Goal: Use online tool/utility: Utilize a website feature to perform a specific function

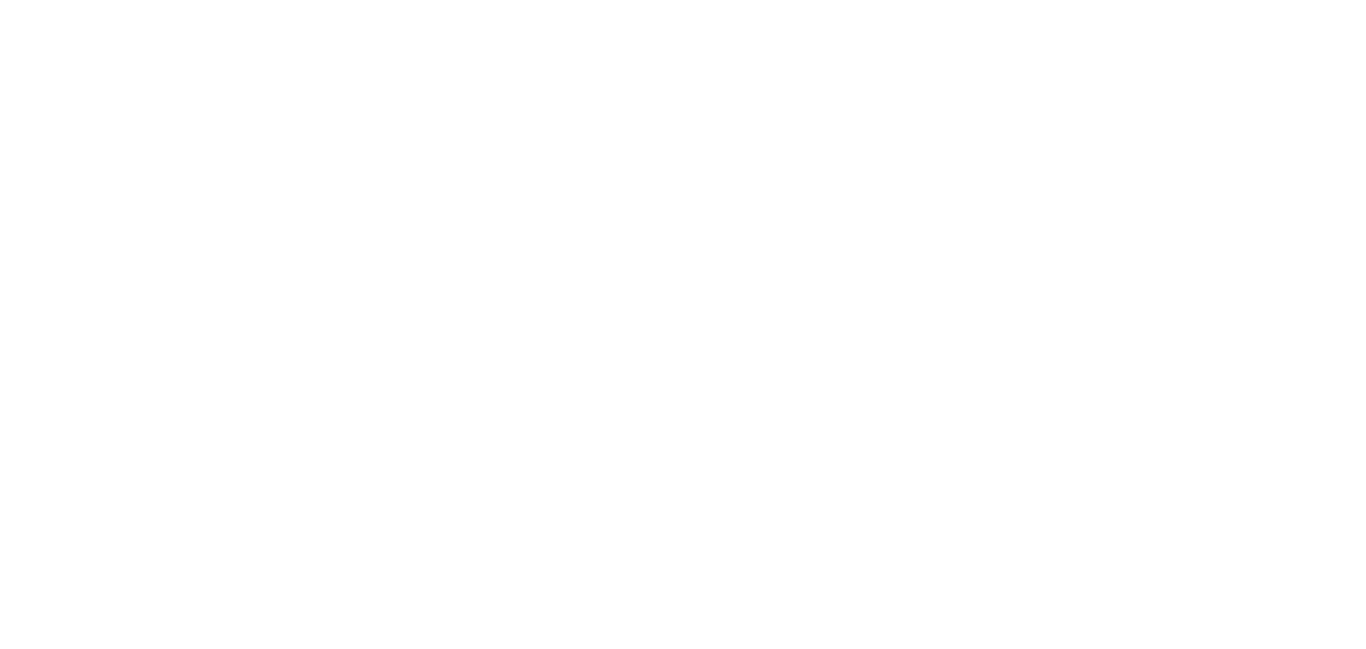
select select "*"
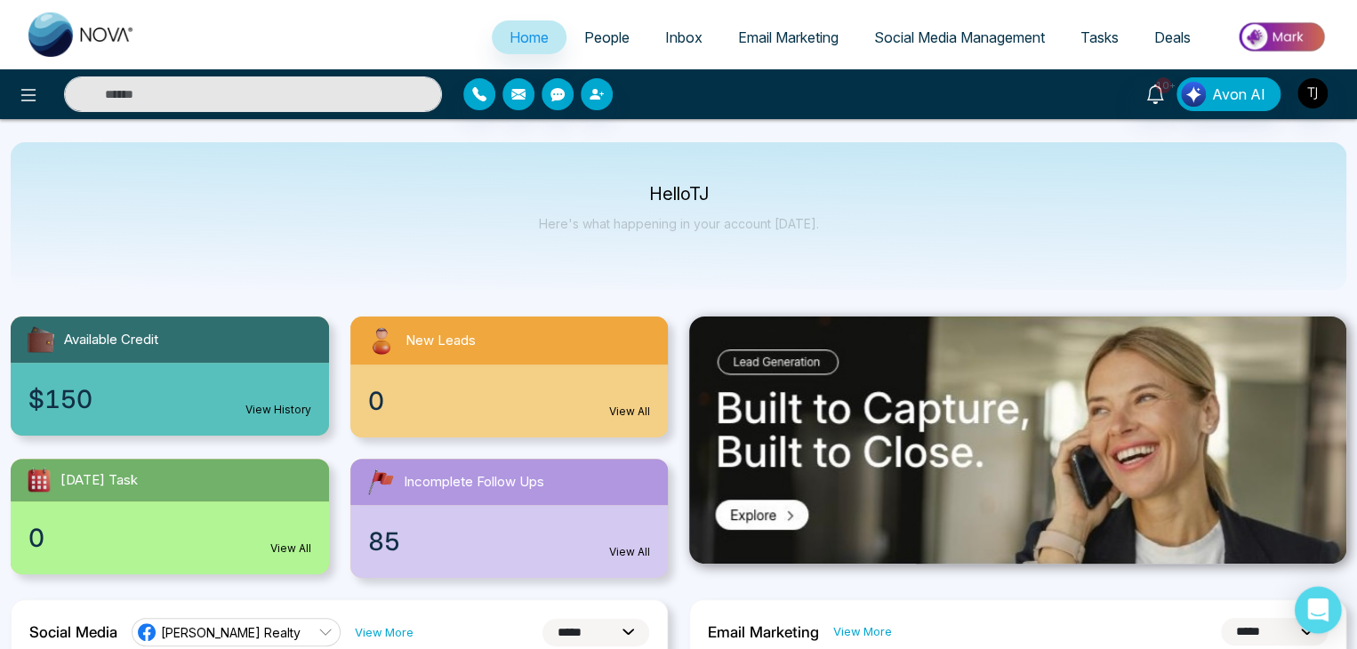
click at [1312, 616] on icon "Open Intercom Messenger" at bounding box center [1318, 610] width 20 height 23
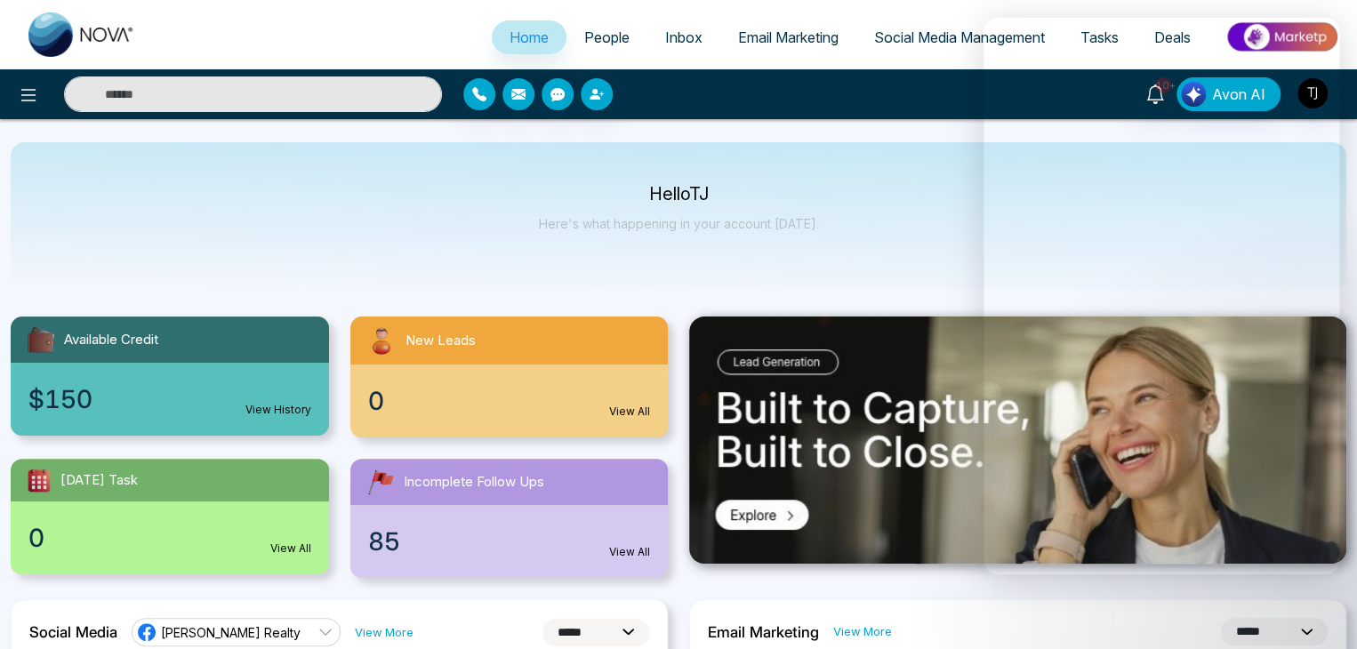
click at [889, 211] on div "Hello [PERSON_NAME] Here's what happening in your account [DATE]." at bounding box center [679, 216] width 1336 height 148
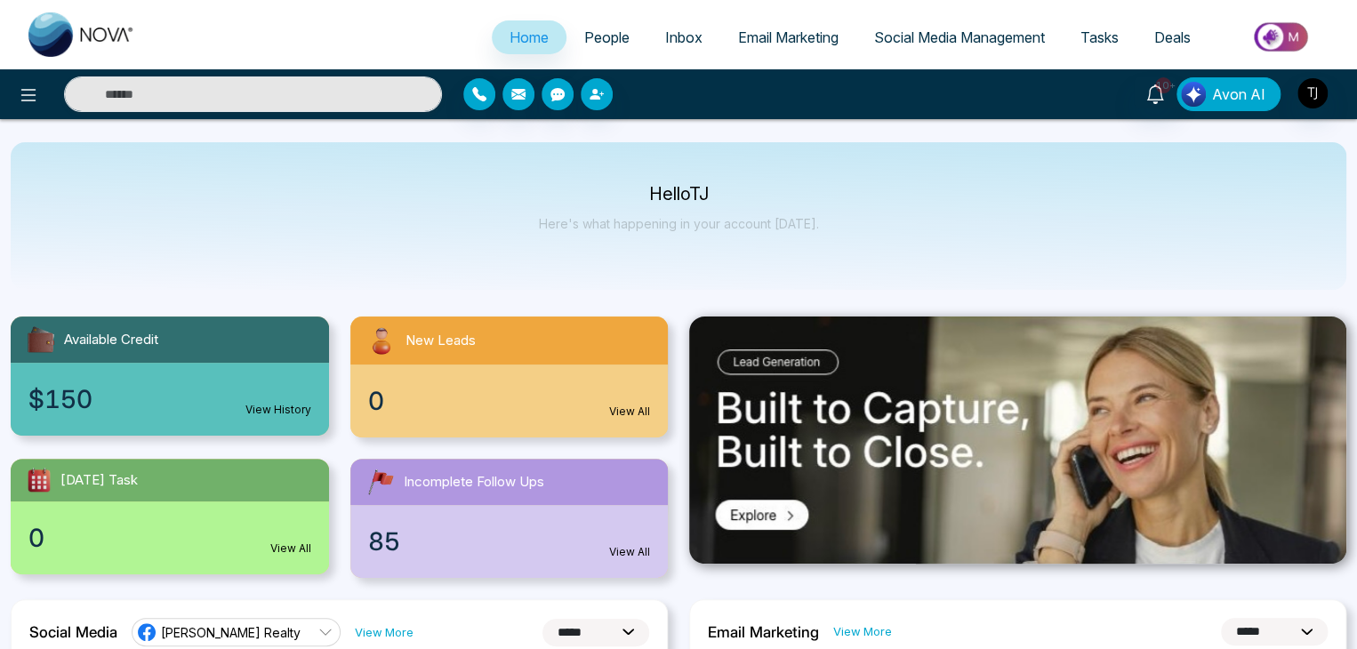
click at [1226, 96] on span "Avon AI" at bounding box center [1238, 94] width 53 height 21
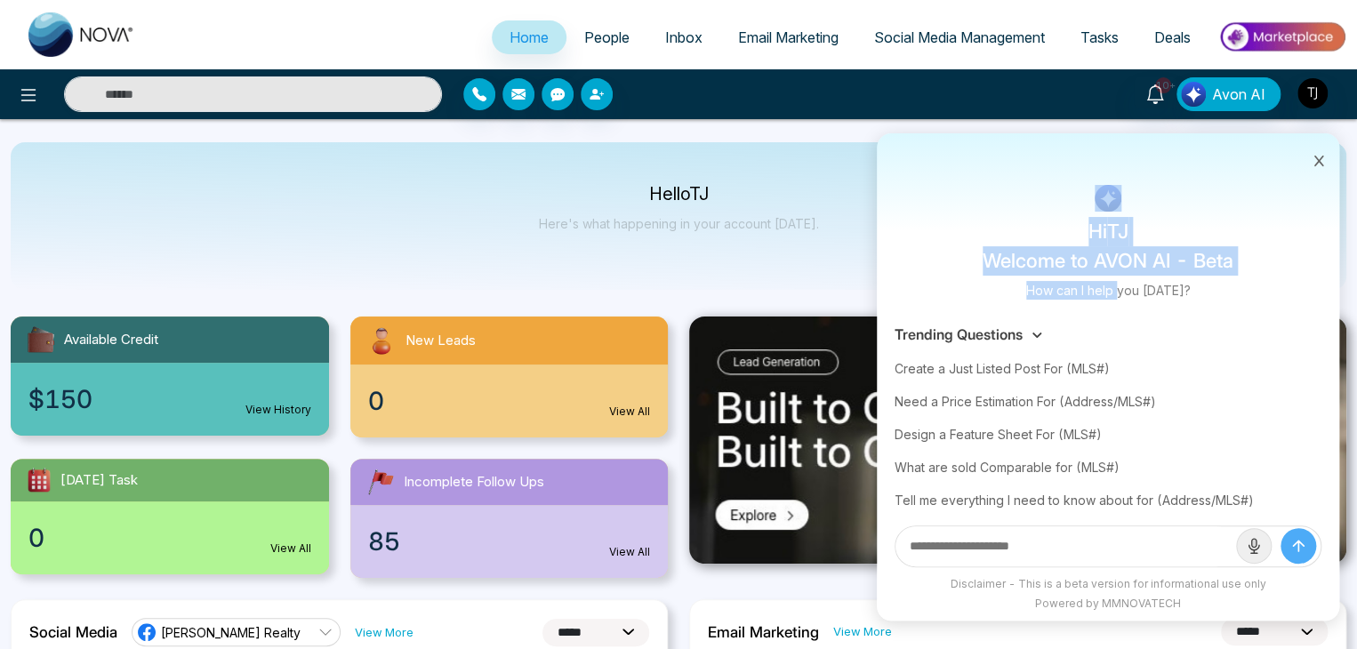
drag, startPoint x: 1153, startPoint y: 211, endPoint x: 1123, endPoint y: 297, distance: 91.4
click at [1123, 297] on div "Hi [PERSON_NAME] Welcome to AVON AI - Beta How can I help you [DATE]? Trending …" at bounding box center [1108, 376] width 463 height 487
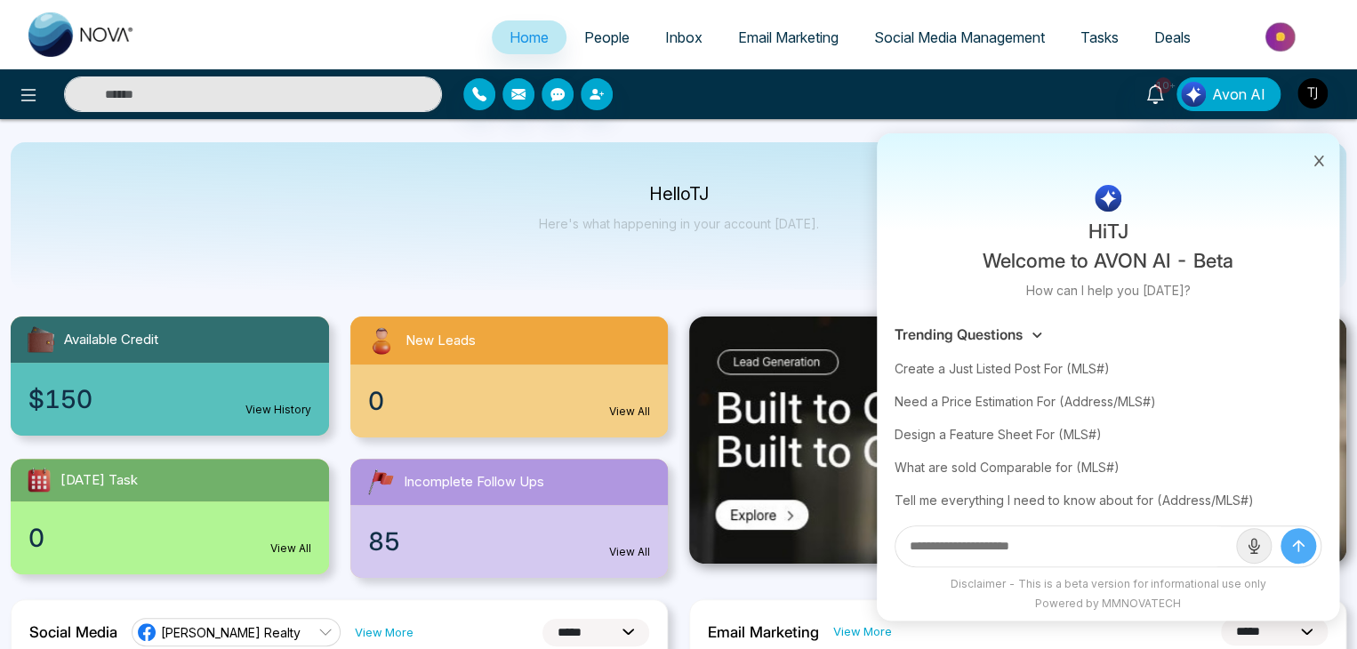
click at [1203, 342] on div "Trending Questions" at bounding box center [1108, 334] width 427 height 17
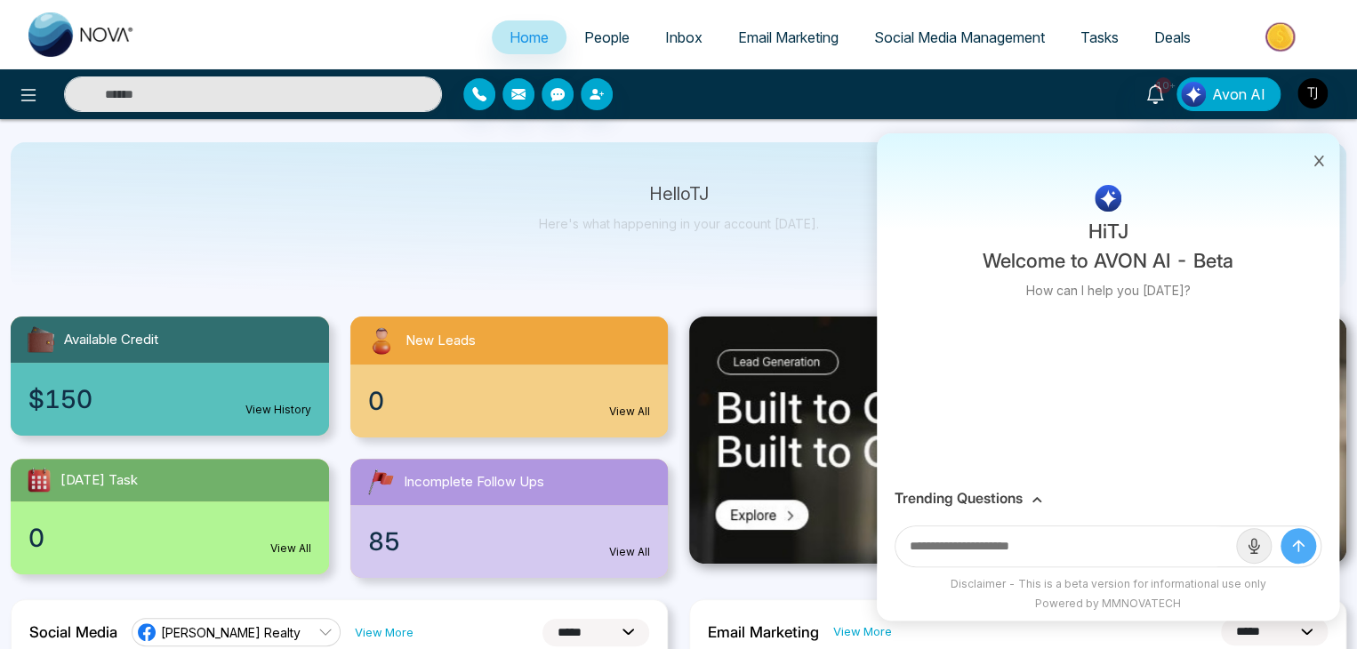
scroll to position [356, 0]
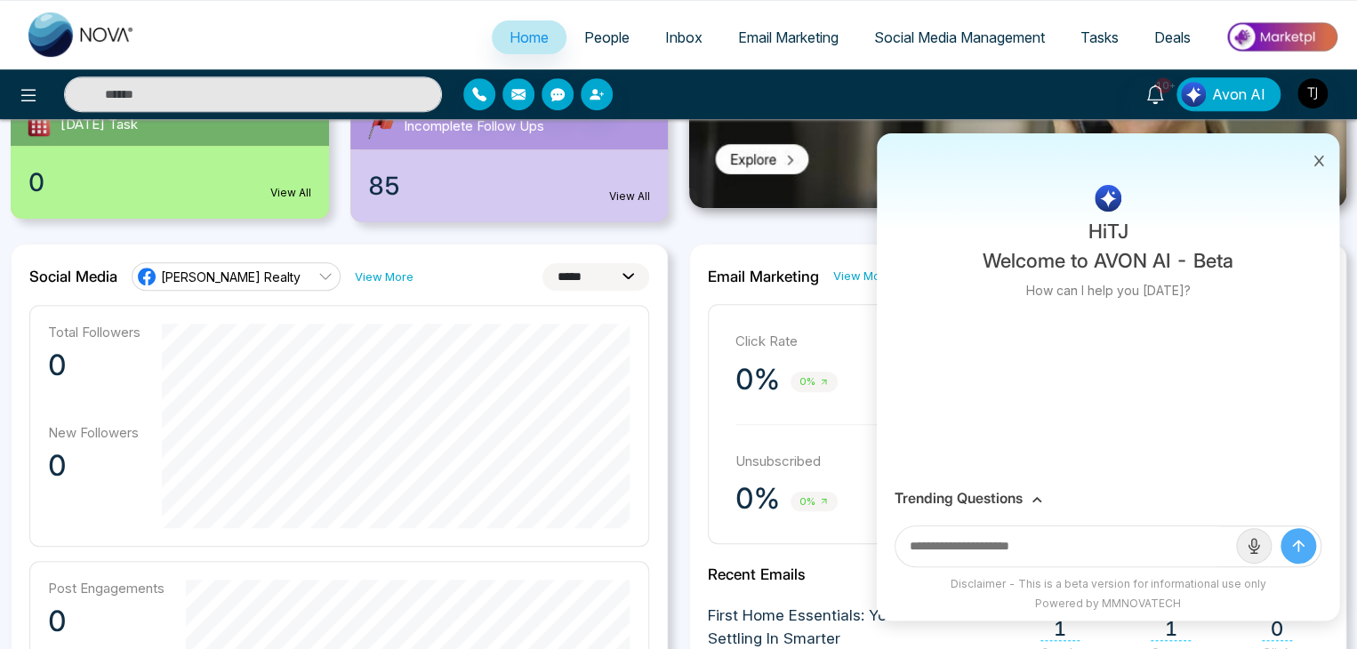
click at [1014, 493] on h3 "Trending Questions" at bounding box center [959, 498] width 128 height 17
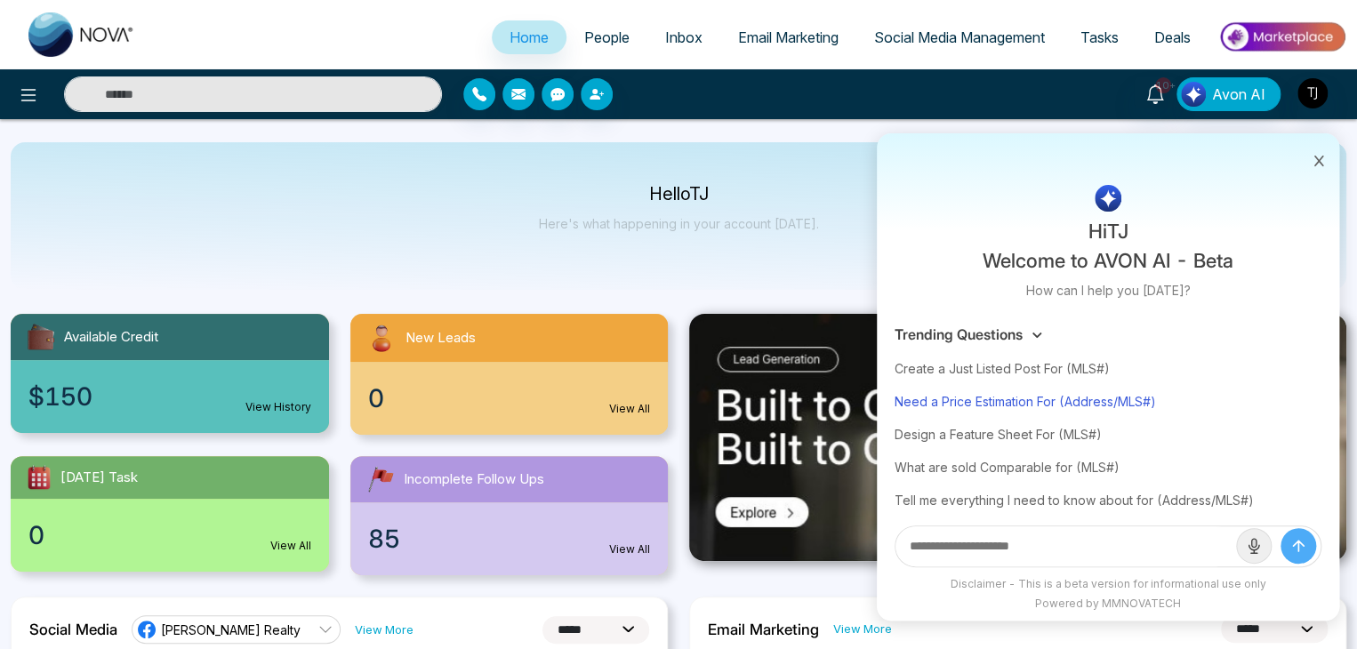
scroll to position [0, 0]
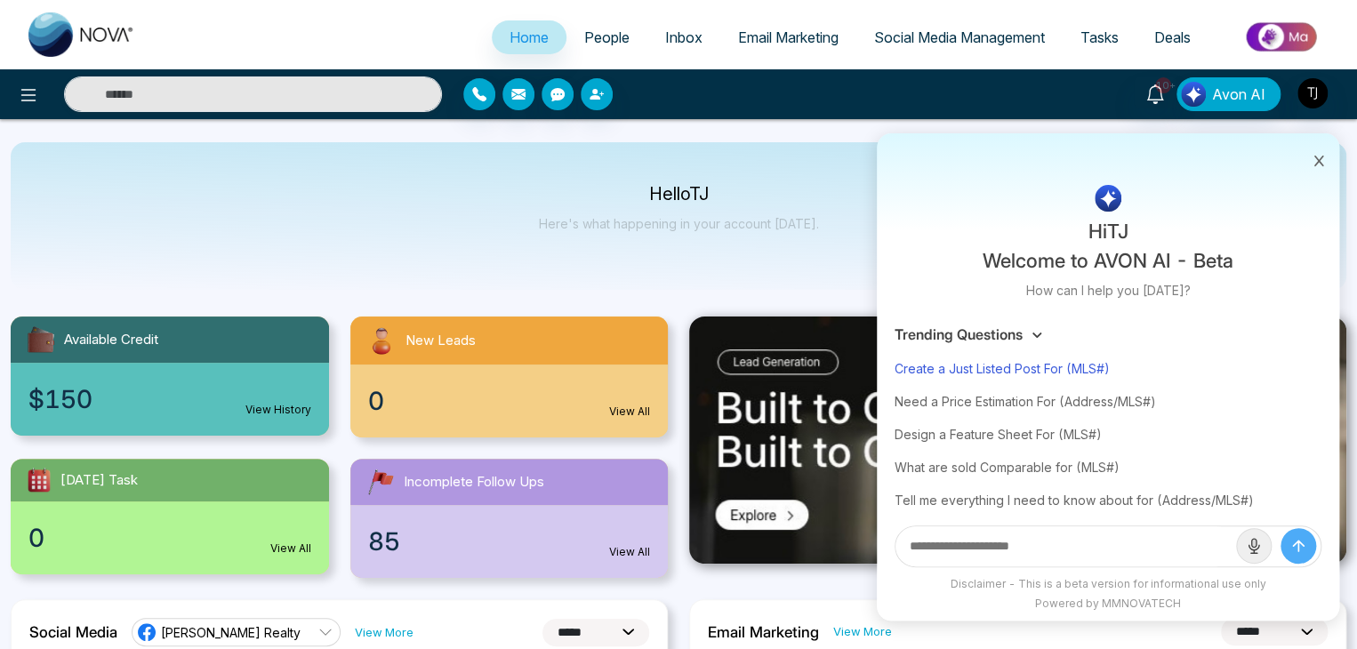
click at [945, 359] on div "Create a Just Listed Post For (MLS#)" at bounding box center [1108, 368] width 427 height 33
type input "**********"
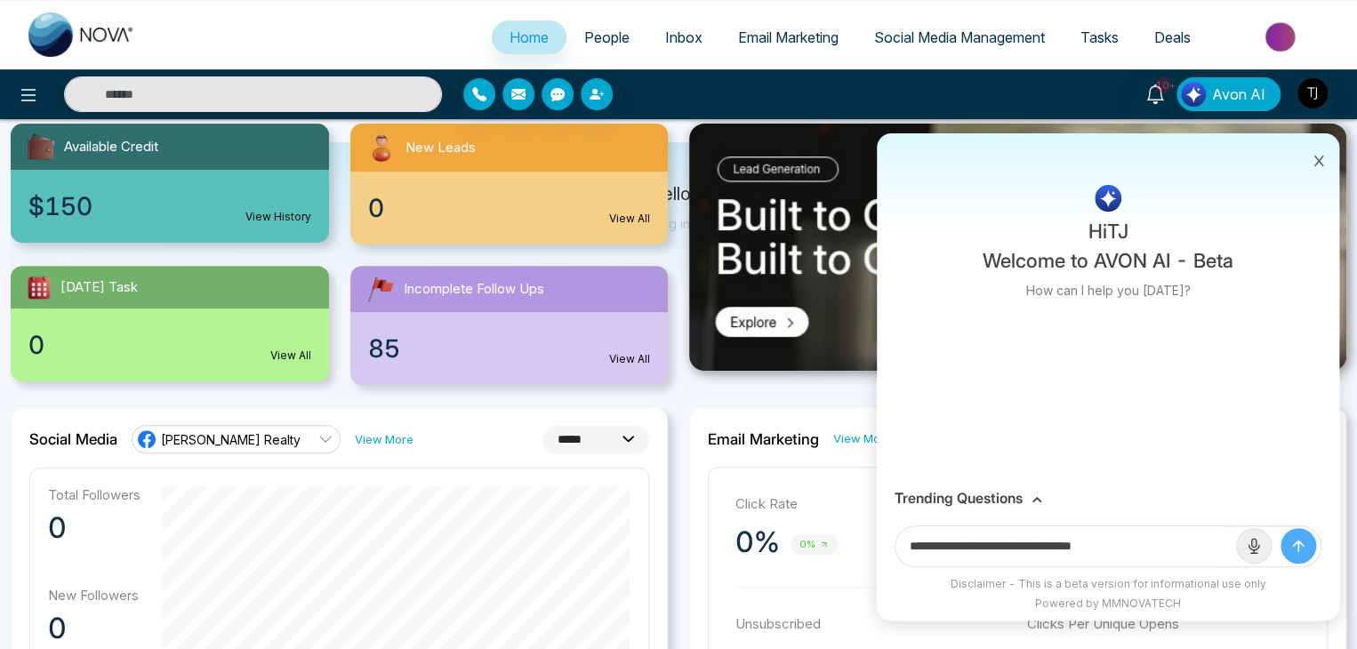
scroll to position [267, 0]
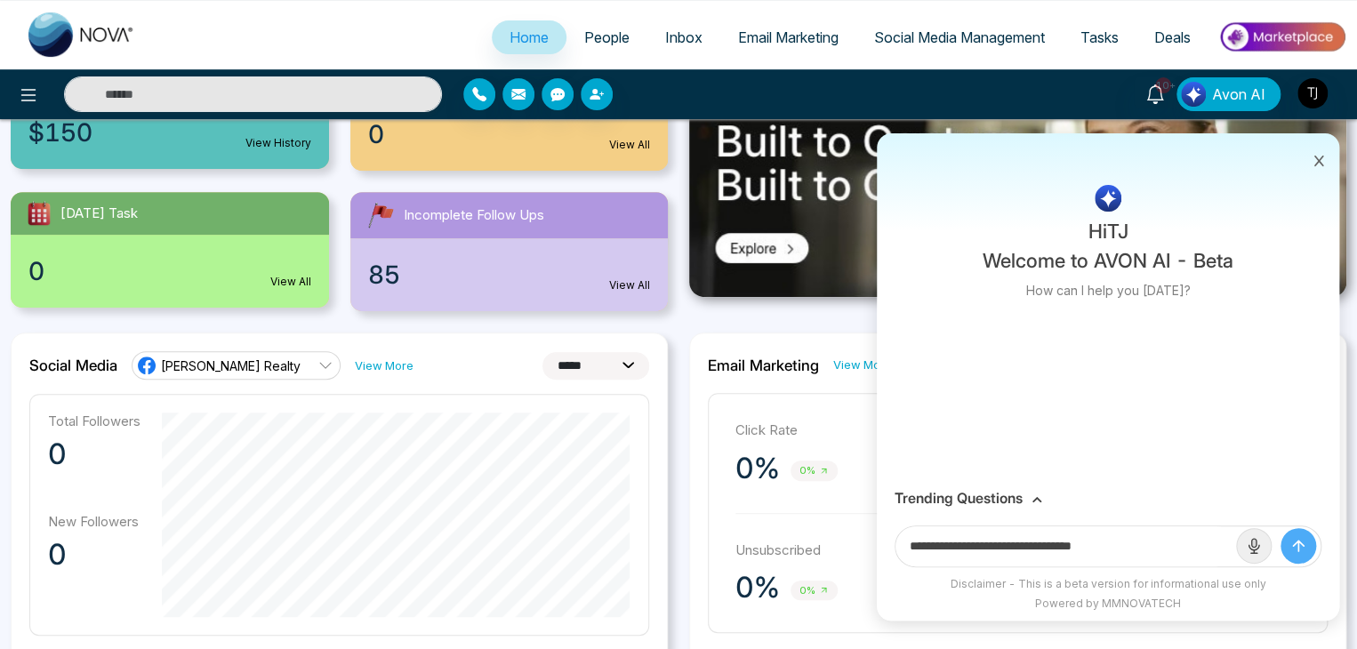
click at [1296, 542] on icon "submit" at bounding box center [1299, 546] width 18 height 18
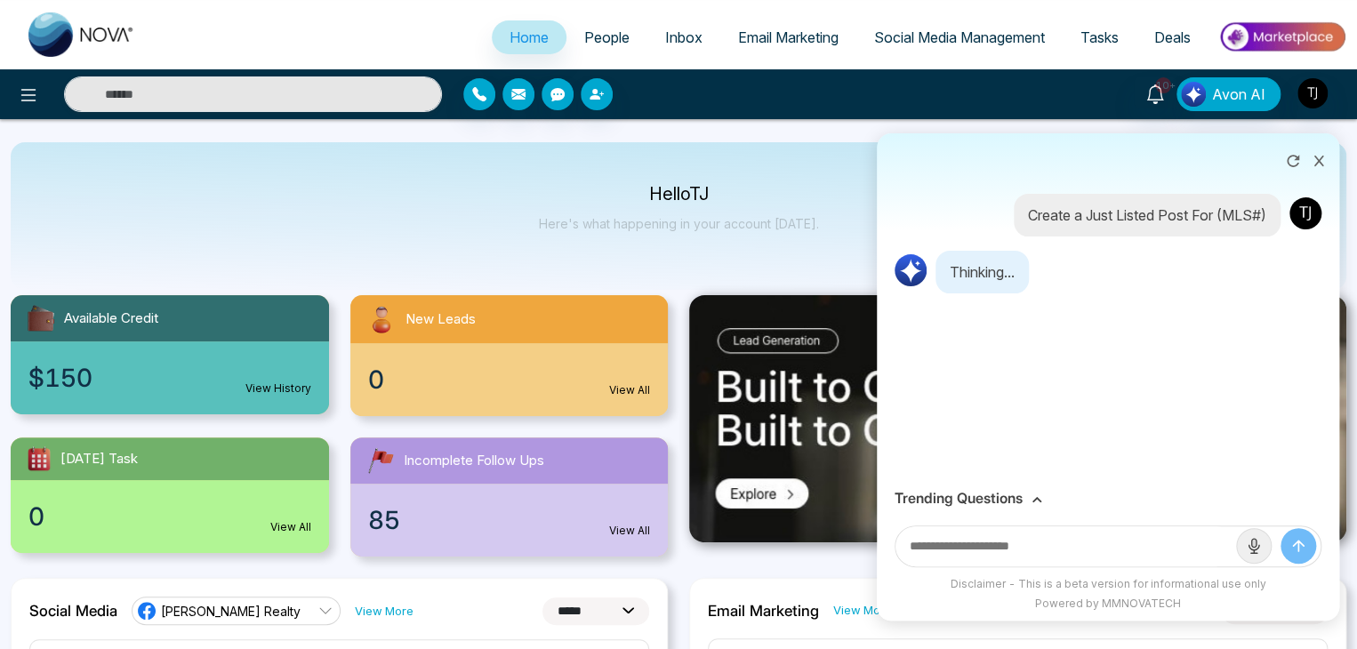
scroll to position [0, 0]
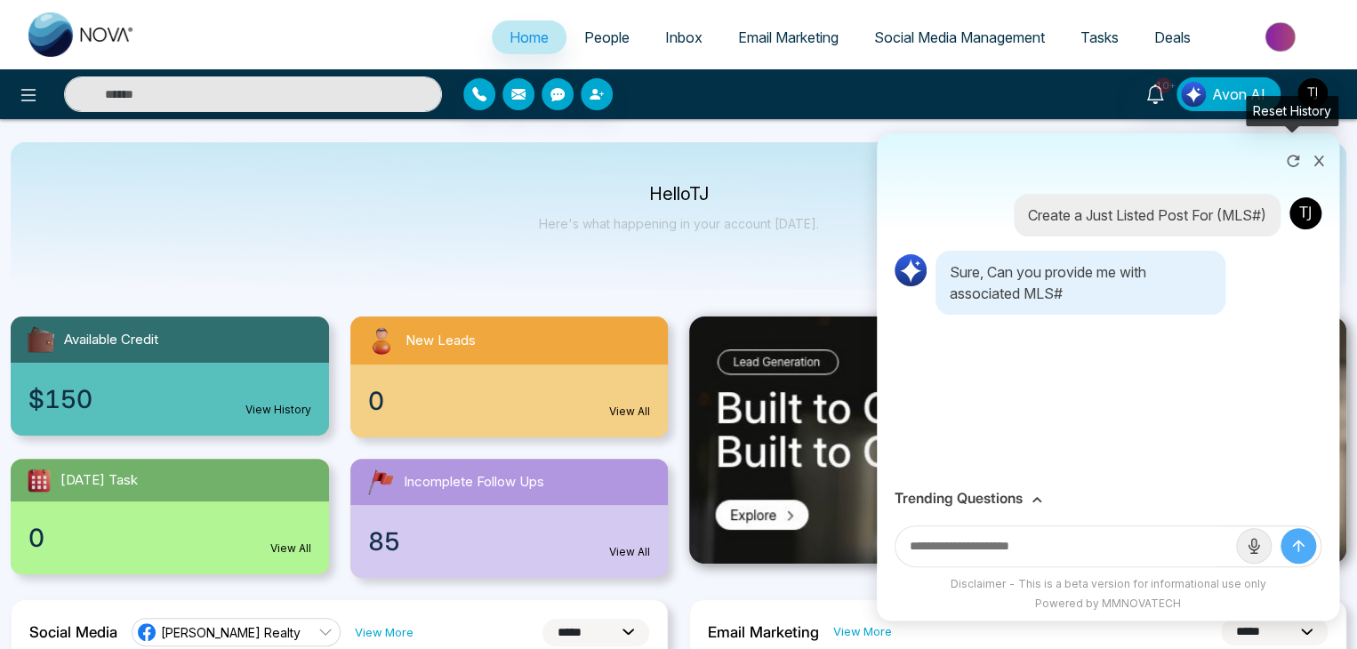
click at [1285, 149] on button at bounding box center [1293, 159] width 28 height 34
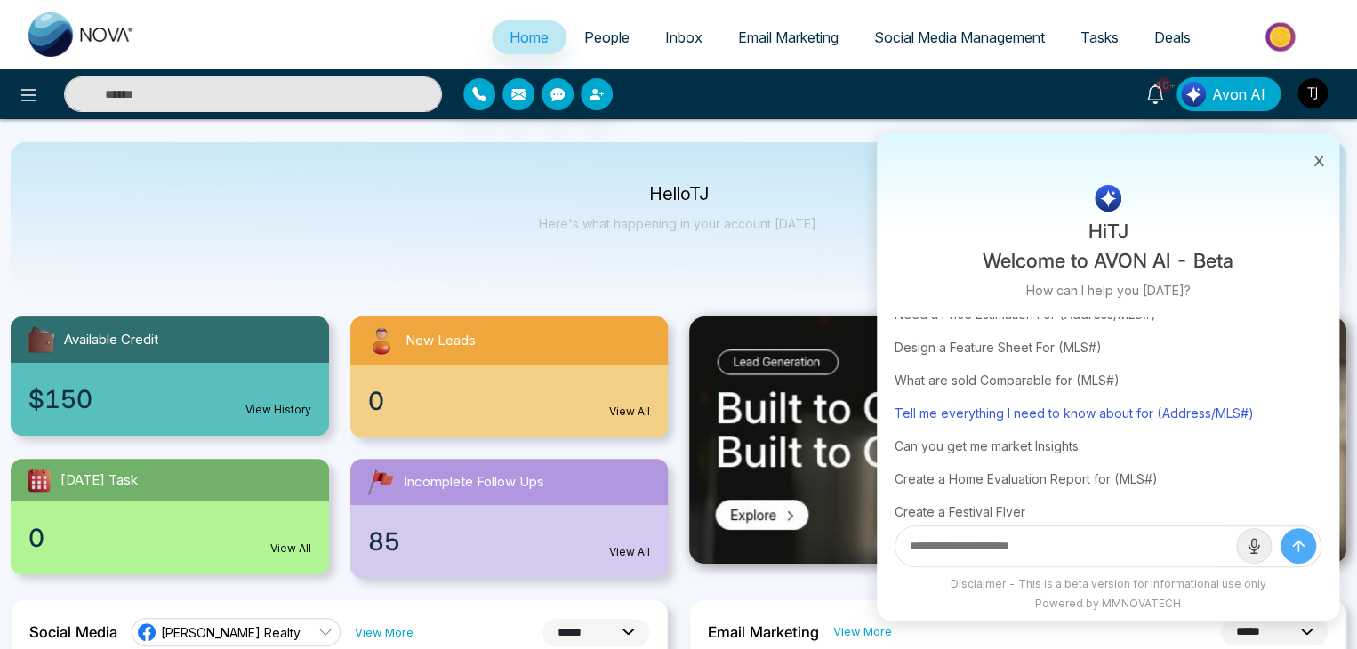
scroll to position [108, 0]
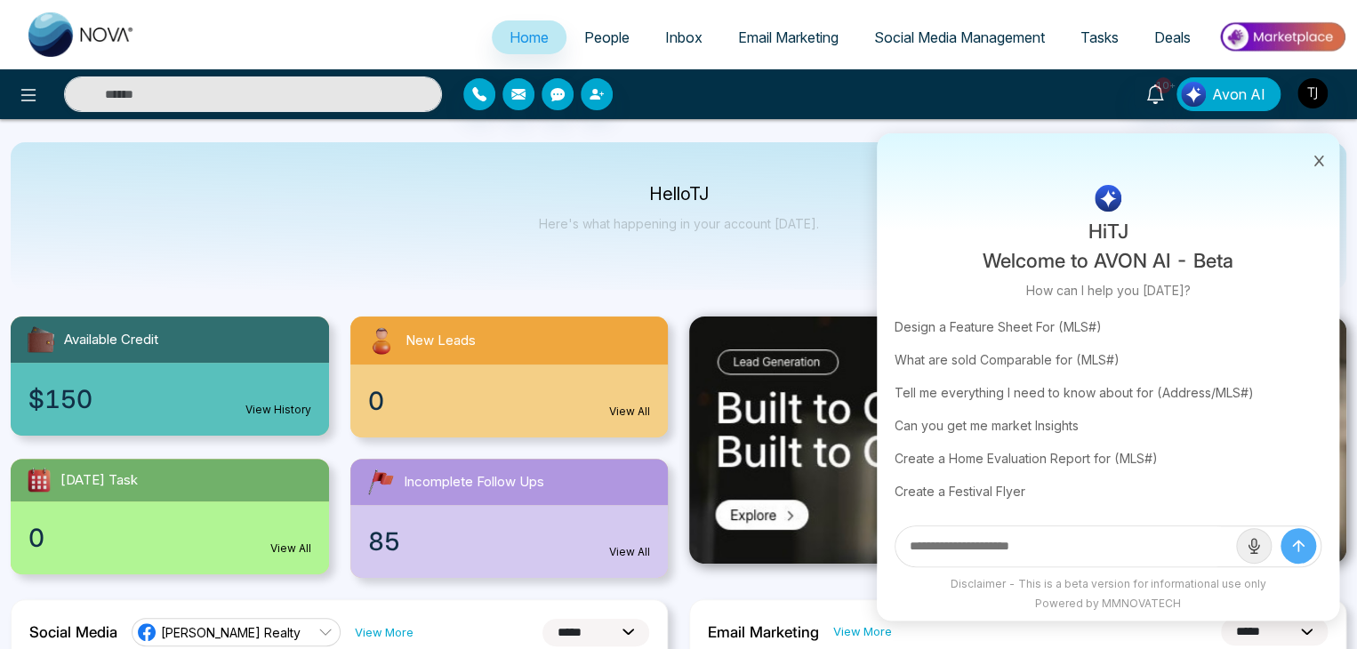
click at [1041, 534] on input "text" at bounding box center [1066, 547] width 341 height 40
click at [1005, 551] on input "text" at bounding box center [1066, 547] width 341 height 40
click at [1009, 544] on input "text" at bounding box center [1066, 547] width 341 height 40
click at [1066, 535] on input "text" at bounding box center [1066, 547] width 341 height 40
click at [1066, 539] on input "*" at bounding box center [1066, 547] width 341 height 40
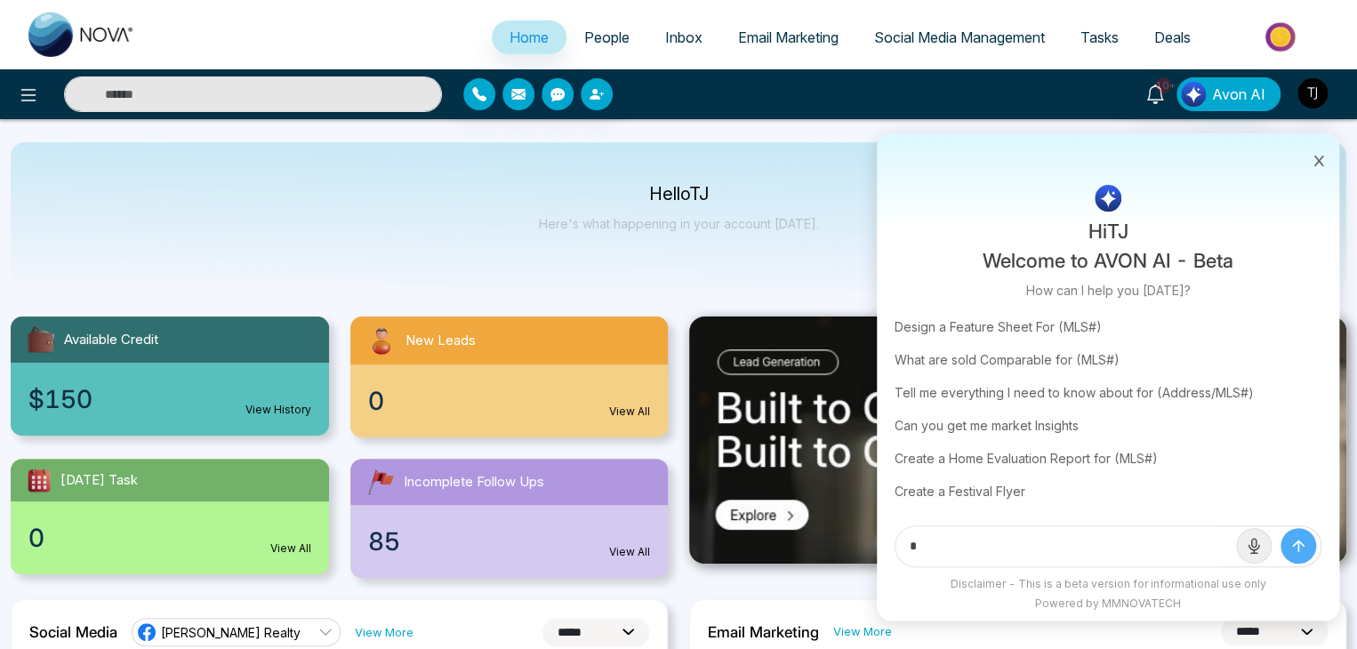
click at [1066, 539] on input "*" at bounding box center [1066, 547] width 341 height 40
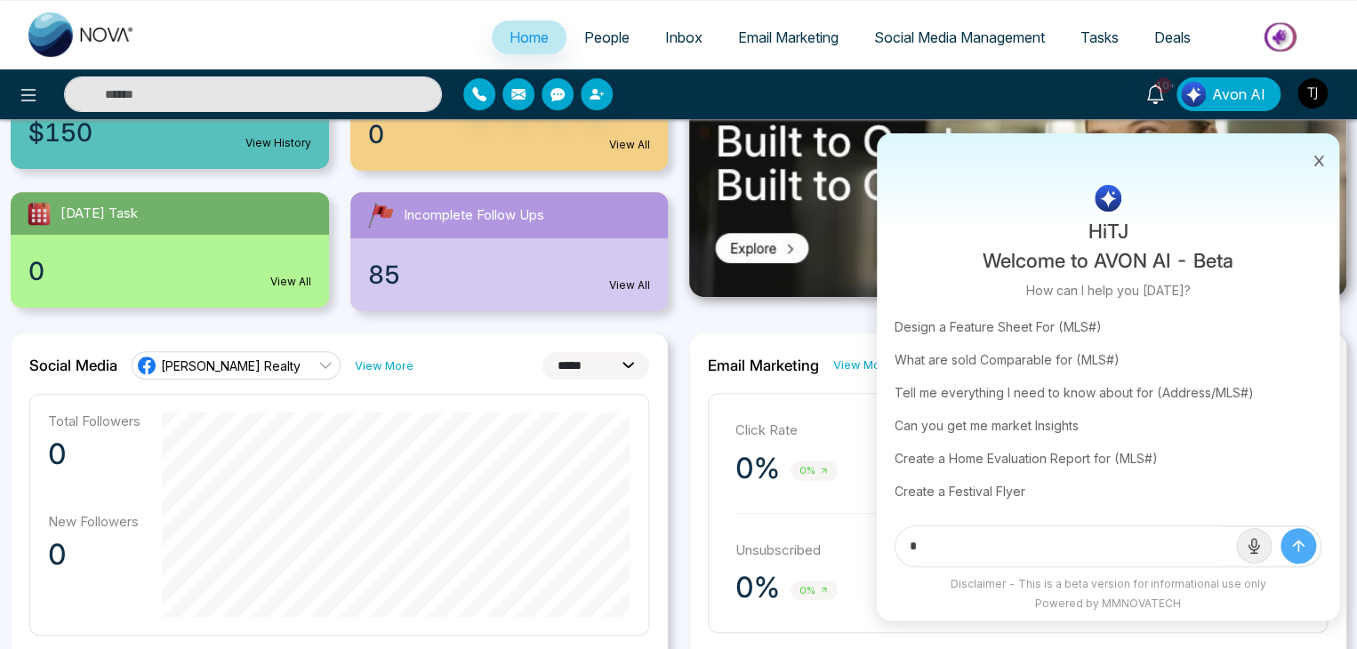
click at [1168, 564] on input "*" at bounding box center [1066, 547] width 341 height 40
click at [1167, 563] on input "*" at bounding box center [1066, 547] width 341 height 40
click at [1157, 539] on input "*******" at bounding box center [1066, 547] width 341 height 40
click at [1157, 539] on input "**********" at bounding box center [1066, 547] width 341 height 40
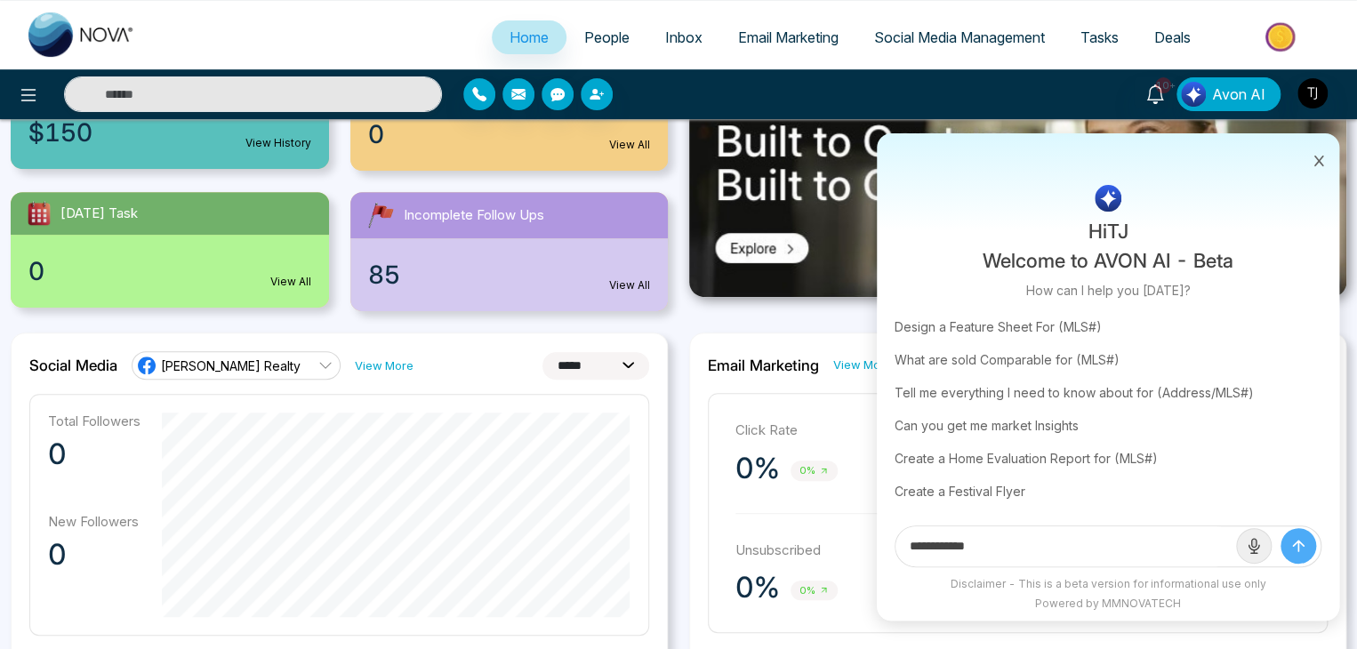
click at [1157, 539] on input "**********" at bounding box center [1066, 547] width 341 height 40
type input "*"
click at [1320, 157] on icon at bounding box center [1319, 161] width 12 height 12
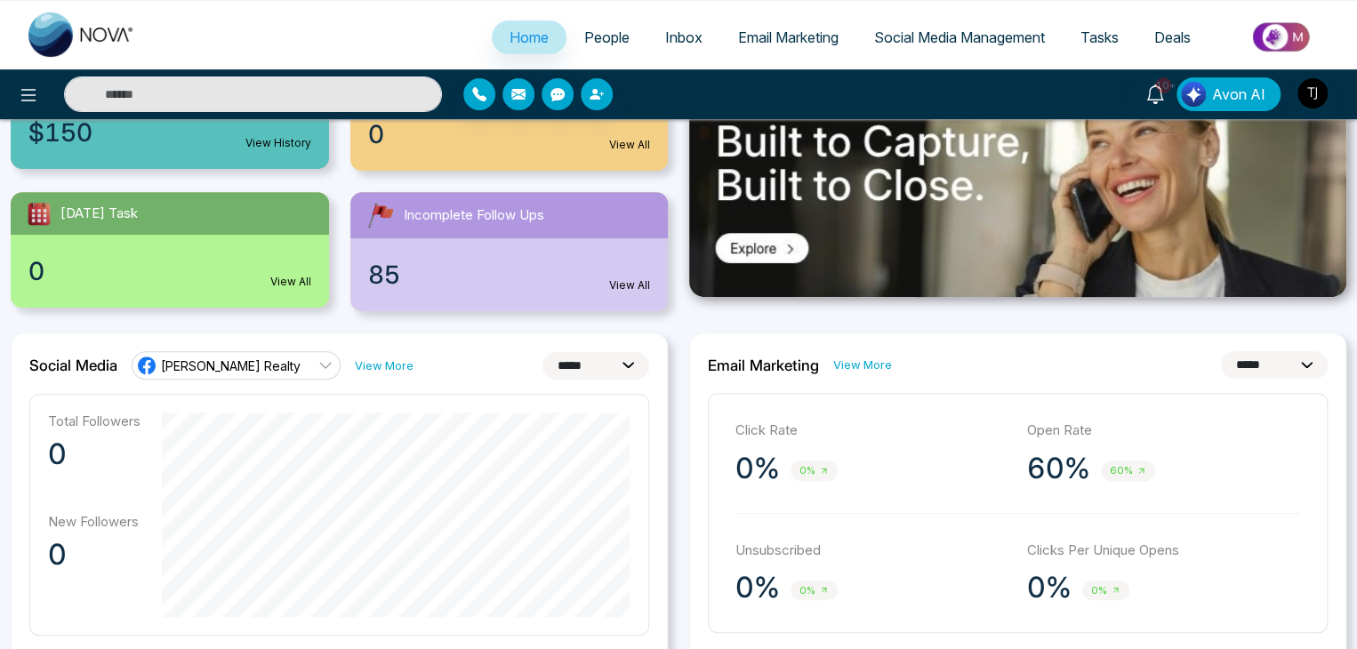
click at [1230, 102] on span "Avon AI" at bounding box center [1238, 94] width 53 height 21
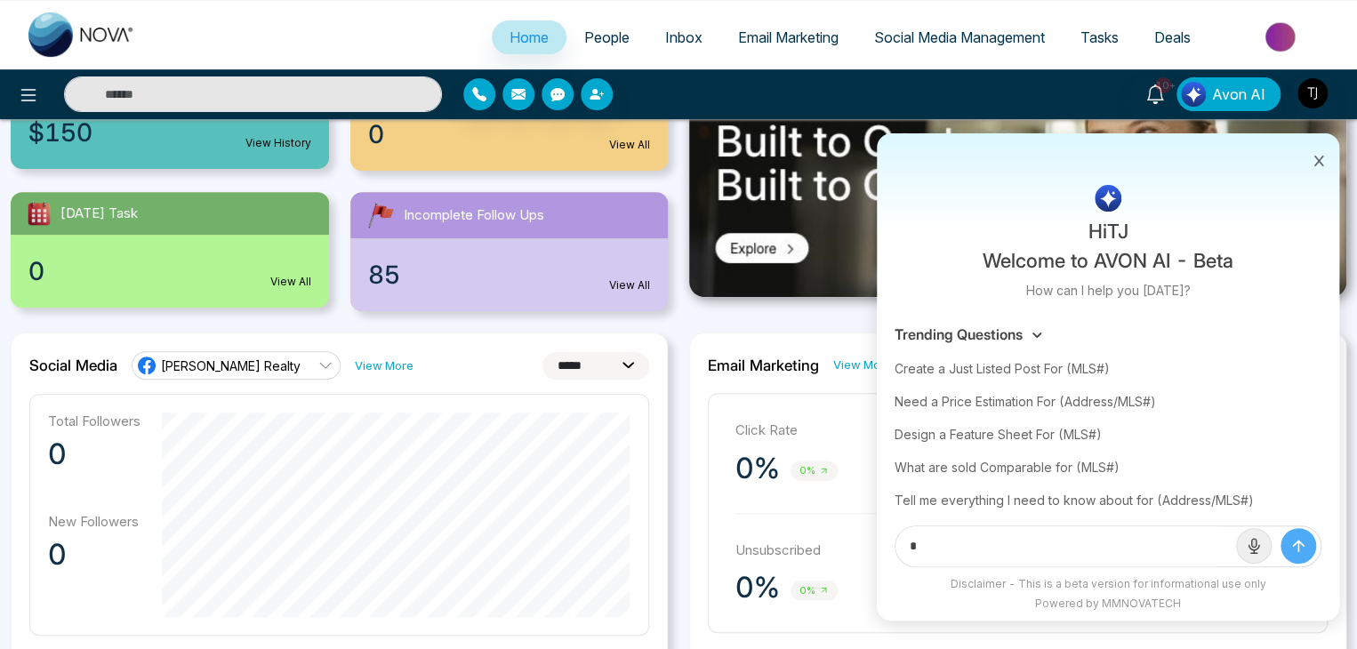
click at [1057, 538] on input "*" at bounding box center [1066, 547] width 341 height 40
drag, startPoint x: 932, startPoint y: 549, endPoint x: 817, endPoint y: 550, distance: 114.8
type input "**********"
click at [1281, 528] on button "submit" at bounding box center [1299, 546] width 36 height 36
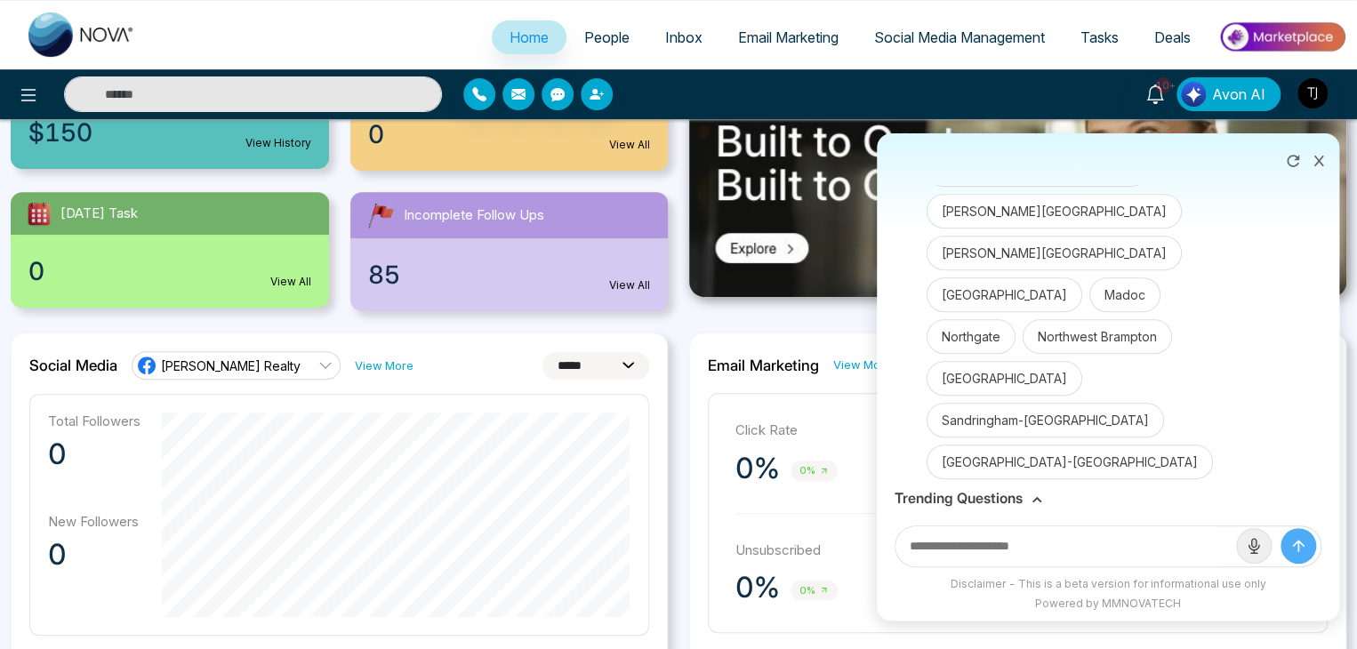
scroll to position [548, 0]
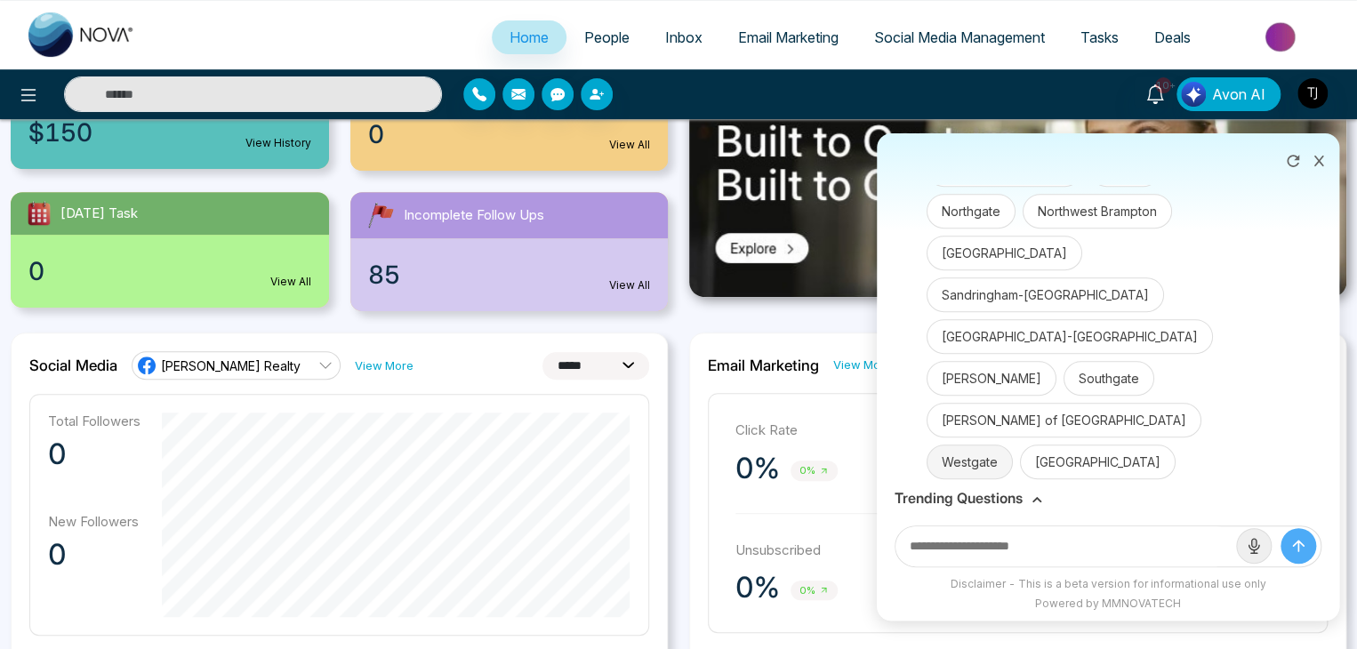
click at [1013, 447] on button "Westgate" at bounding box center [970, 462] width 86 height 35
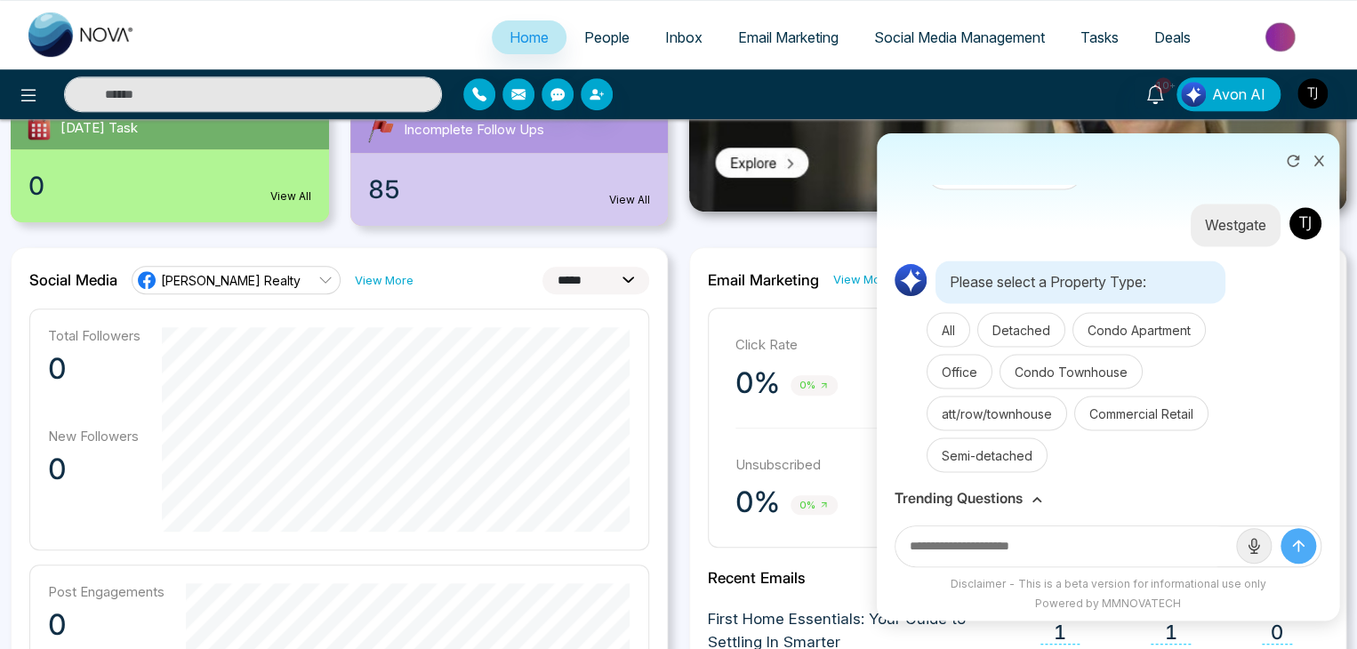
scroll to position [356, 0]
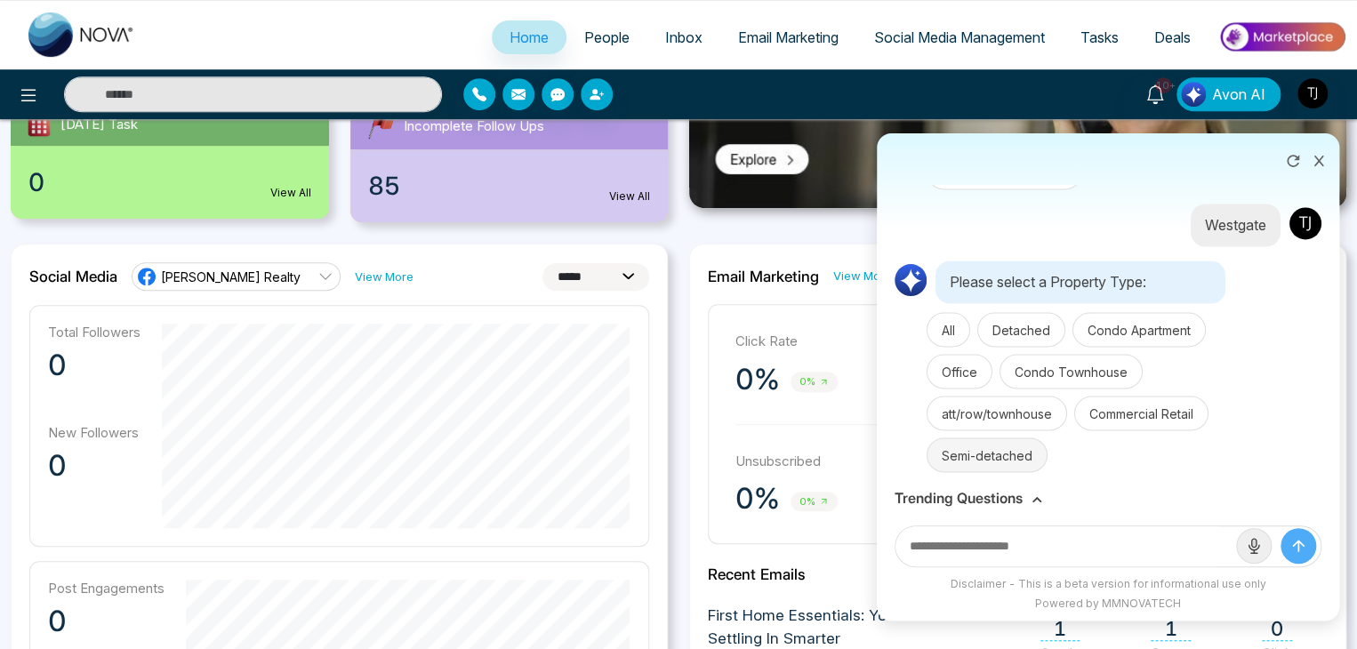
click at [993, 446] on button "Semi-detached" at bounding box center [987, 455] width 121 height 35
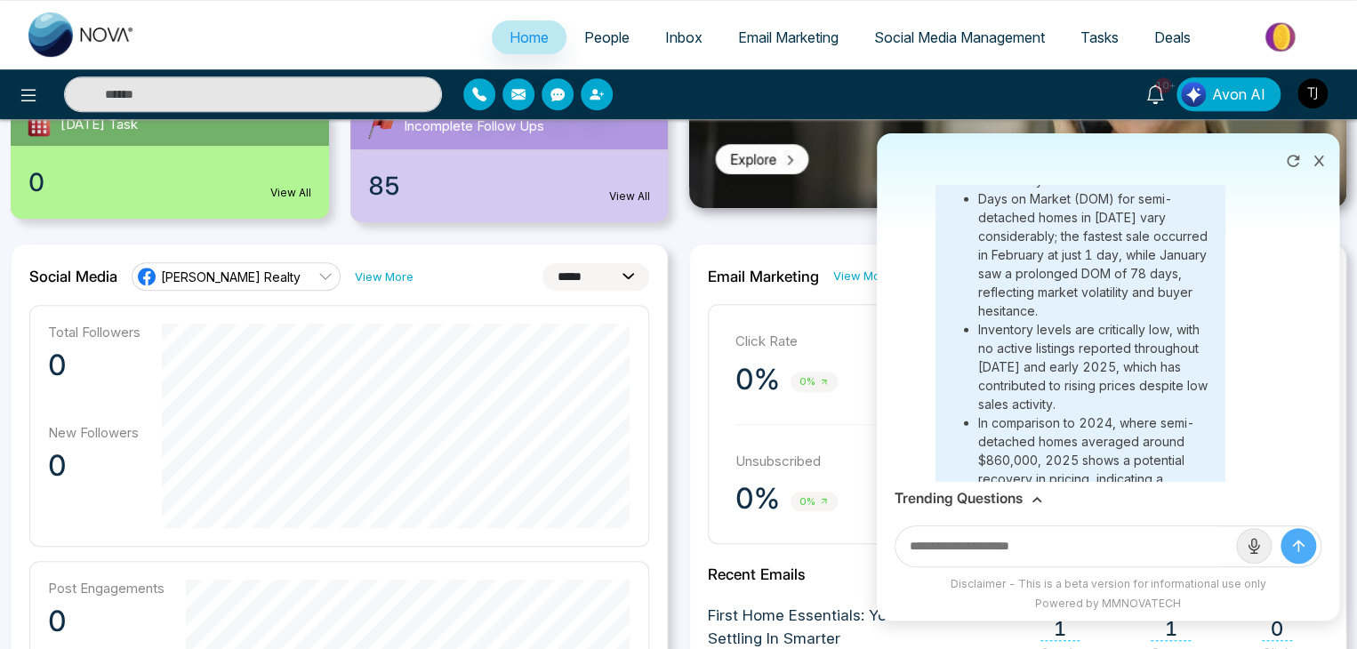
scroll to position [2102, 0]
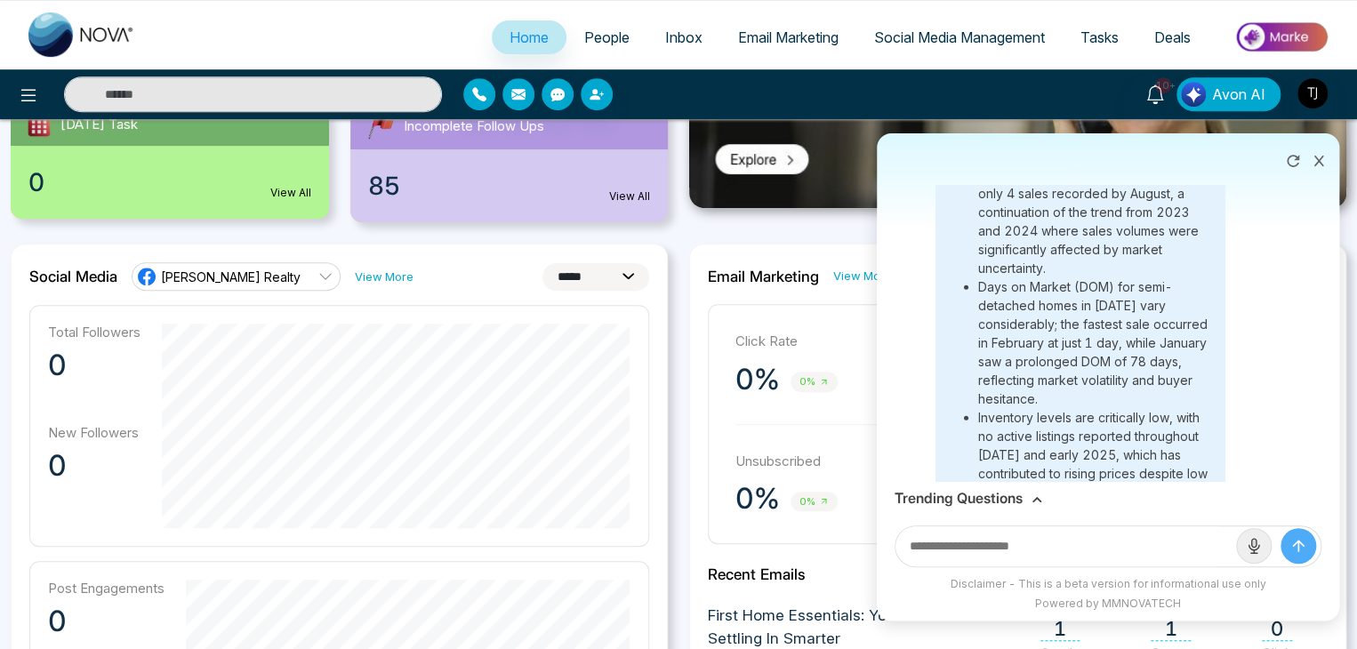
click at [1285, 149] on button at bounding box center [1293, 159] width 28 height 34
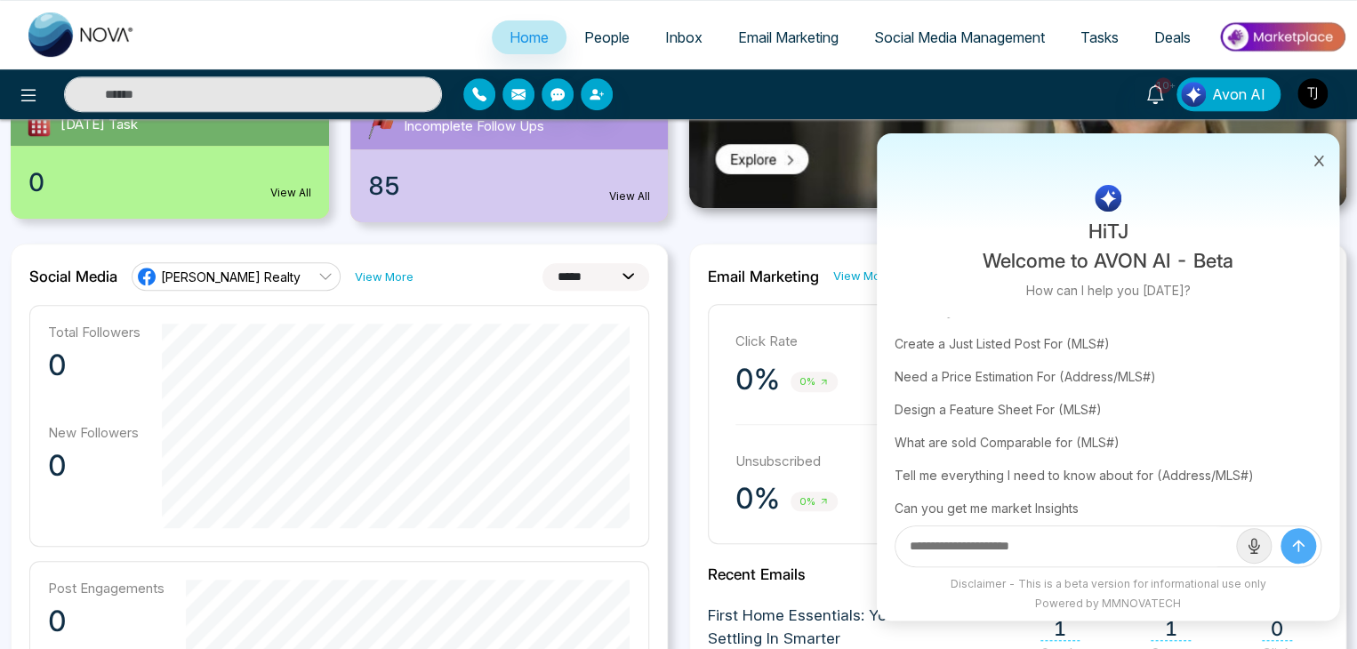
scroll to position [19, 0]
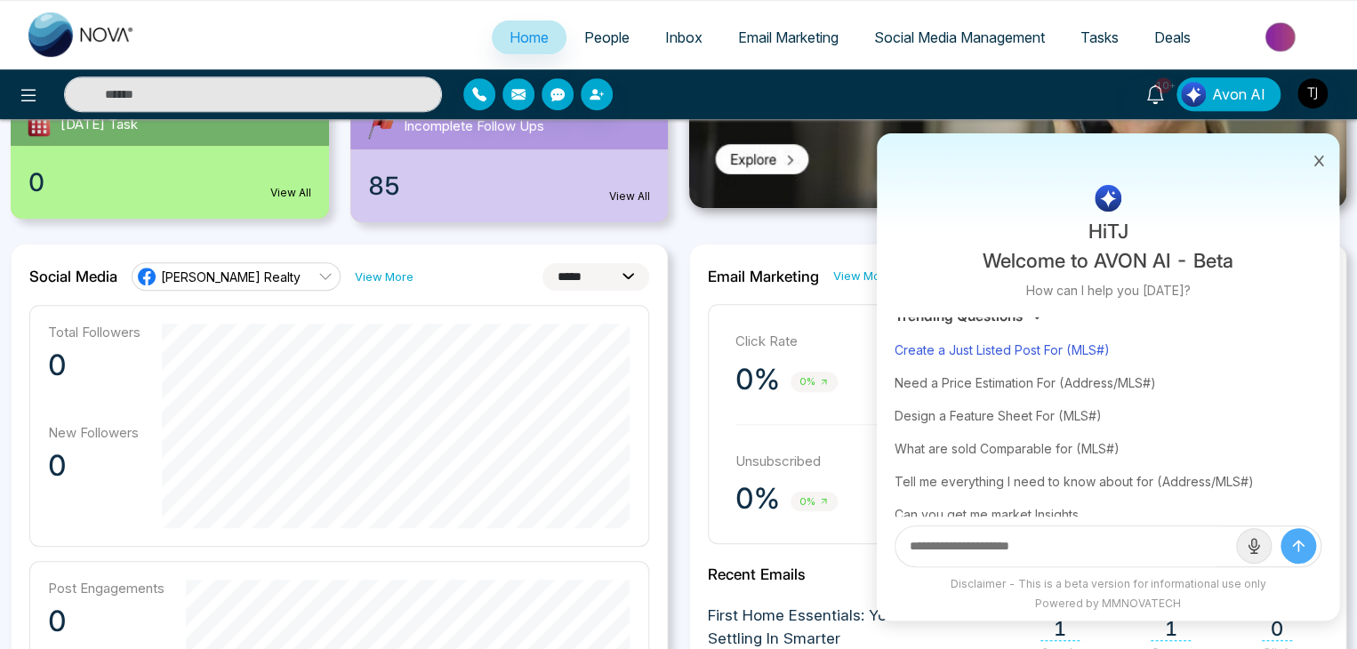
click at [1039, 351] on div "Create a Just Listed Post For (MLS#)" at bounding box center [1108, 350] width 427 height 33
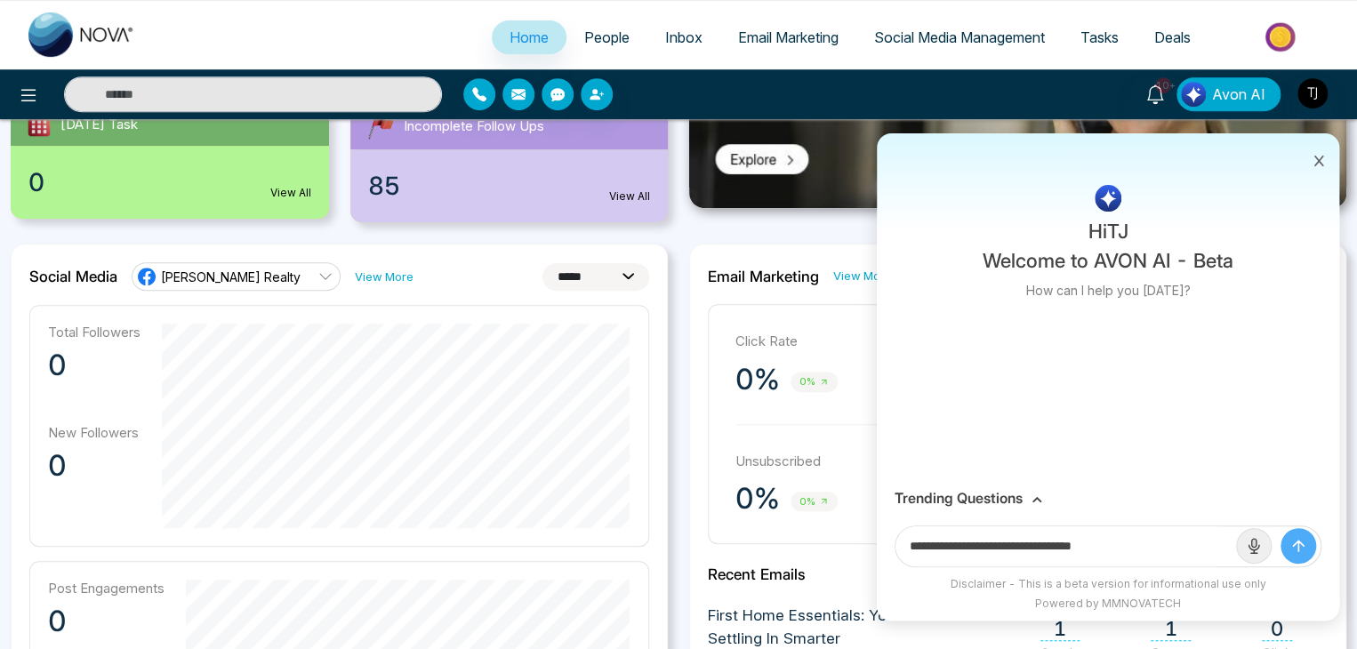
scroll to position [0, 0]
click at [1027, 495] on div "Trending Questions" at bounding box center [1108, 498] width 427 height 17
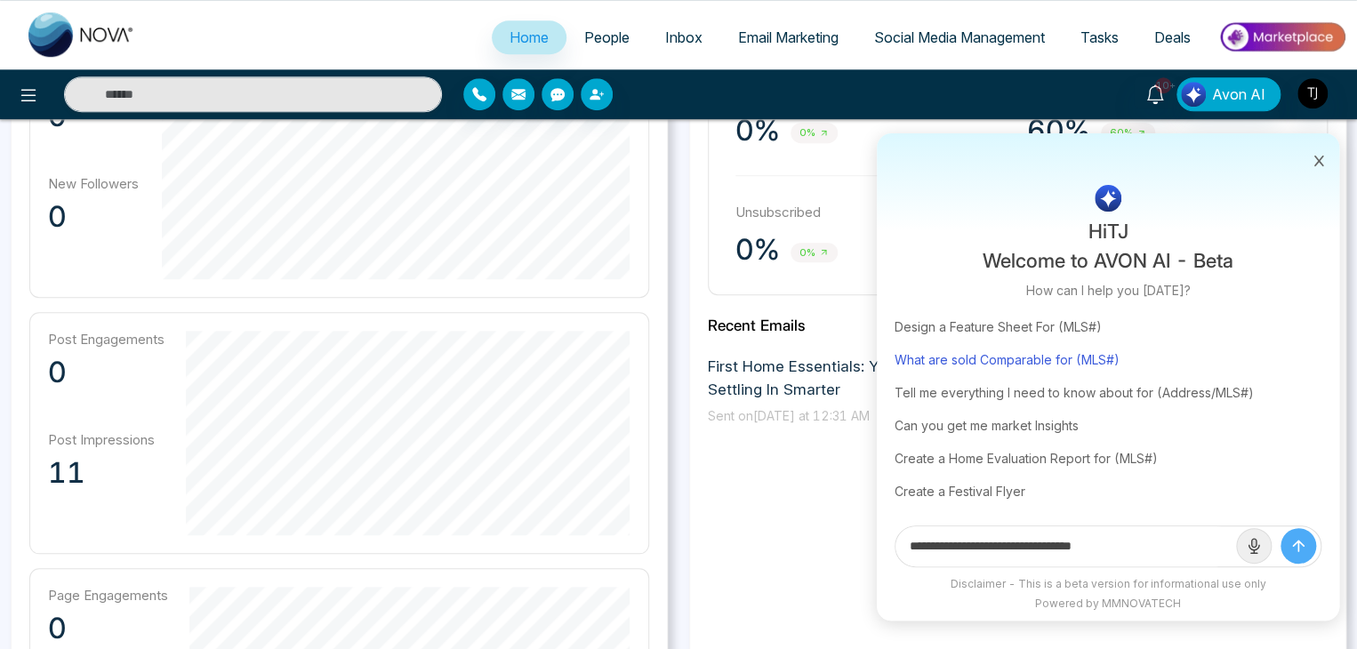
scroll to position [623, 0]
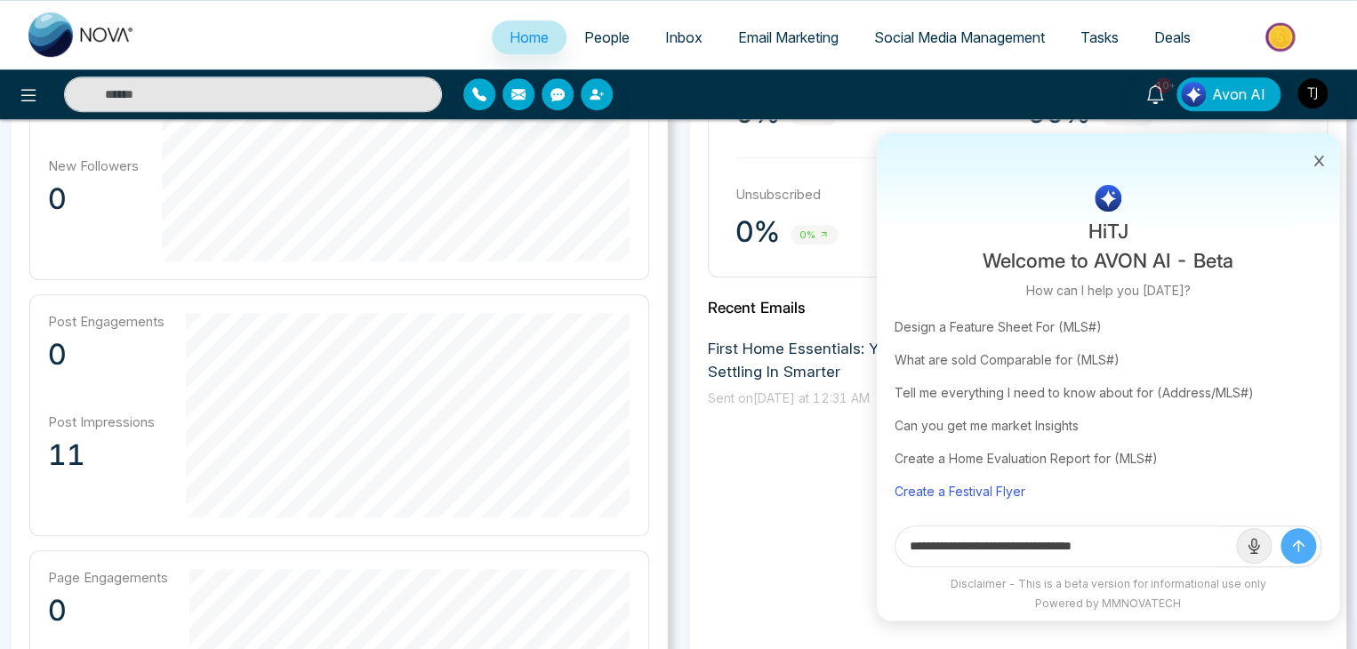
click at [1011, 487] on div "Create a Festival Flyer" at bounding box center [1108, 491] width 427 height 33
type input "**********"
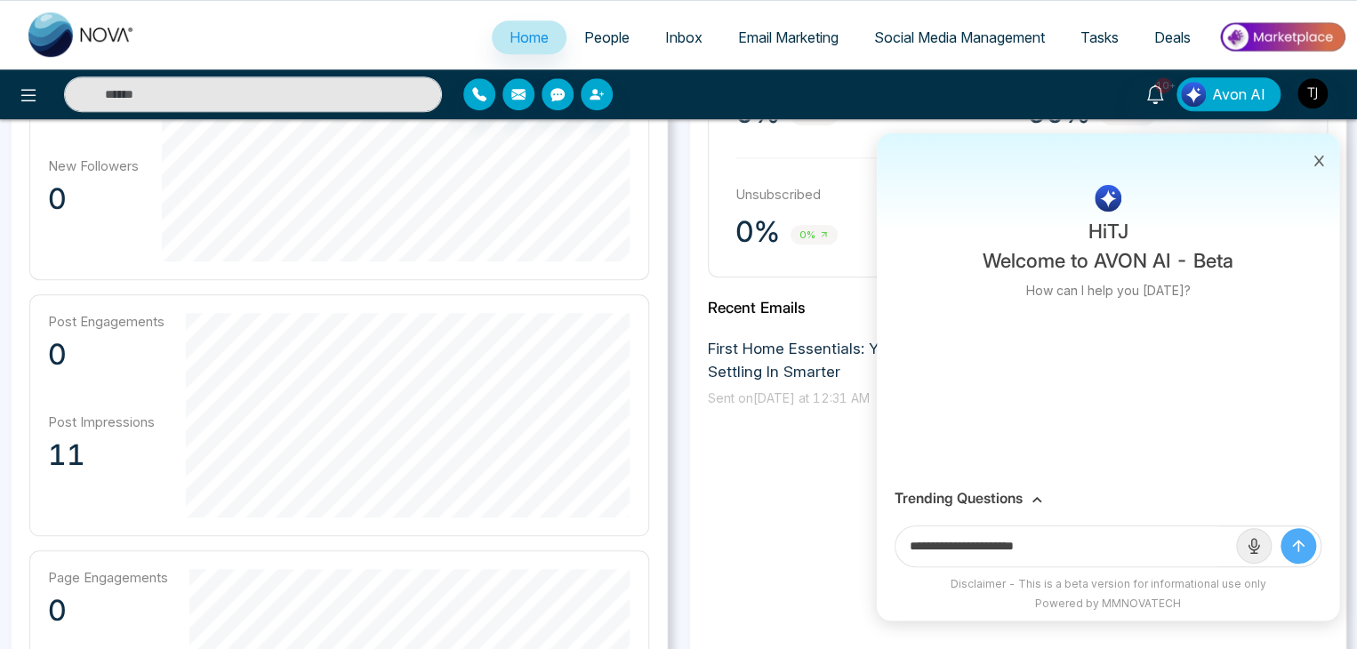
click at [1292, 544] on icon "submit" at bounding box center [1299, 546] width 18 height 18
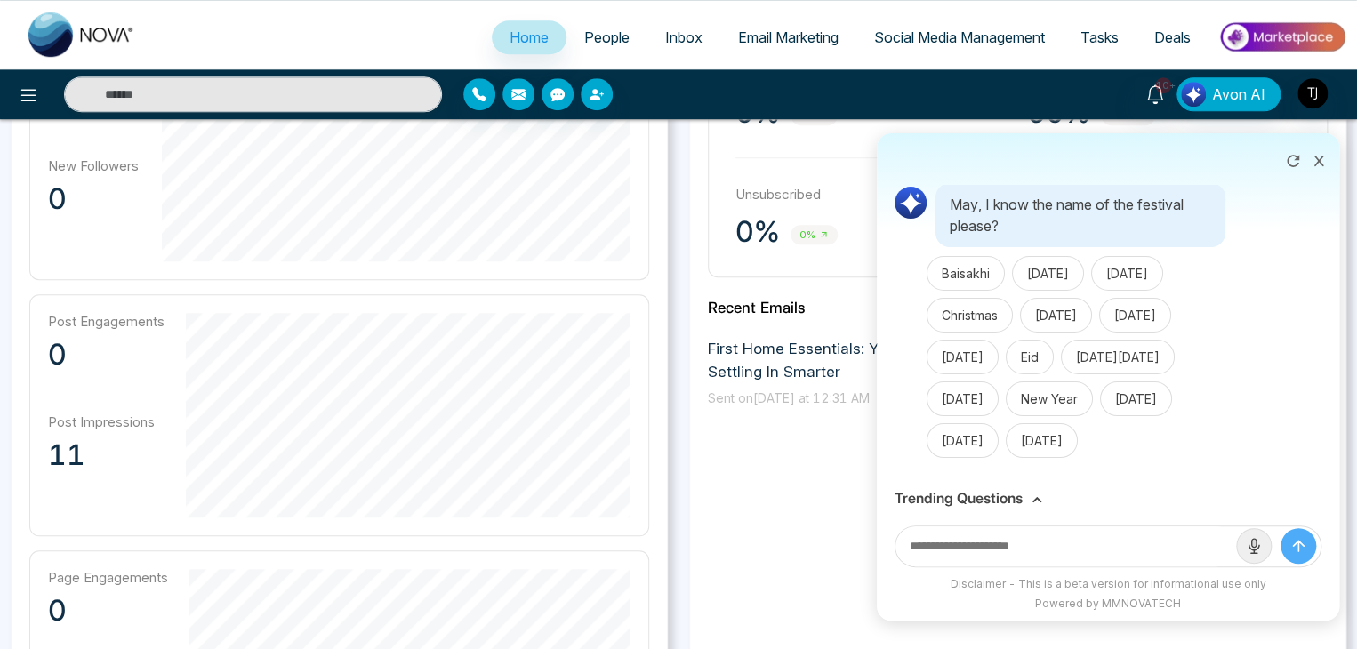
scroll to position [99, 0]
click at [1163, 298] on button "[DATE]" at bounding box center [1135, 315] width 72 height 35
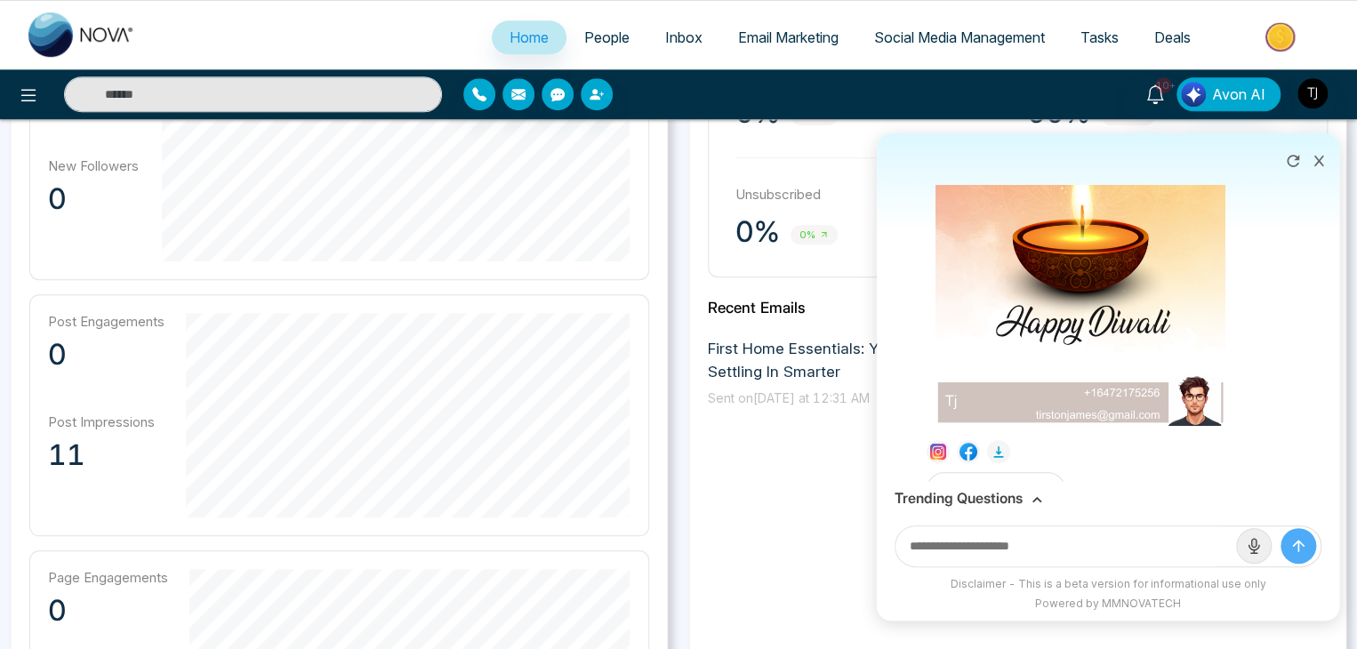
scroll to position [759, 0]
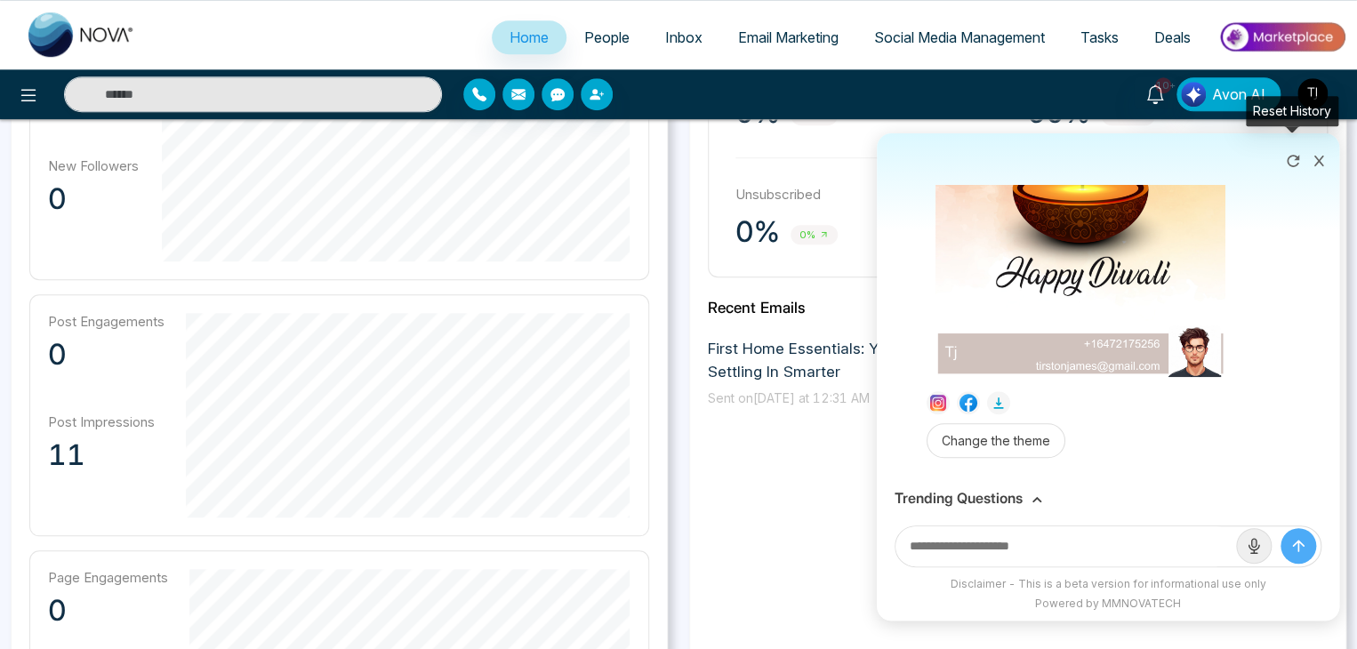
click at [1306, 164] on button at bounding box center [1293, 159] width 28 height 34
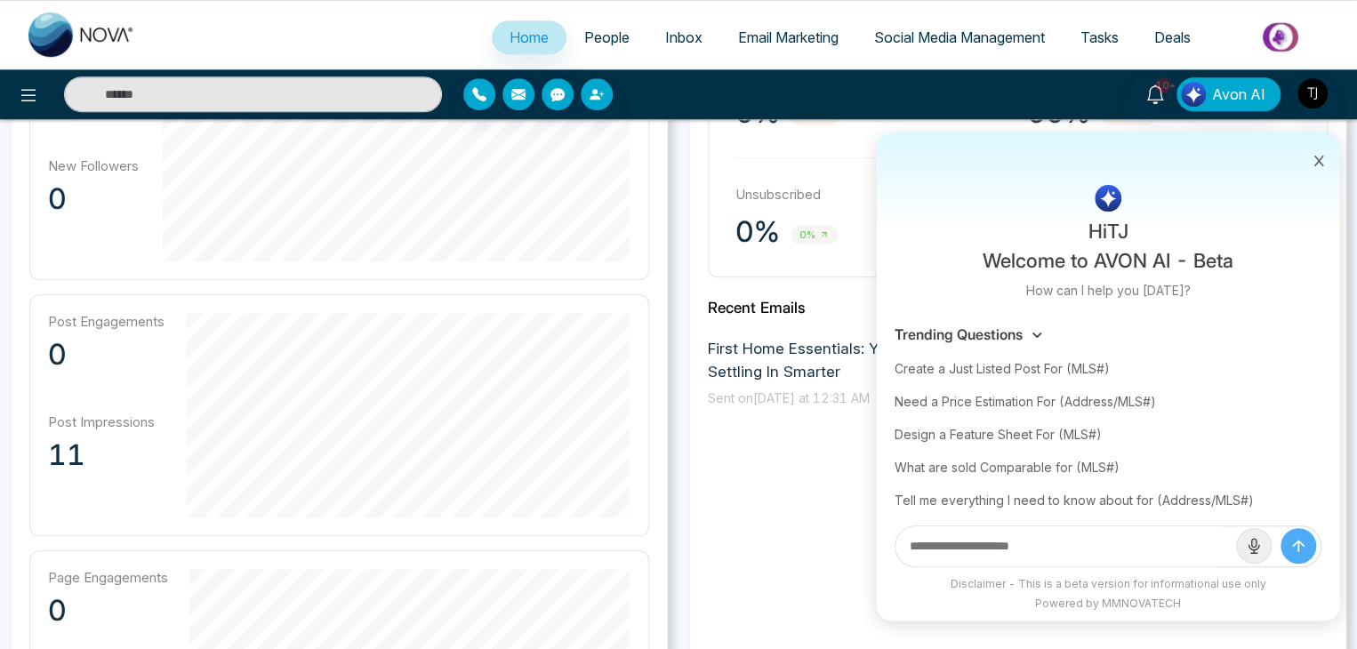
scroll to position [0, 0]
click at [1067, 459] on div "What are sold Comparable for (MLS#)" at bounding box center [1108, 467] width 427 height 33
type input "**********"
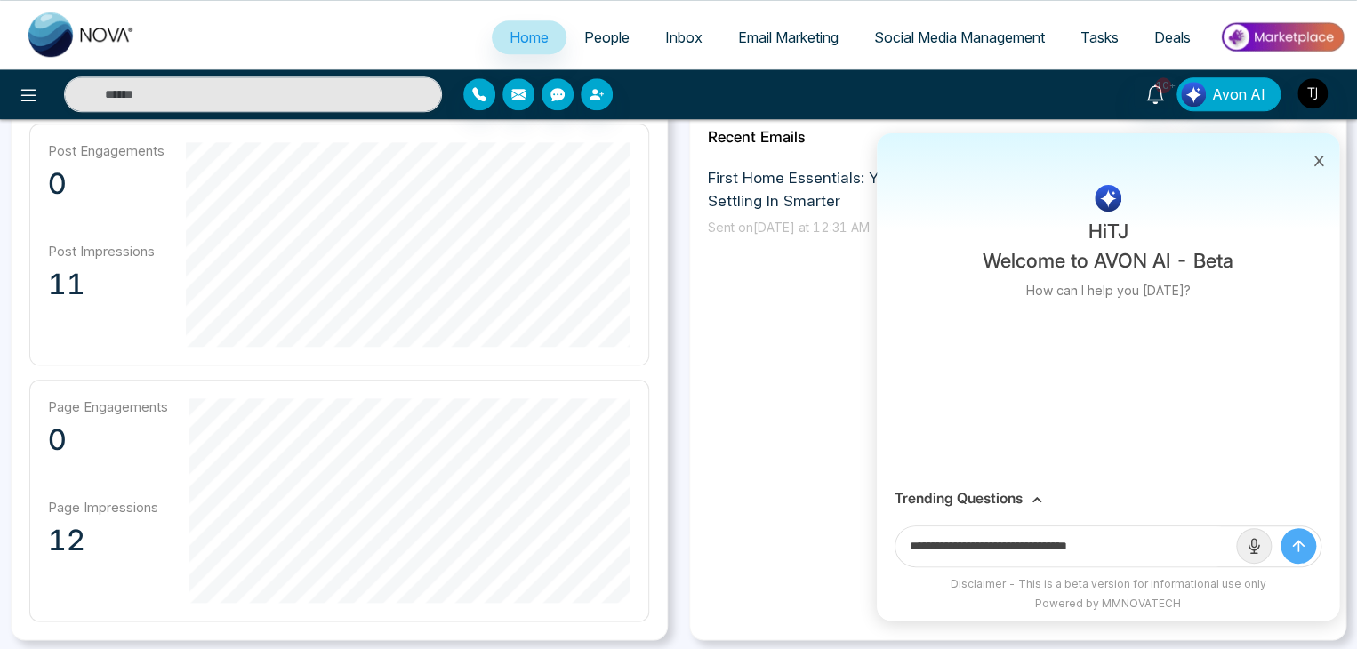
scroll to position [801, 0]
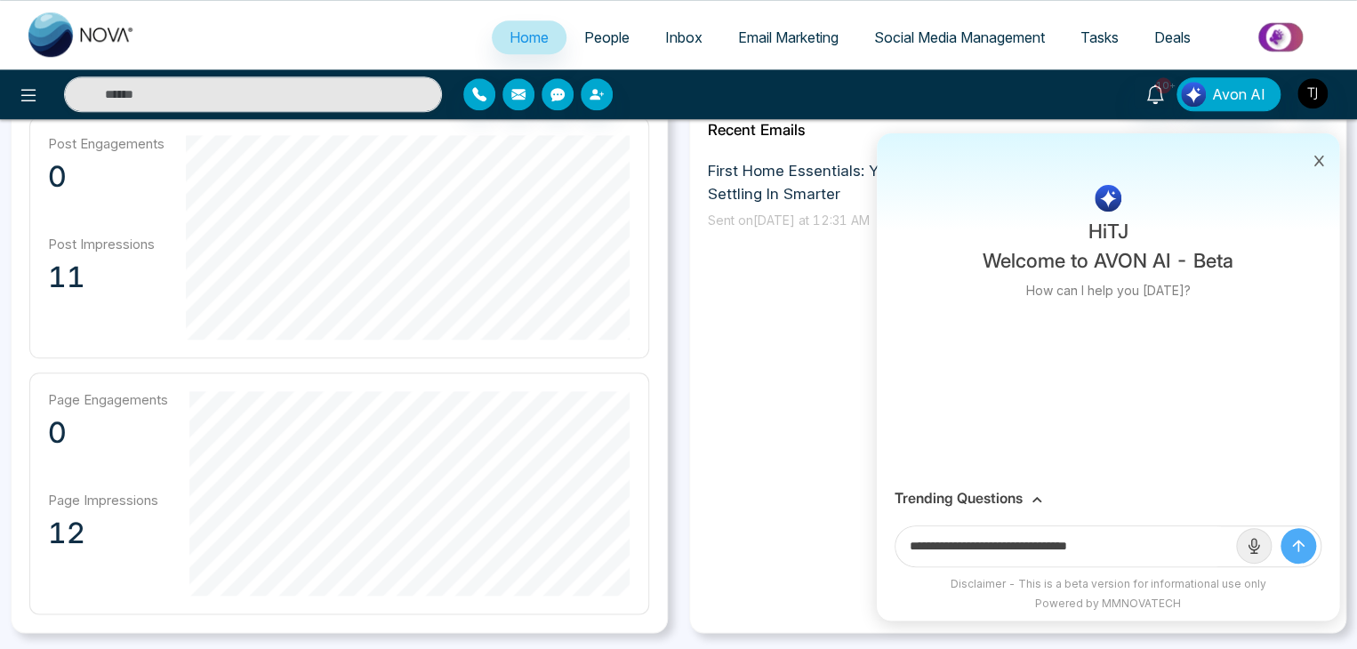
click at [1296, 542] on icon "submit" at bounding box center [1299, 546] width 18 height 18
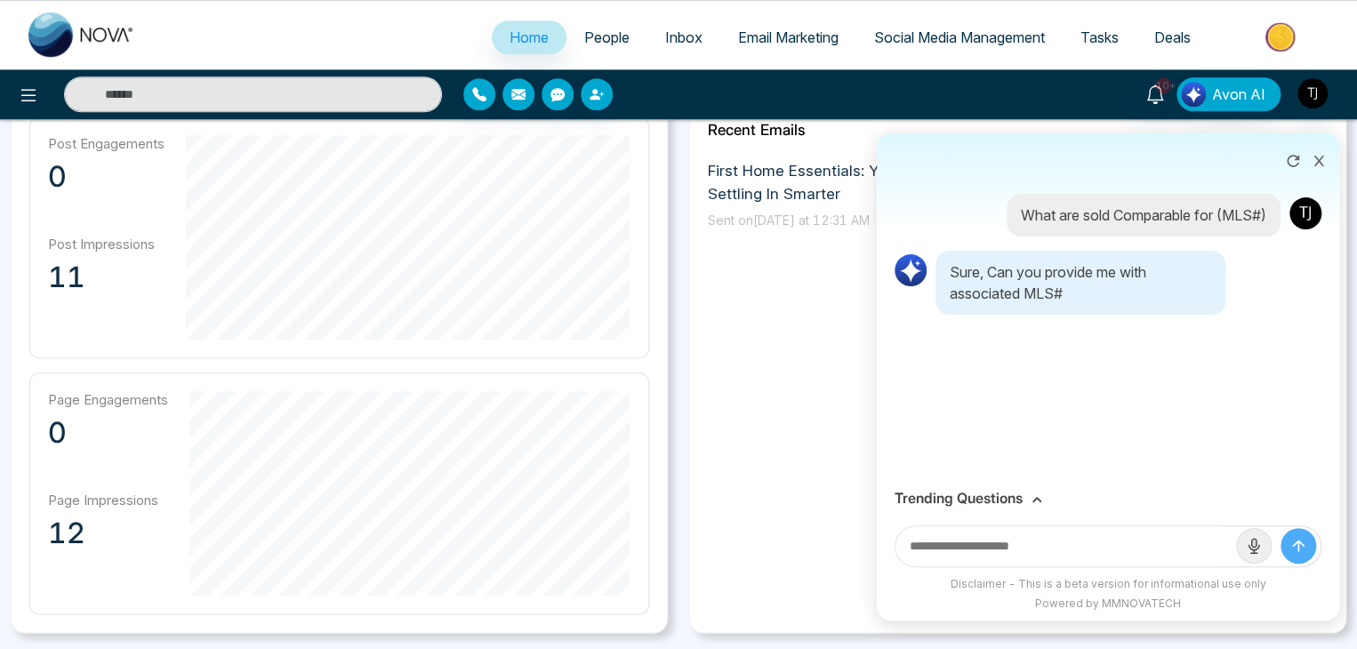
click at [1074, 550] on input "text" at bounding box center [1066, 547] width 341 height 40
paste input "*********"
type input "*********"
click at [1281, 528] on button "submit" at bounding box center [1299, 546] width 36 height 36
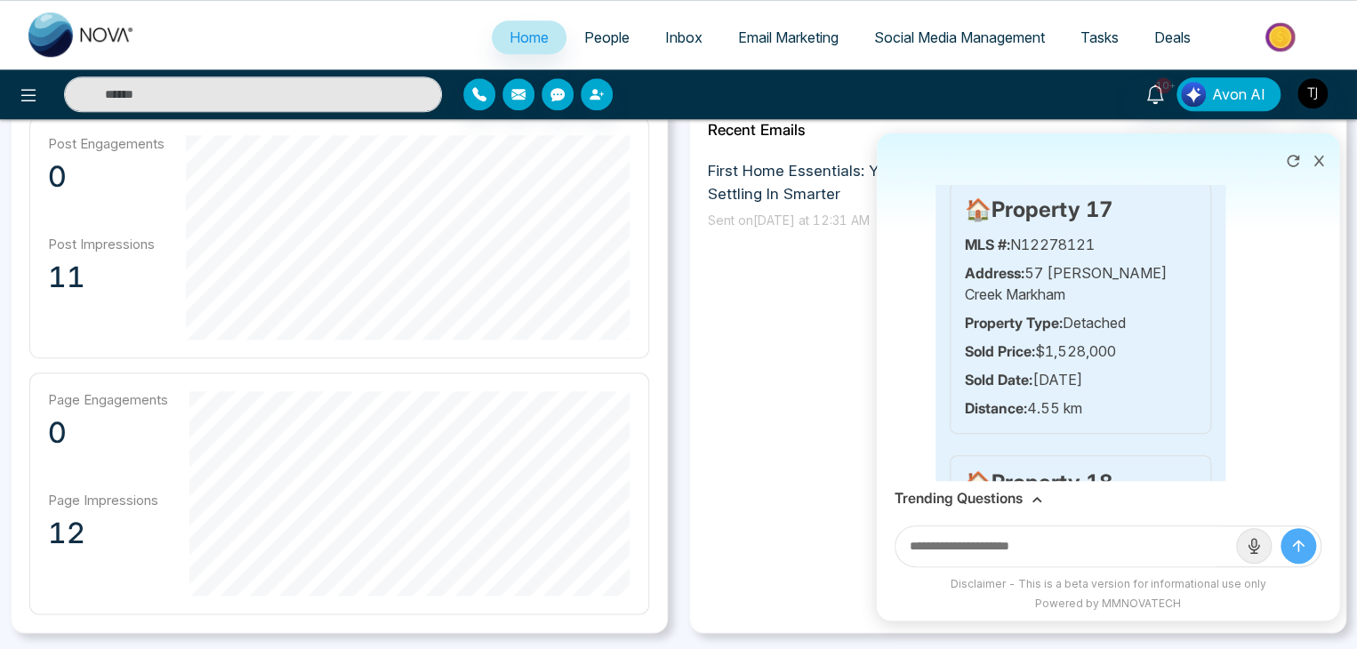
scroll to position [4609, 0]
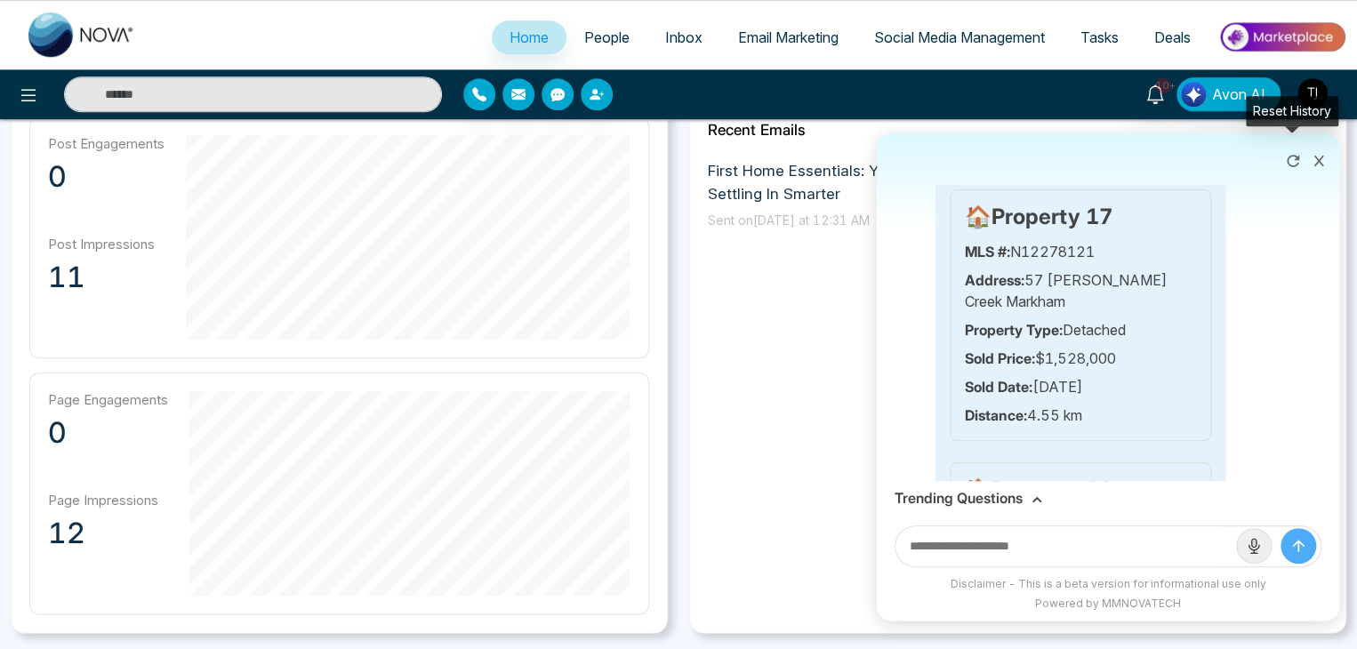
click at [1284, 157] on icon at bounding box center [1293, 161] width 18 height 18
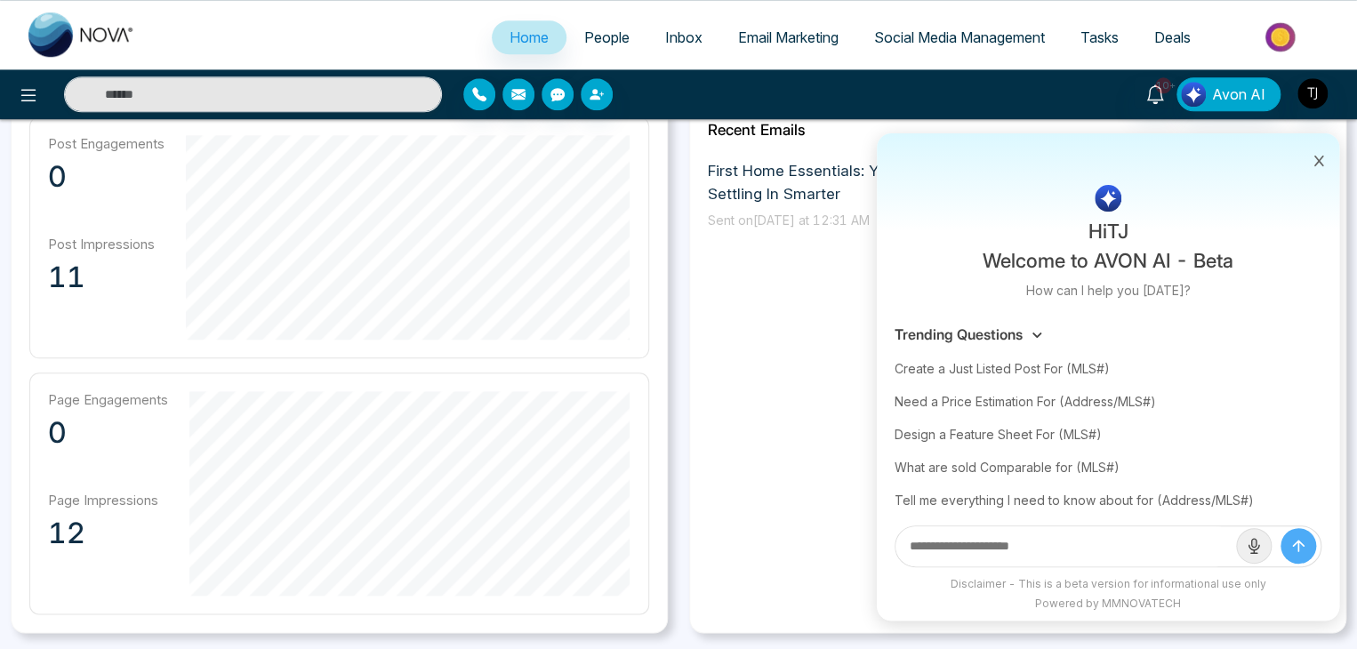
click at [1287, 163] on div at bounding box center [1108, 159] width 463 height 52
click at [1292, 161] on div at bounding box center [1108, 159] width 463 height 52
click at [1291, 160] on div at bounding box center [1108, 159] width 463 height 52
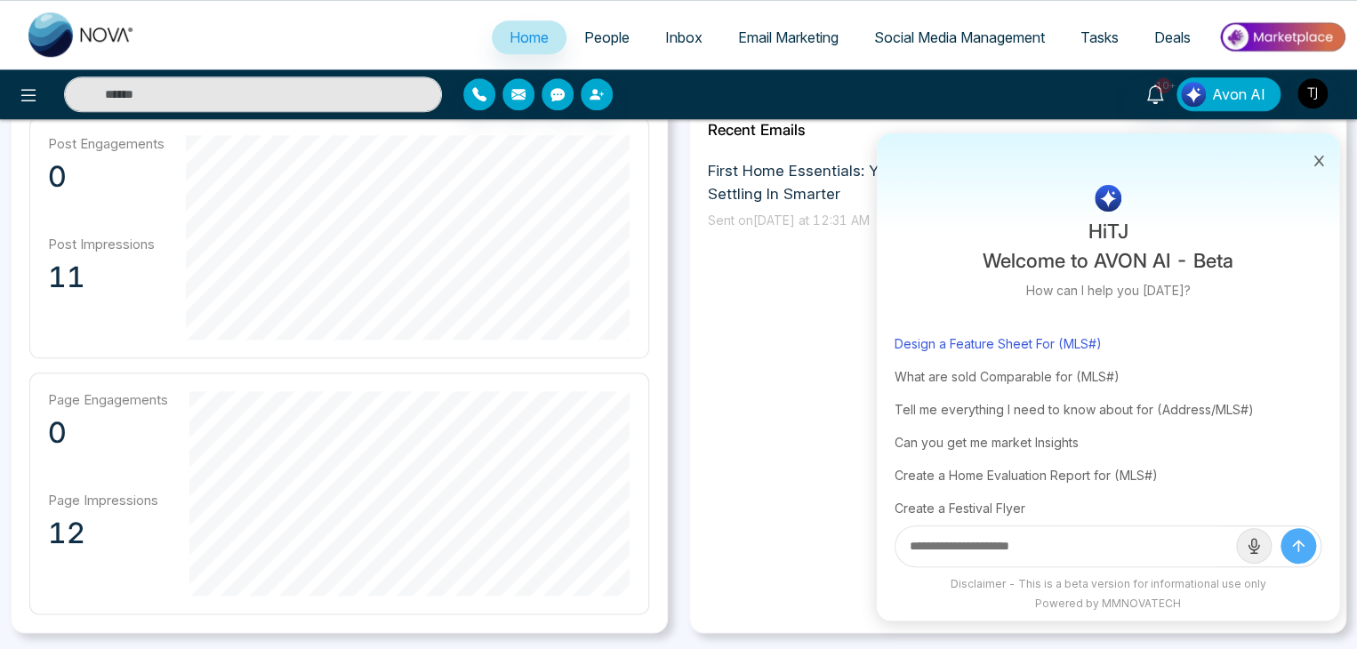
scroll to position [108, 0]
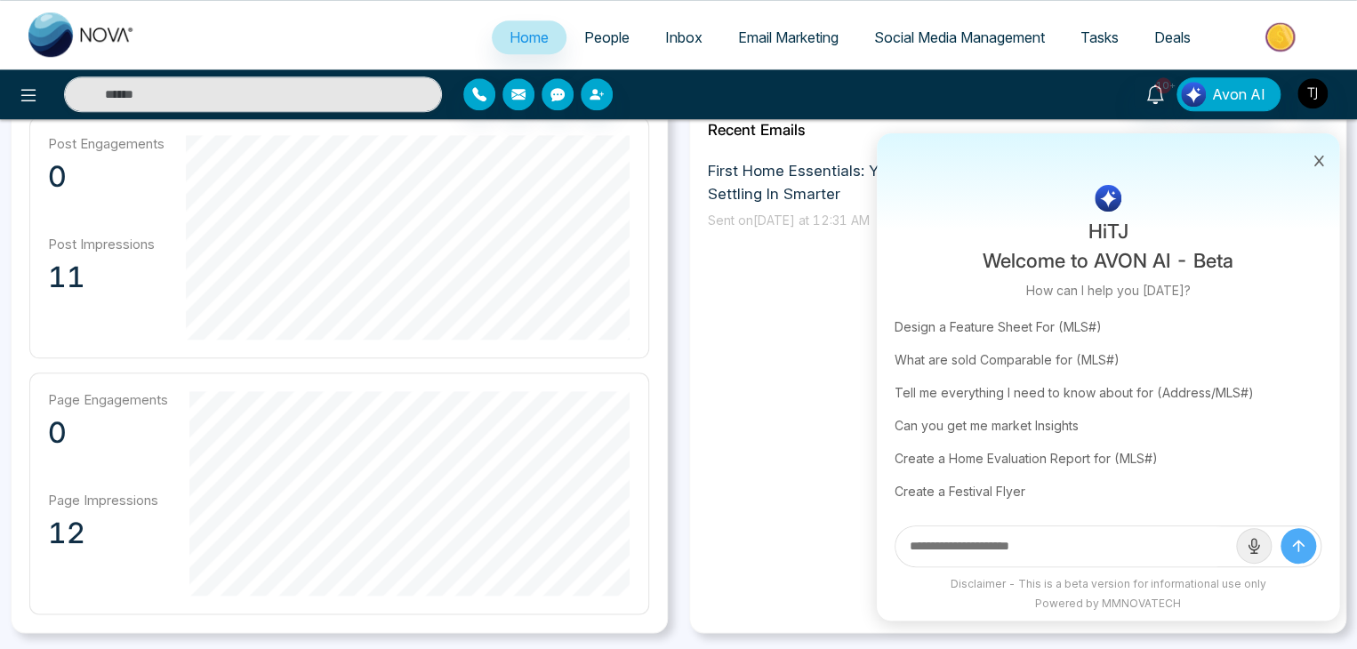
click at [994, 535] on input "text" at bounding box center [1066, 547] width 341 height 40
click at [1023, 430] on div "Can you get me market Insights" at bounding box center [1108, 425] width 427 height 33
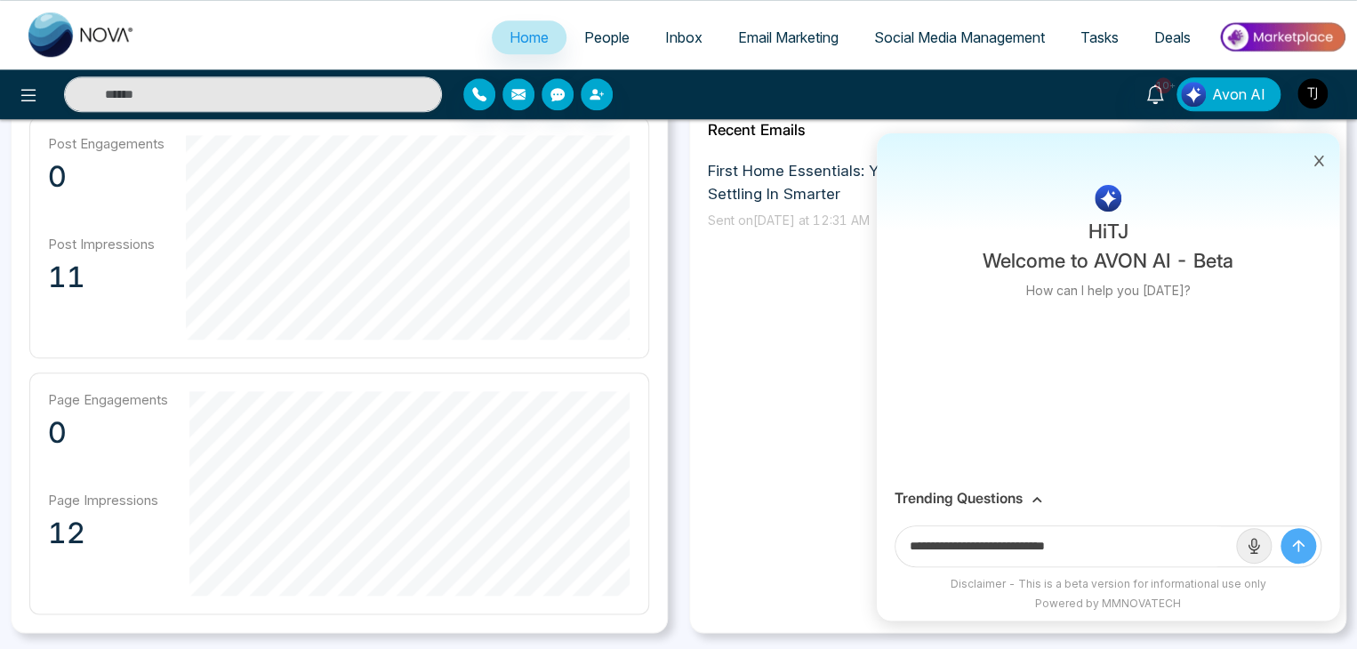
scroll to position [0, 0]
click at [1128, 543] on input "**********" at bounding box center [1066, 547] width 341 height 40
type input "**********"
click at [1281, 528] on button "submit" at bounding box center [1299, 546] width 36 height 36
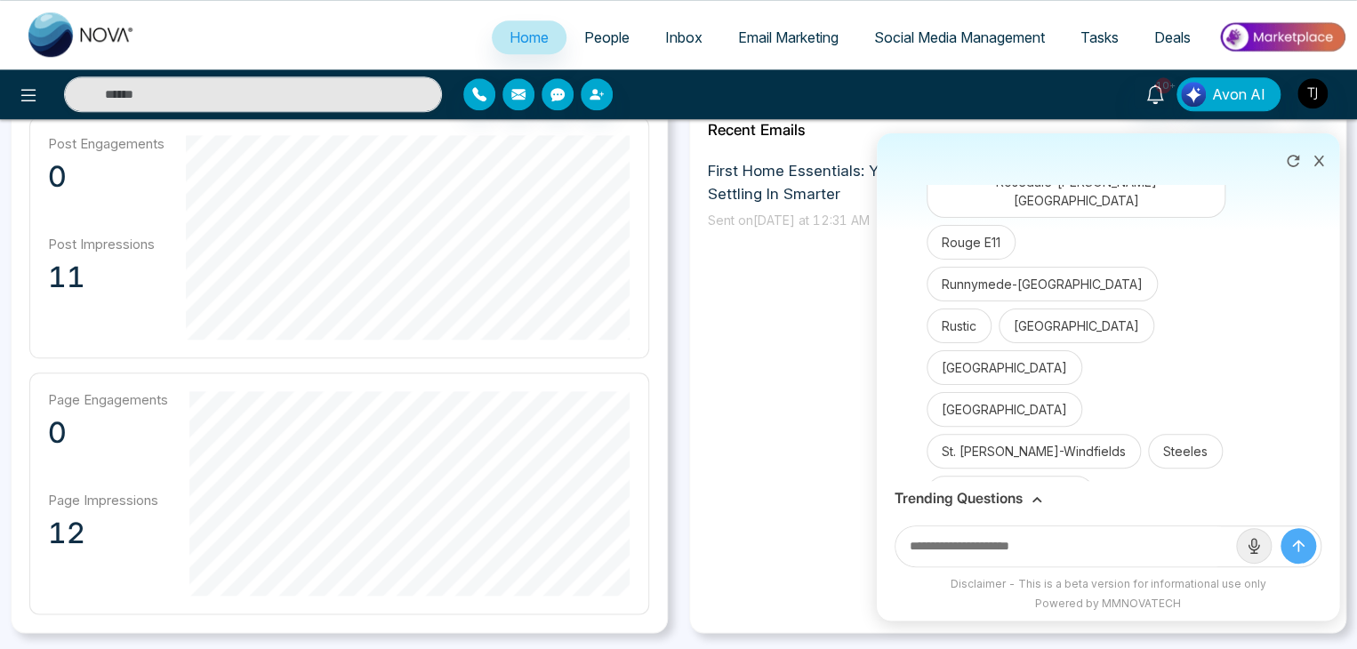
scroll to position [3663, 0]
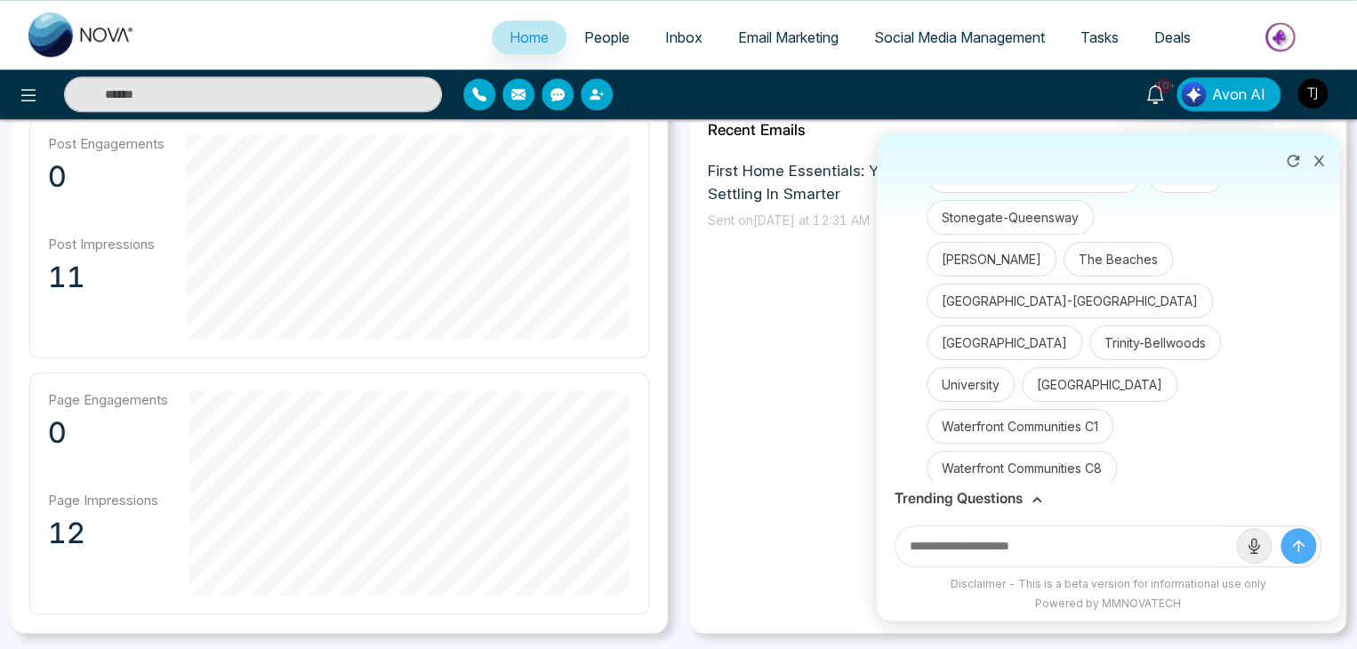
scroll to position [3945, 0]
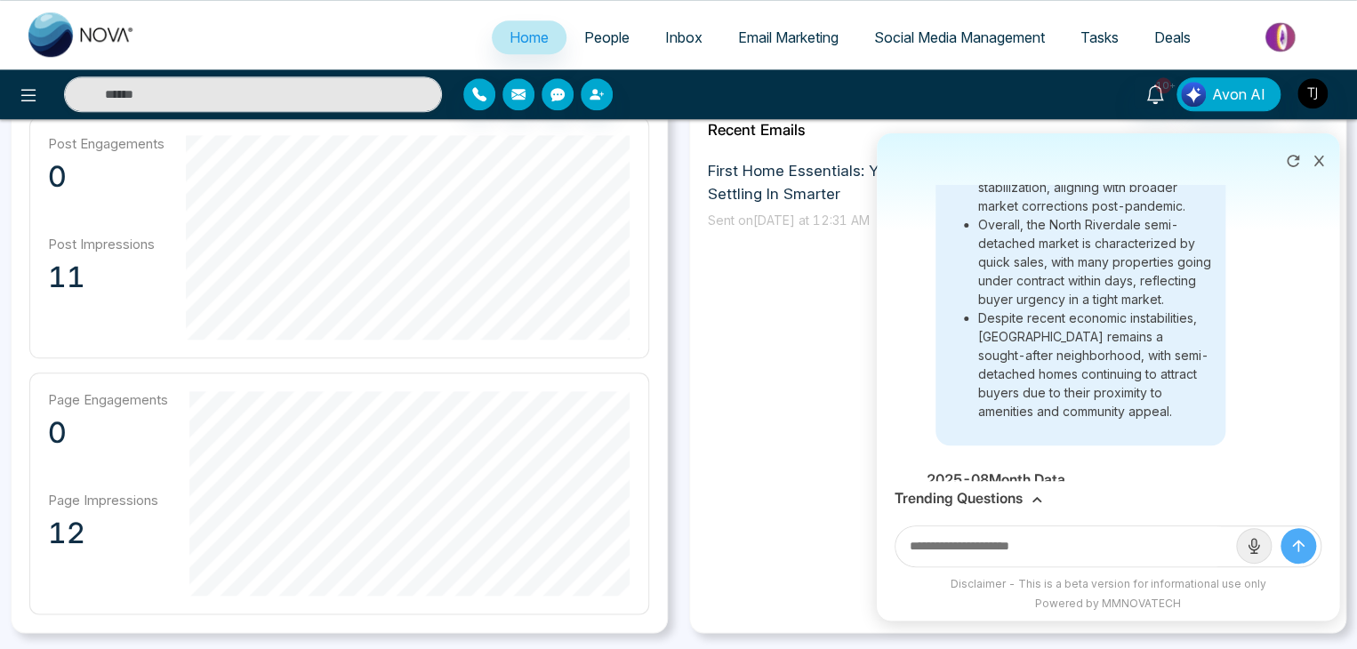
scroll to position [6262, 0]
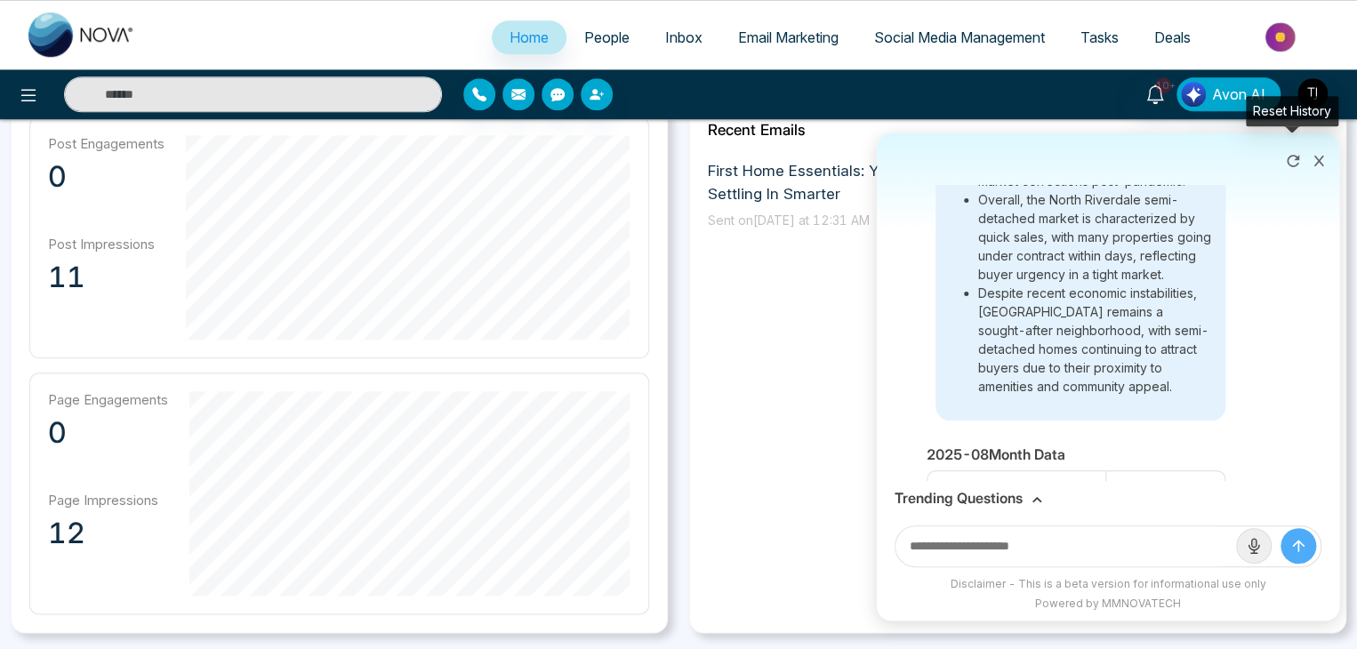
click at [1295, 164] on icon at bounding box center [1293, 161] width 18 height 18
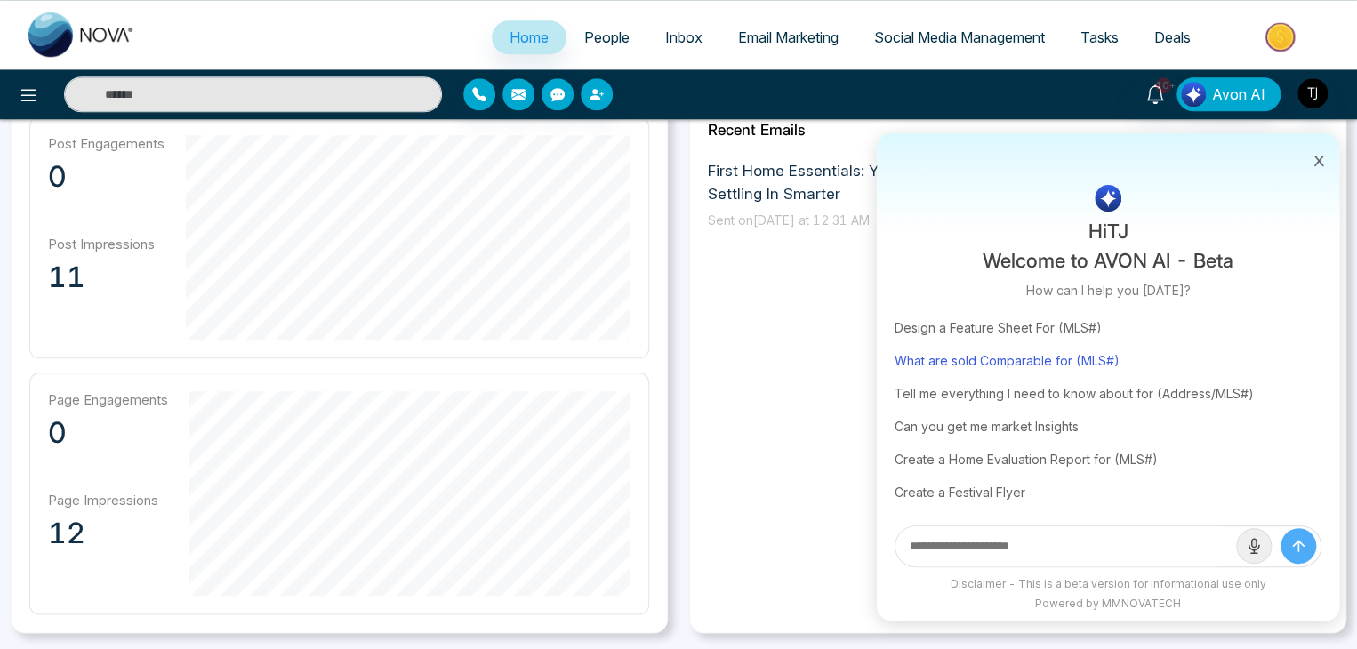
scroll to position [108, 0]
click at [1025, 417] on div "Can you get me market Insights" at bounding box center [1108, 425] width 427 height 33
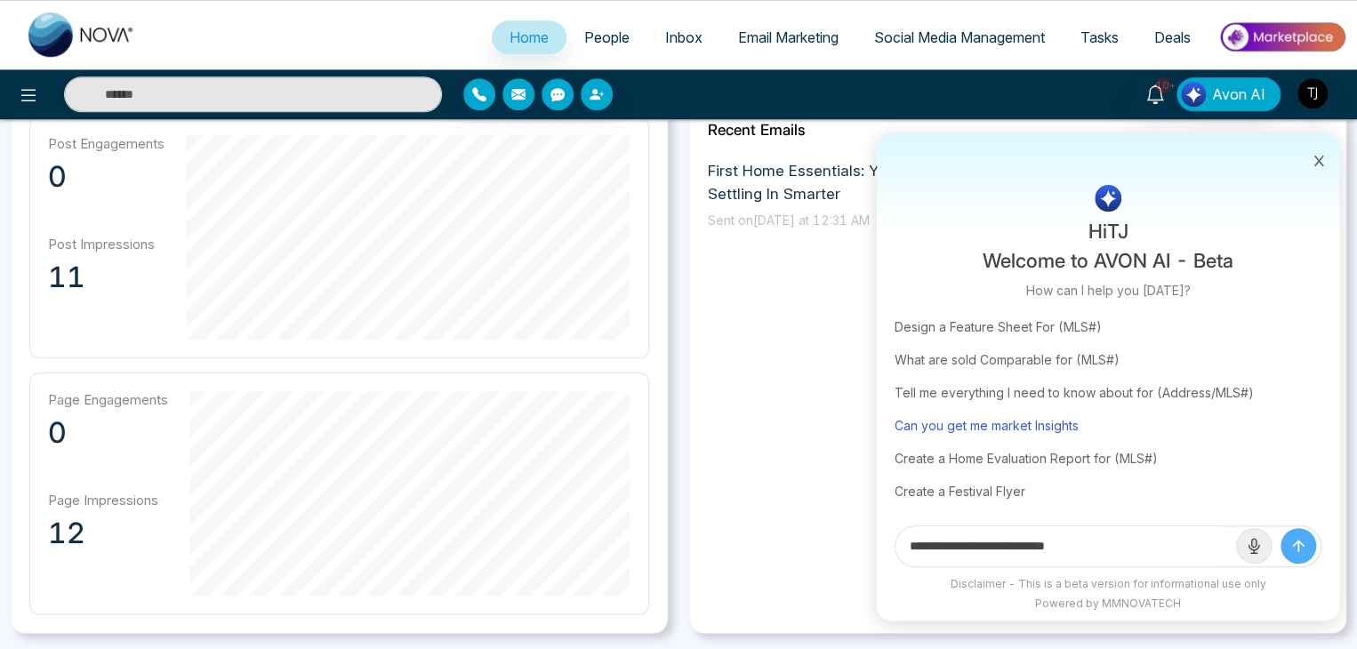
scroll to position [0, 0]
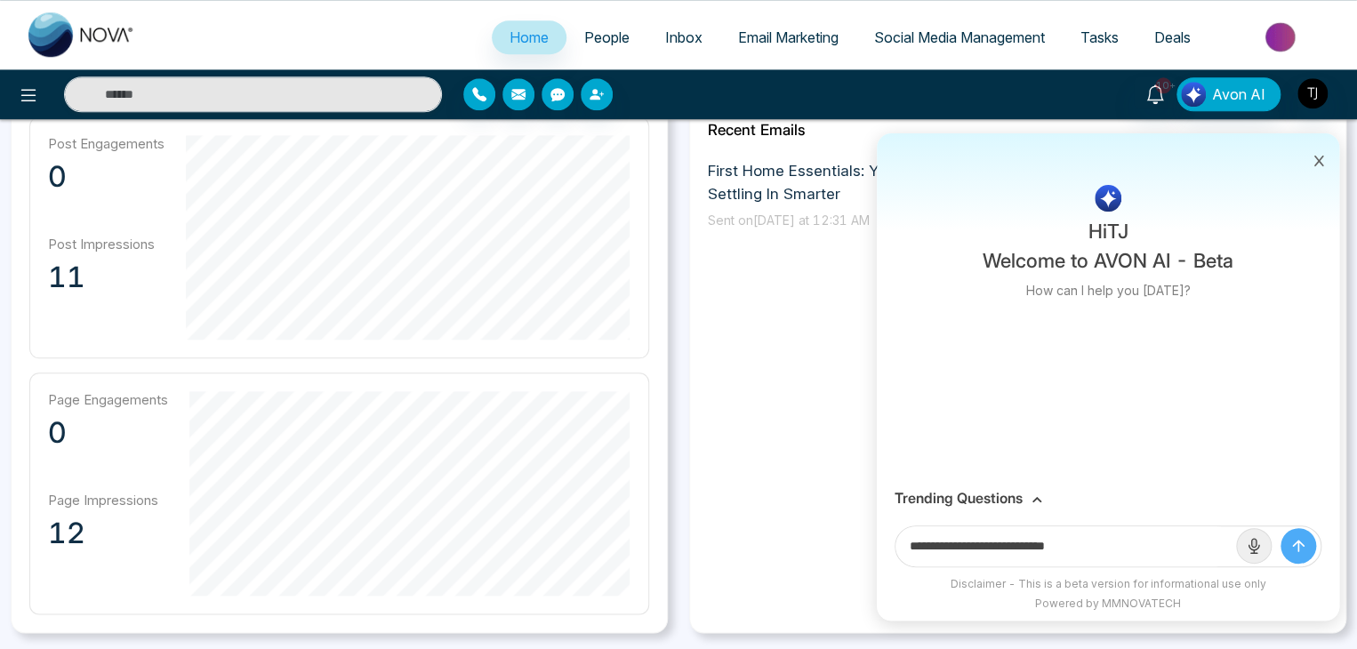
click at [1165, 531] on input "**********" at bounding box center [1066, 547] width 341 height 40
type input "**********"
click at [1281, 528] on button "submit" at bounding box center [1299, 546] width 36 height 36
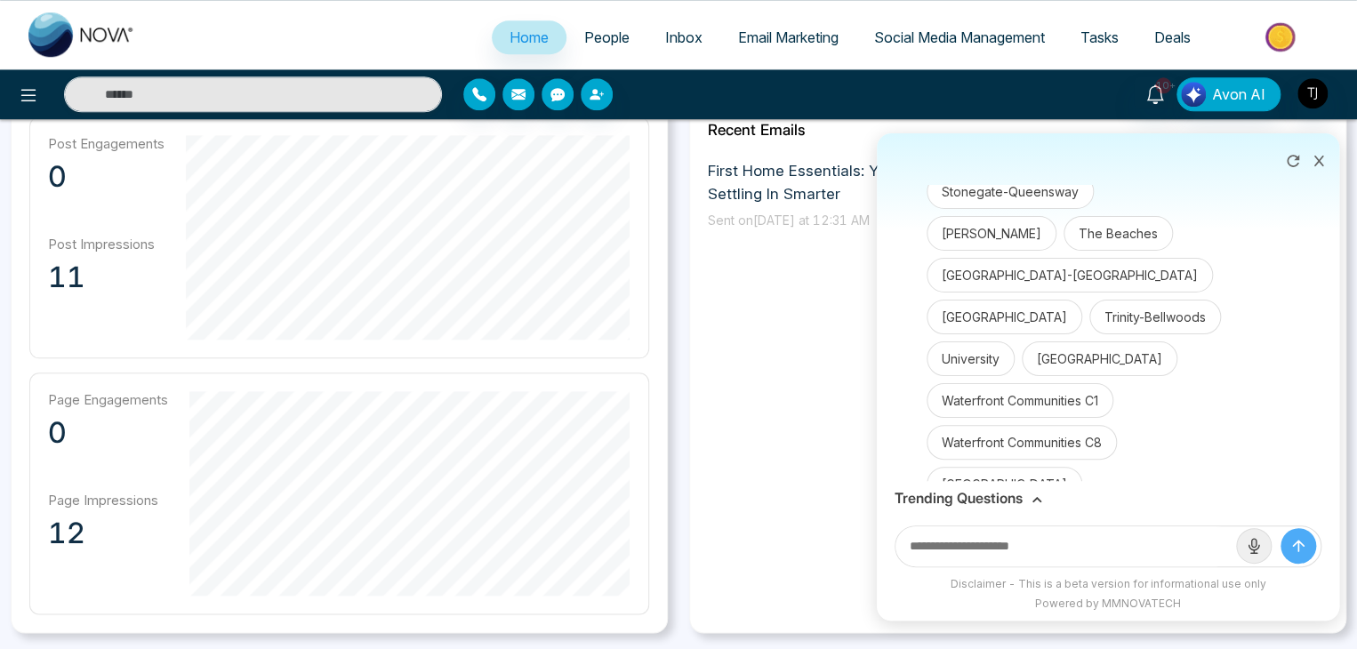
scroll to position [3945, 0]
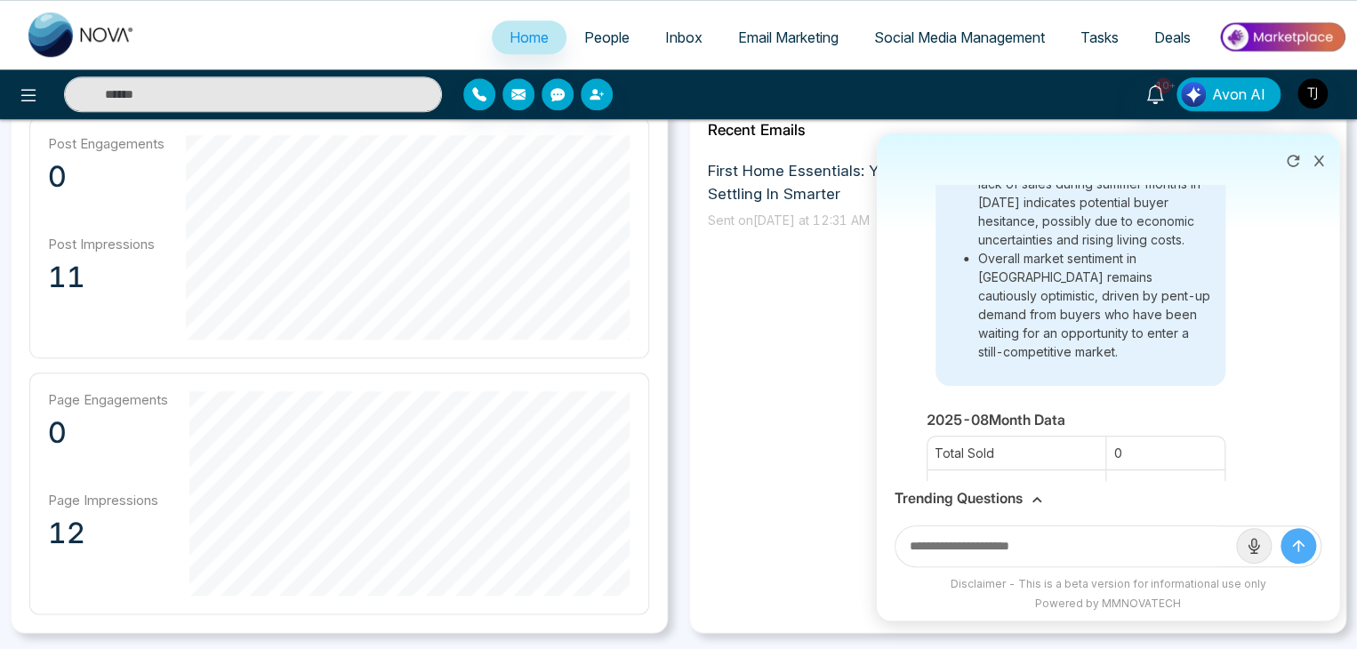
scroll to position [6300, 0]
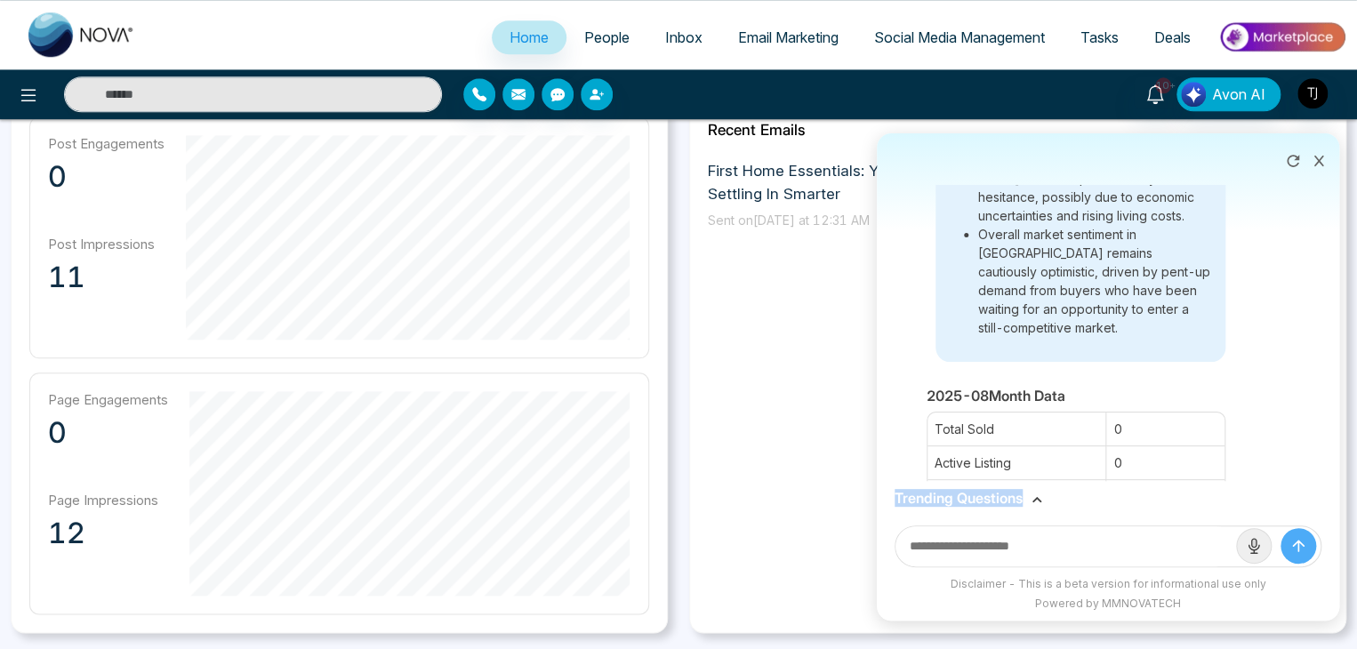
drag, startPoint x: 1273, startPoint y: 484, endPoint x: 1223, endPoint y: 450, distance: 60.2
click at [1223, 450] on div "Can you get me market Insights gtoronto Please select a Neighbourhood: All [GEO…" at bounding box center [1108, 376] width 463 height 487
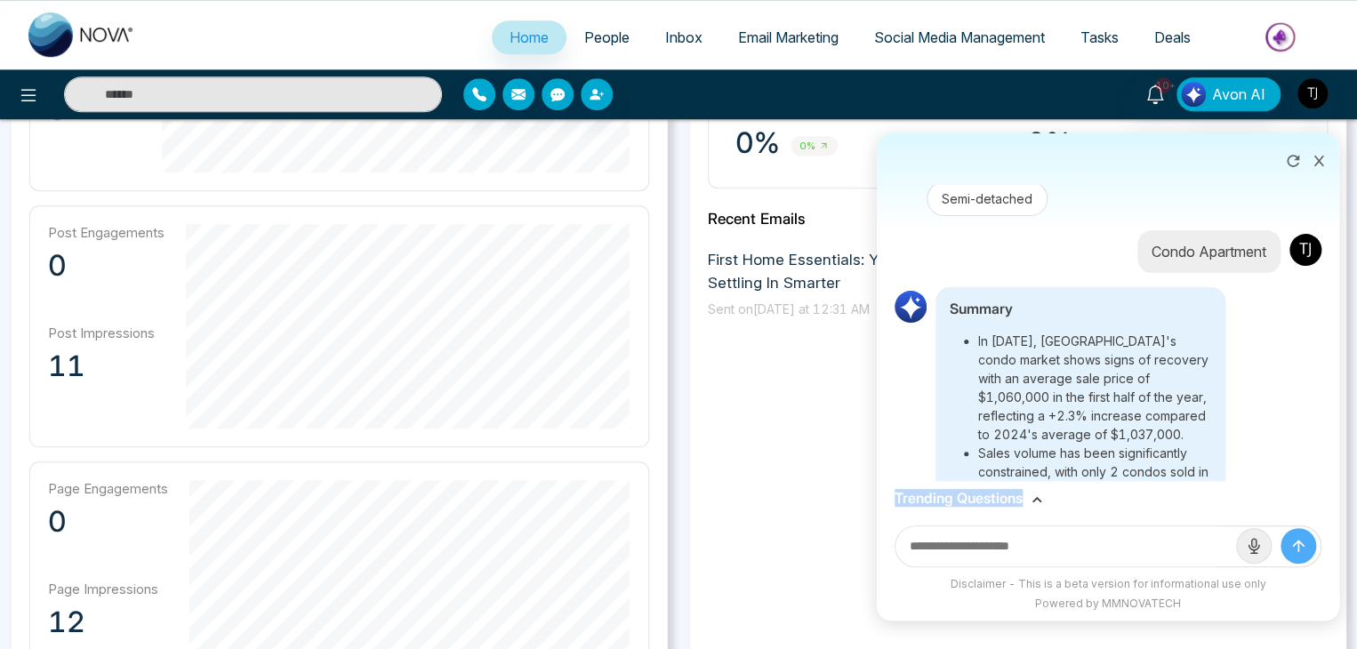
scroll to position [5329, 0]
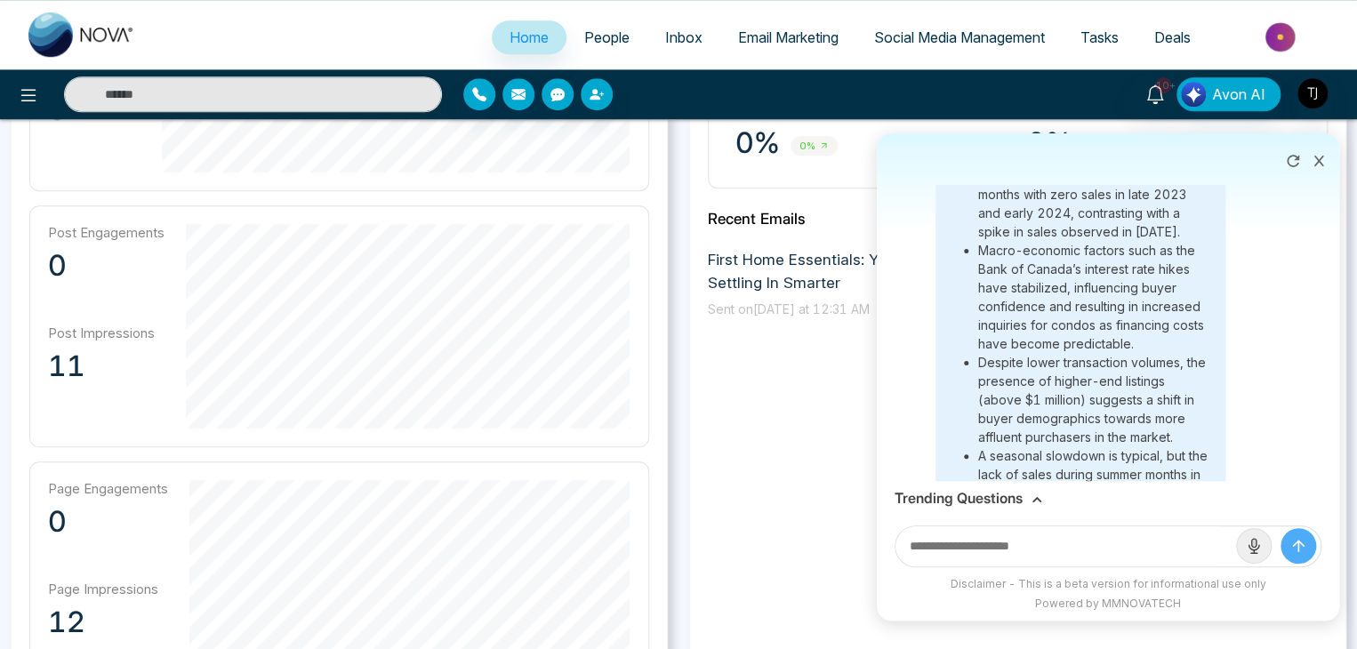
scroll to position [6002, 0]
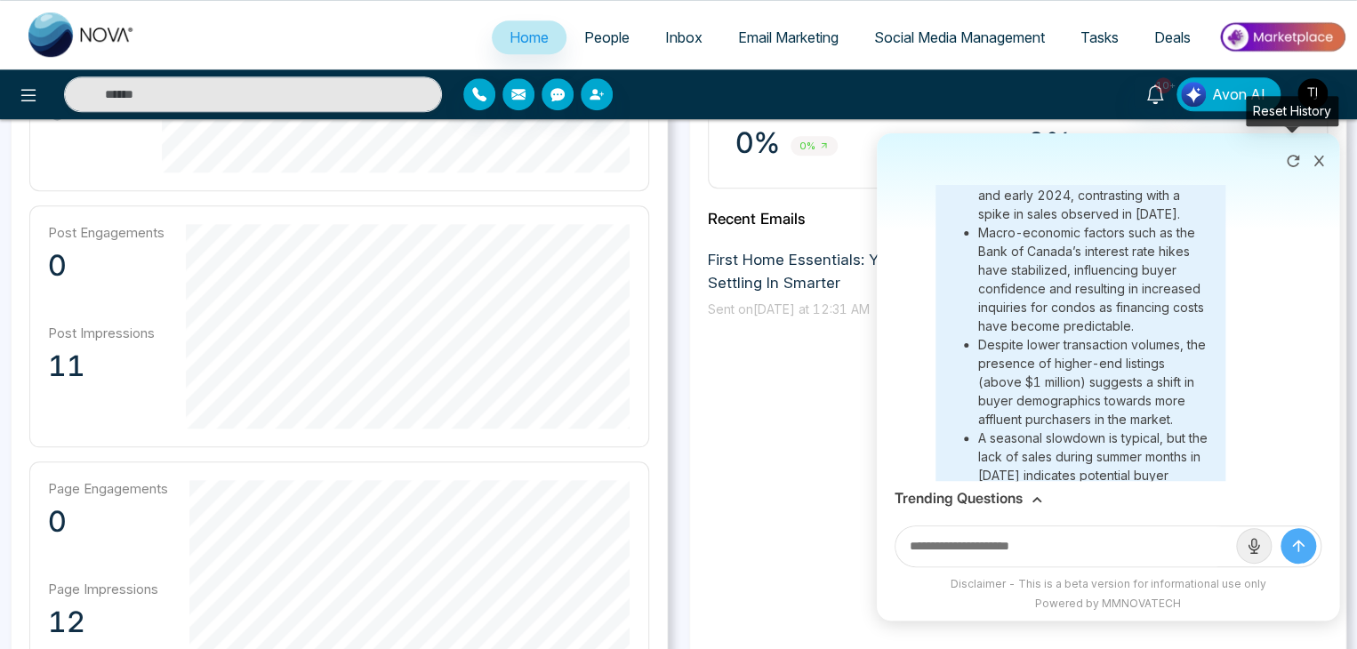
click at [1291, 165] on icon at bounding box center [1293, 161] width 18 height 18
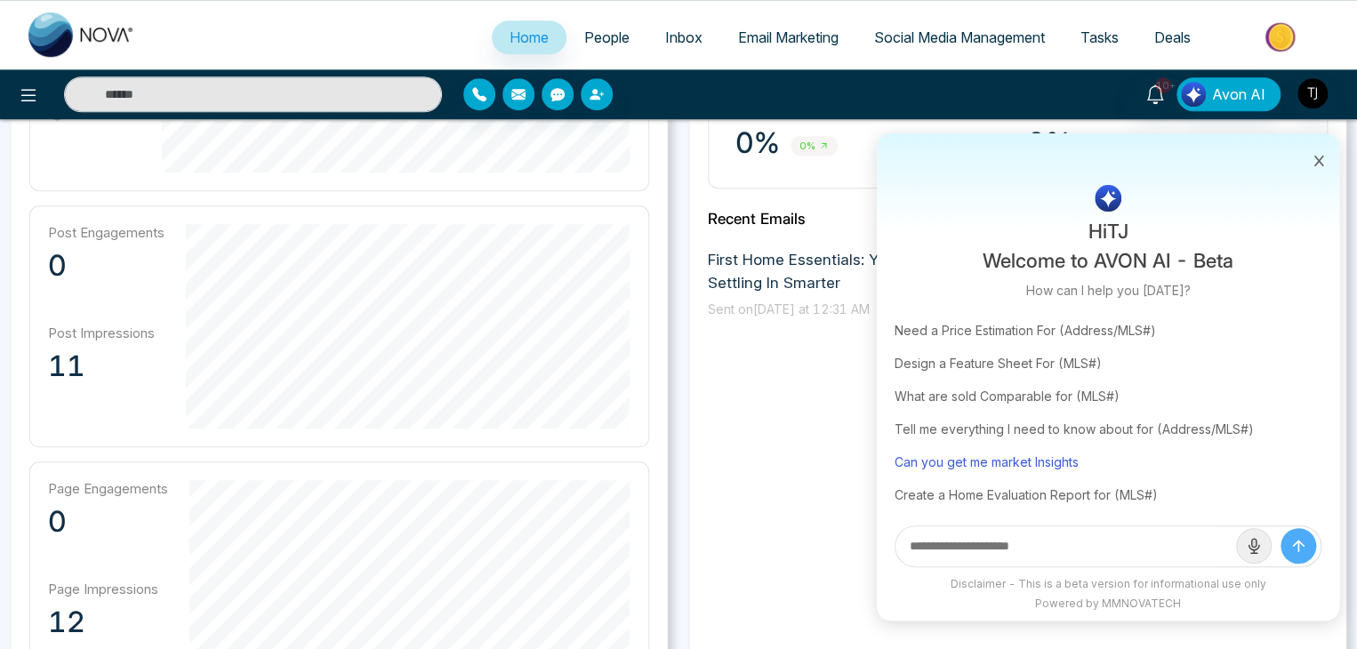
scroll to position [0, 0]
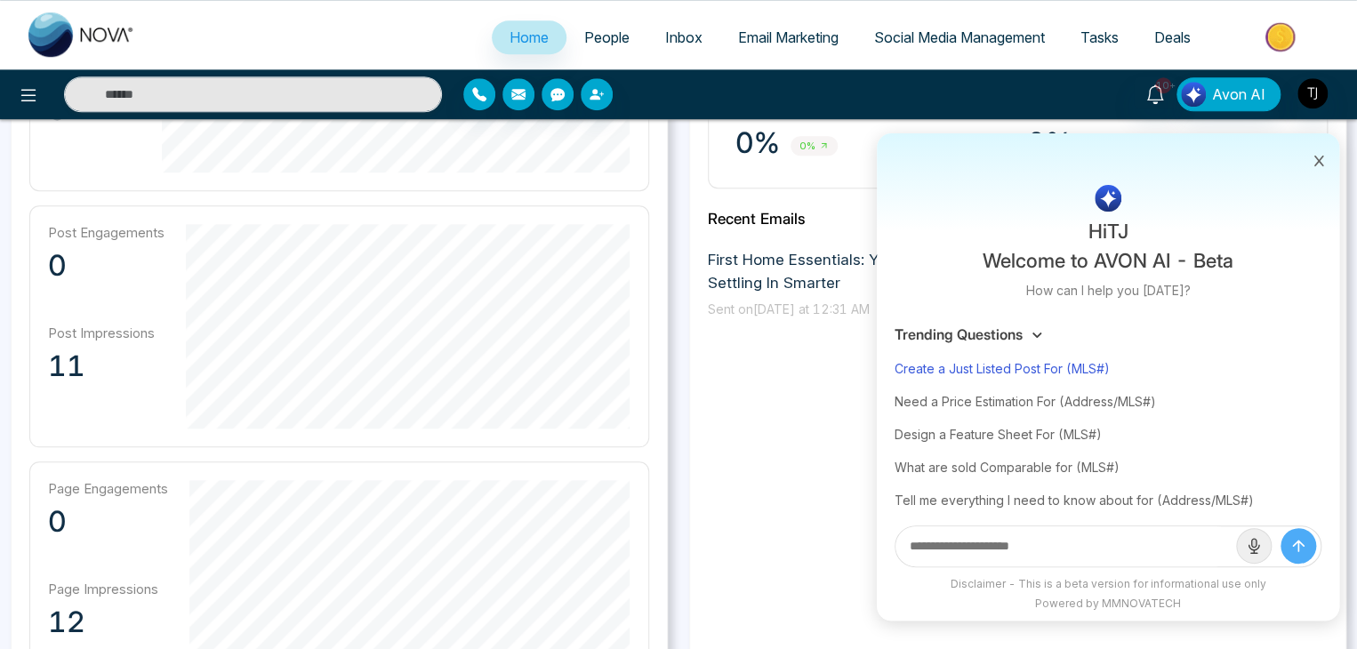
click at [1015, 373] on div "Create a Just Listed Post For (MLS#)" at bounding box center [1108, 368] width 427 height 33
type input "**********"
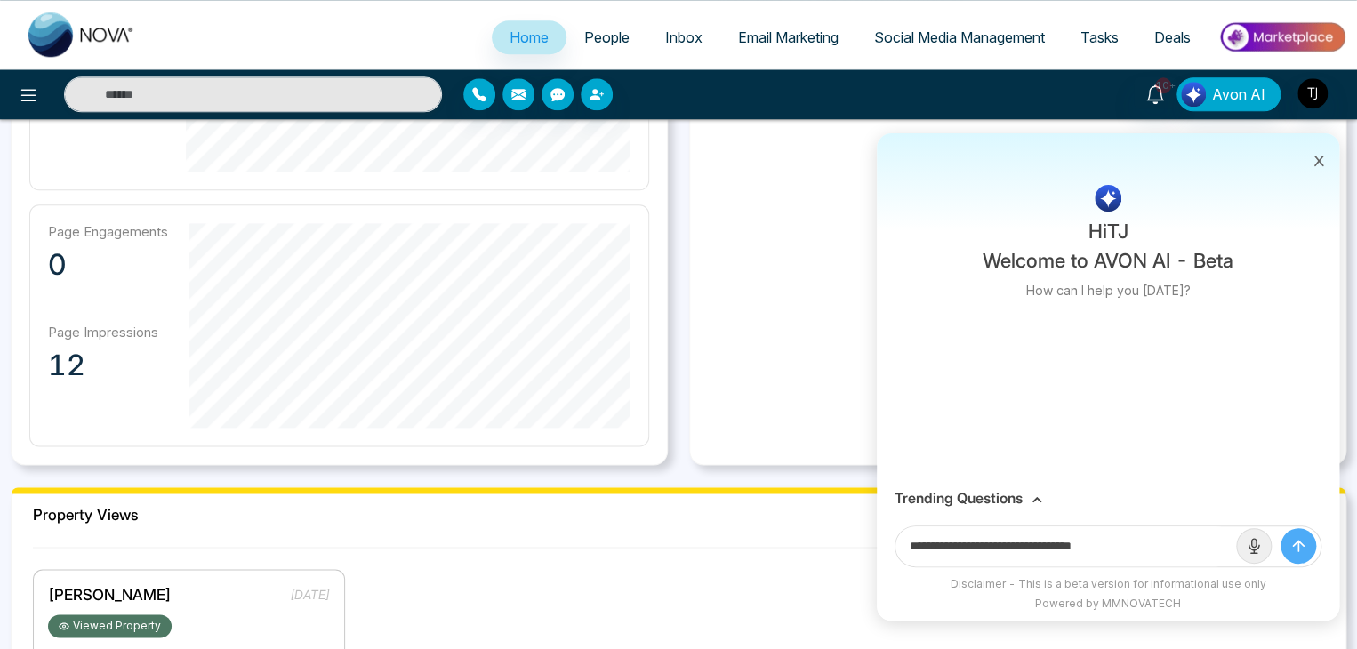
scroll to position [978, 0]
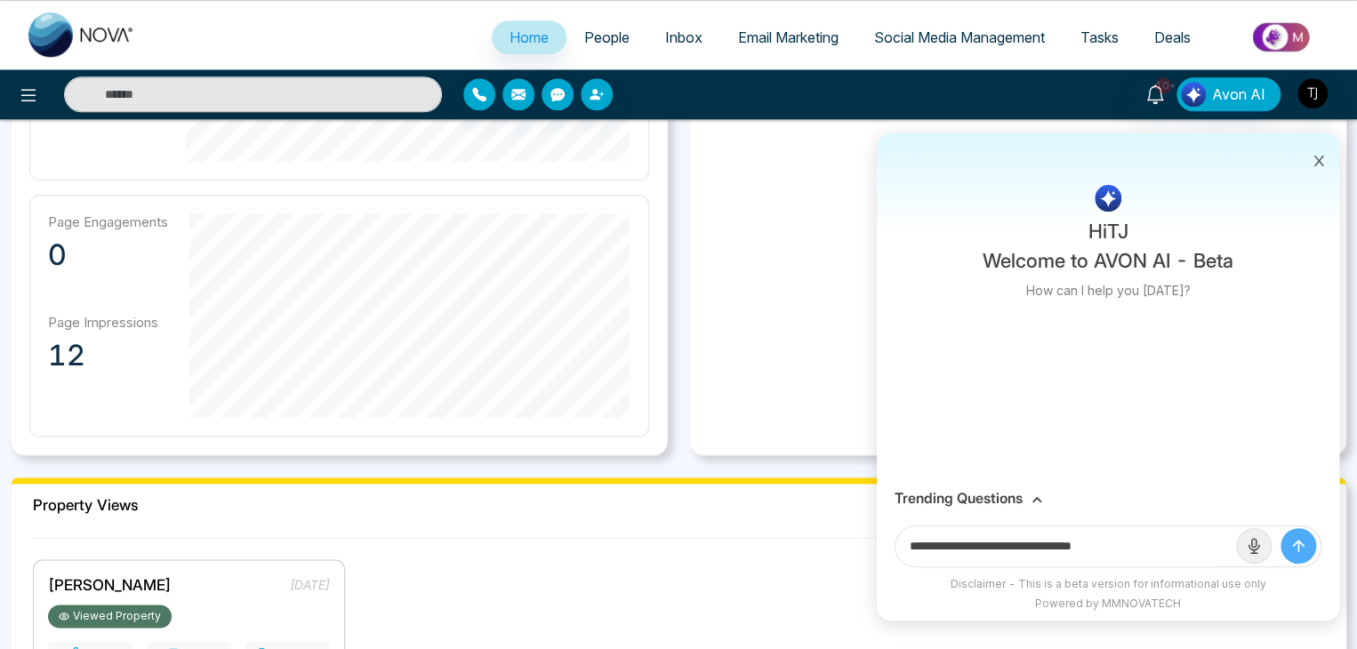
drag, startPoint x: 1148, startPoint y: 535, endPoint x: 1082, endPoint y: 546, distance: 67.6
click at [1082, 546] on input "**********" at bounding box center [1066, 547] width 341 height 40
click at [1284, 543] on button "submit" at bounding box center [1299, 546] width 36 height 36
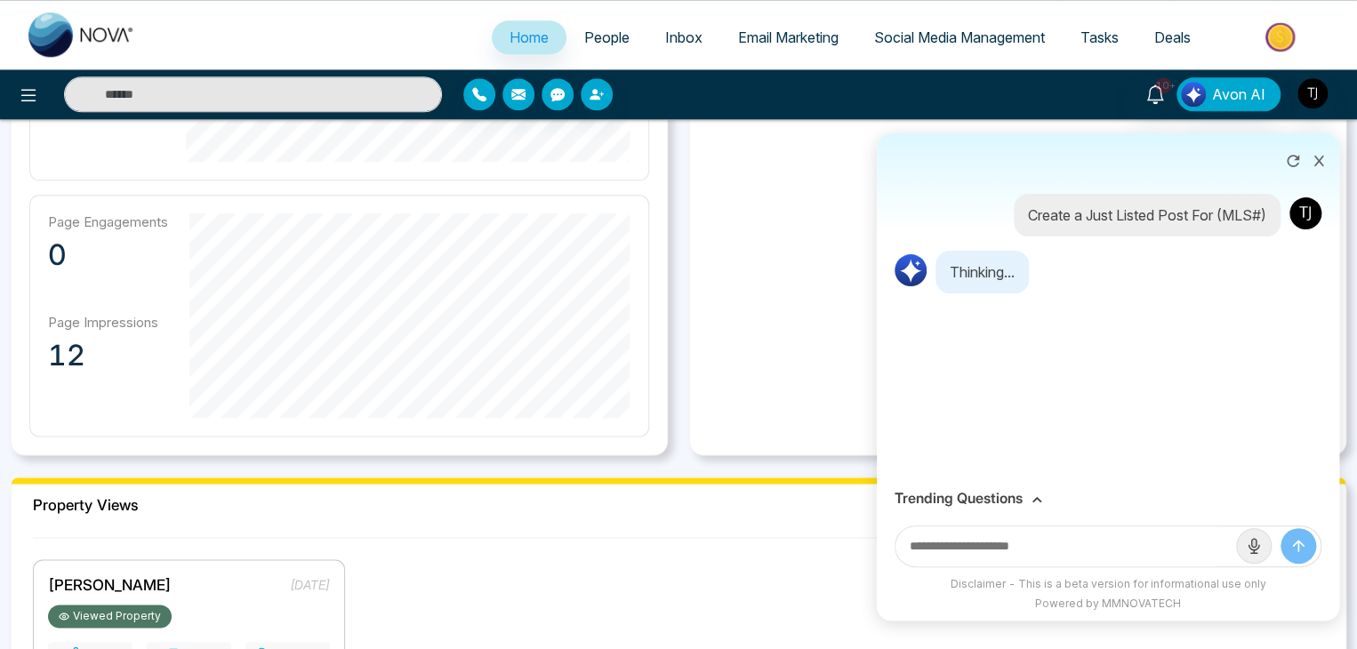
click at [1149, 558] on input "text" at bounding box center [1066, 547] width 341 height 40
paste input "*********"
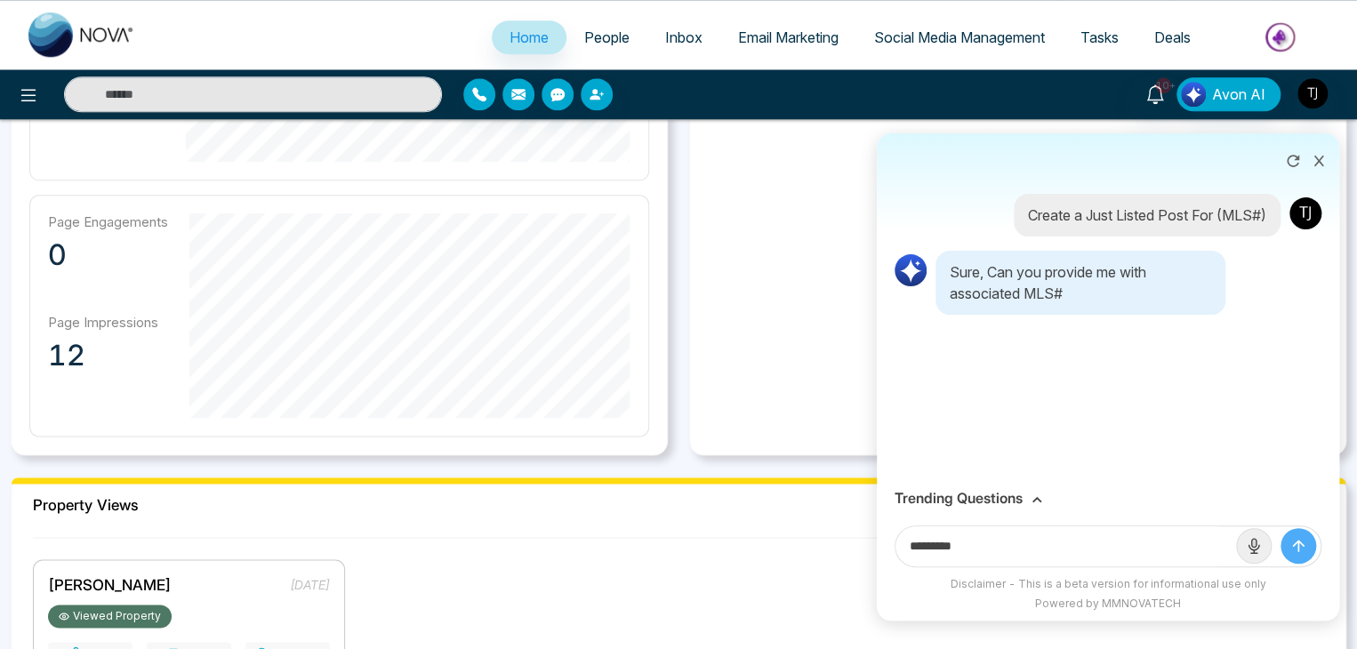
type input "*********"
click at [1306, 539] on icon "submit" at bounding box center [1299, 546] width 18 height 18
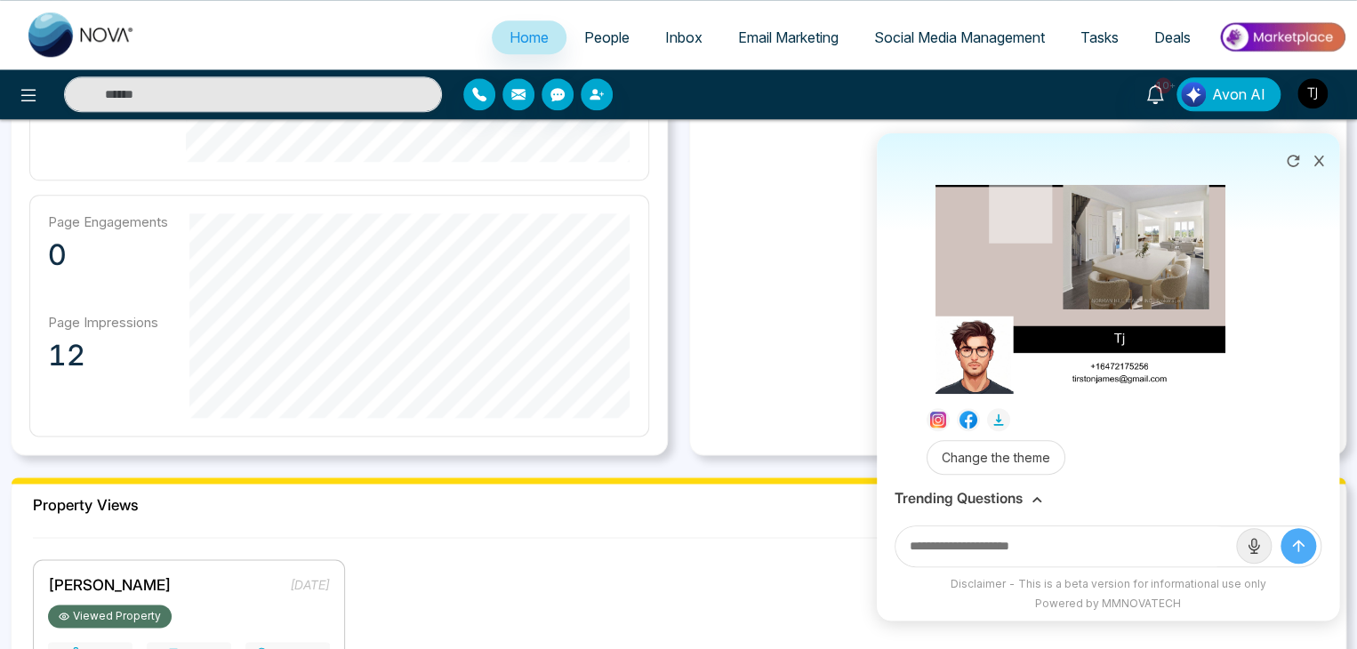
scroll to position [612, 0]
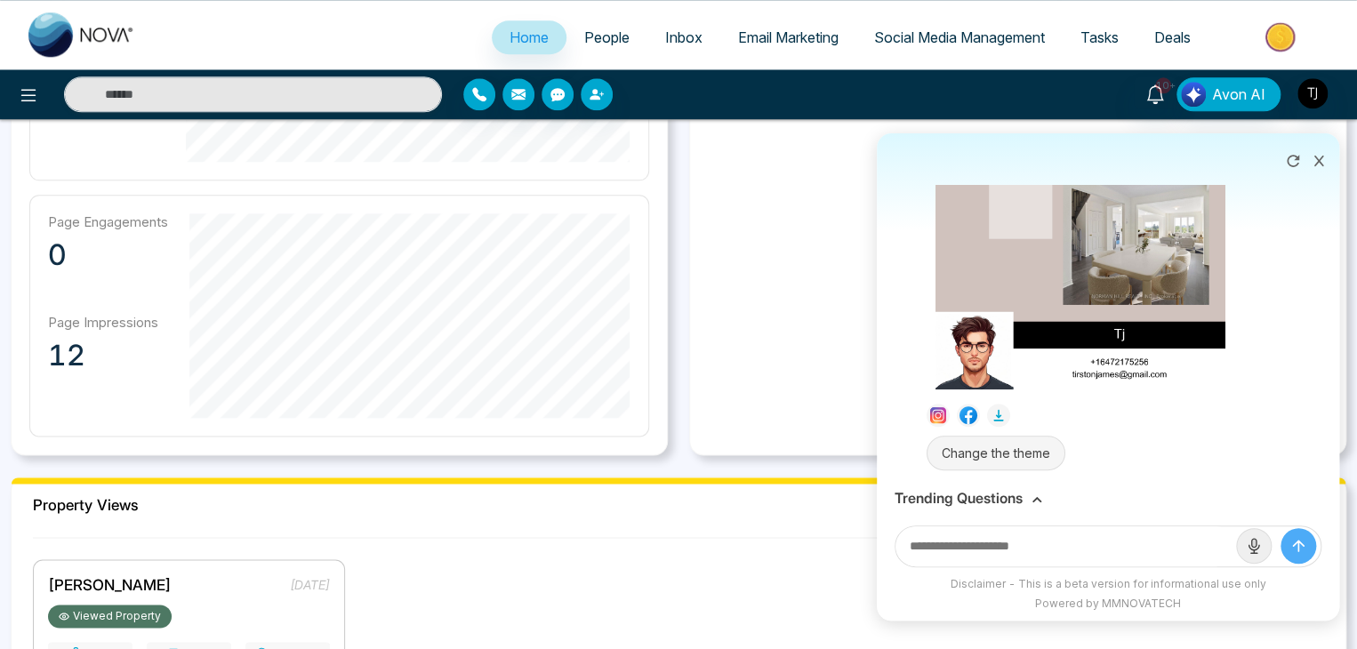
click at [1029, 436] on button "Change the theme" at bounding box center [996, 453] width 139 height 35
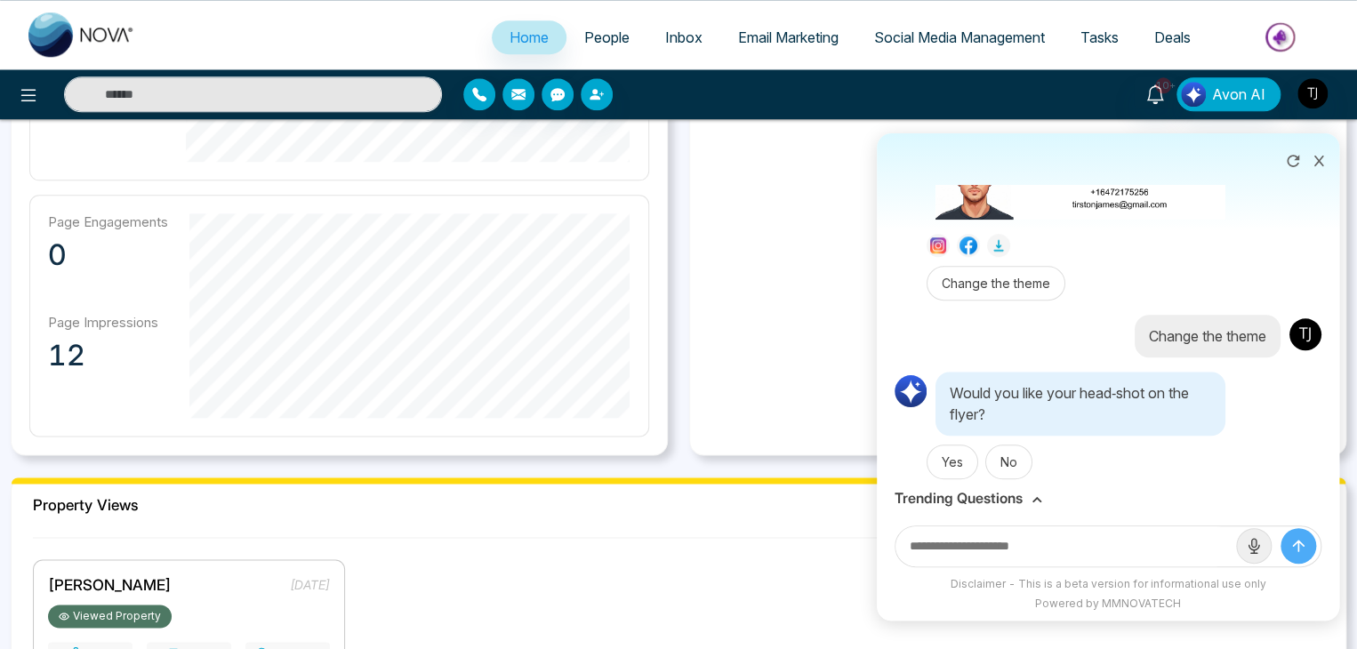
scroll to position [783, 0]
click at [1010, 450] on button "No" at bounding box center [1009, 461] width 47 height 35
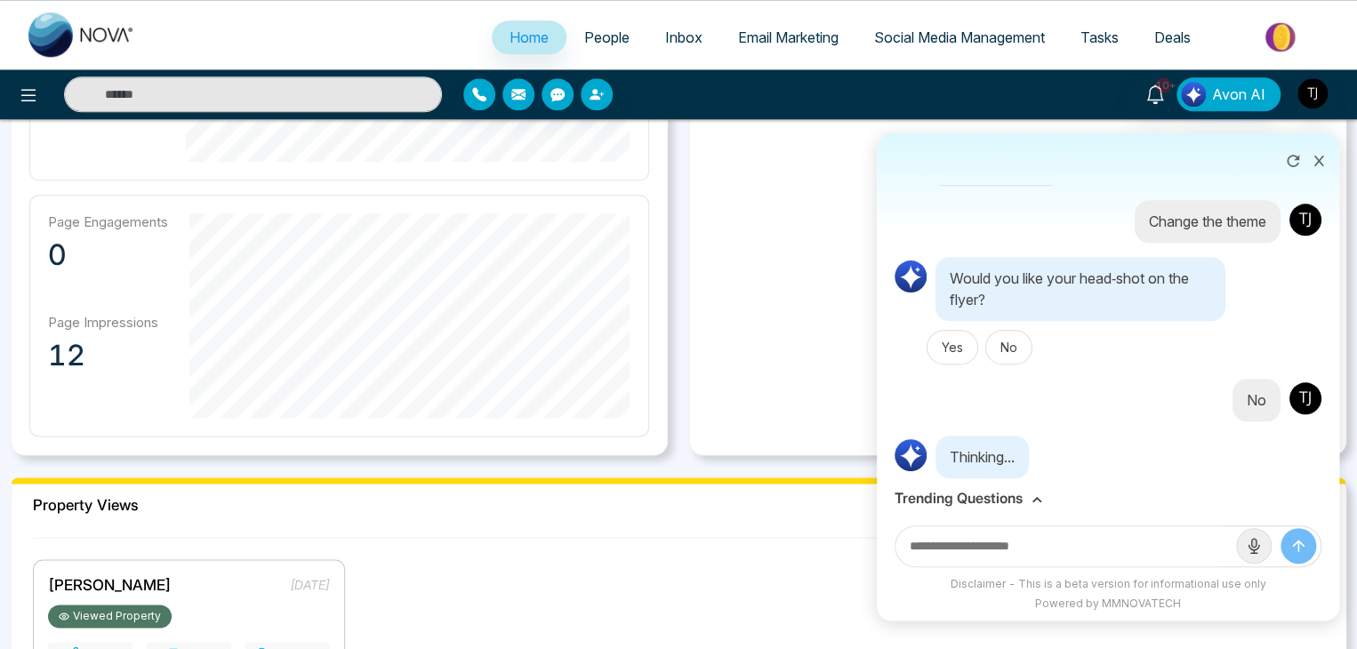
scroll to position [939, 0]
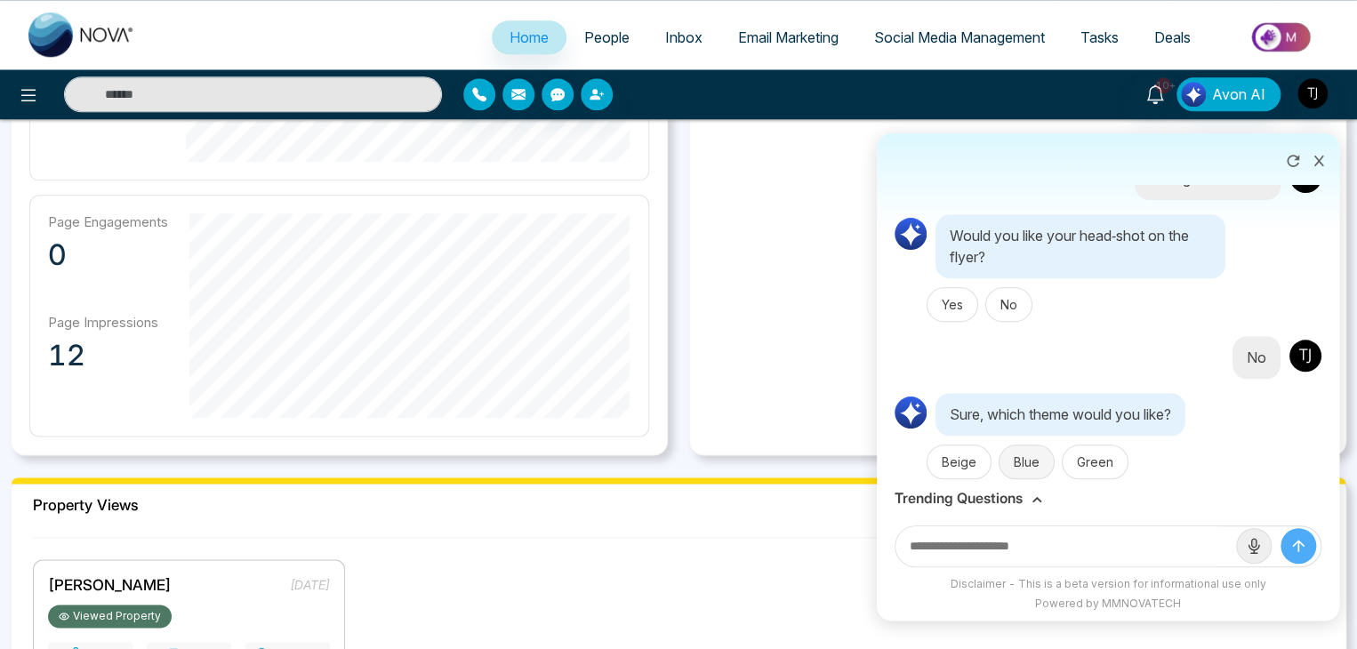
click at [1024, 453] on button "Blue" at bounding box center [1027, 462] width 56 height 35
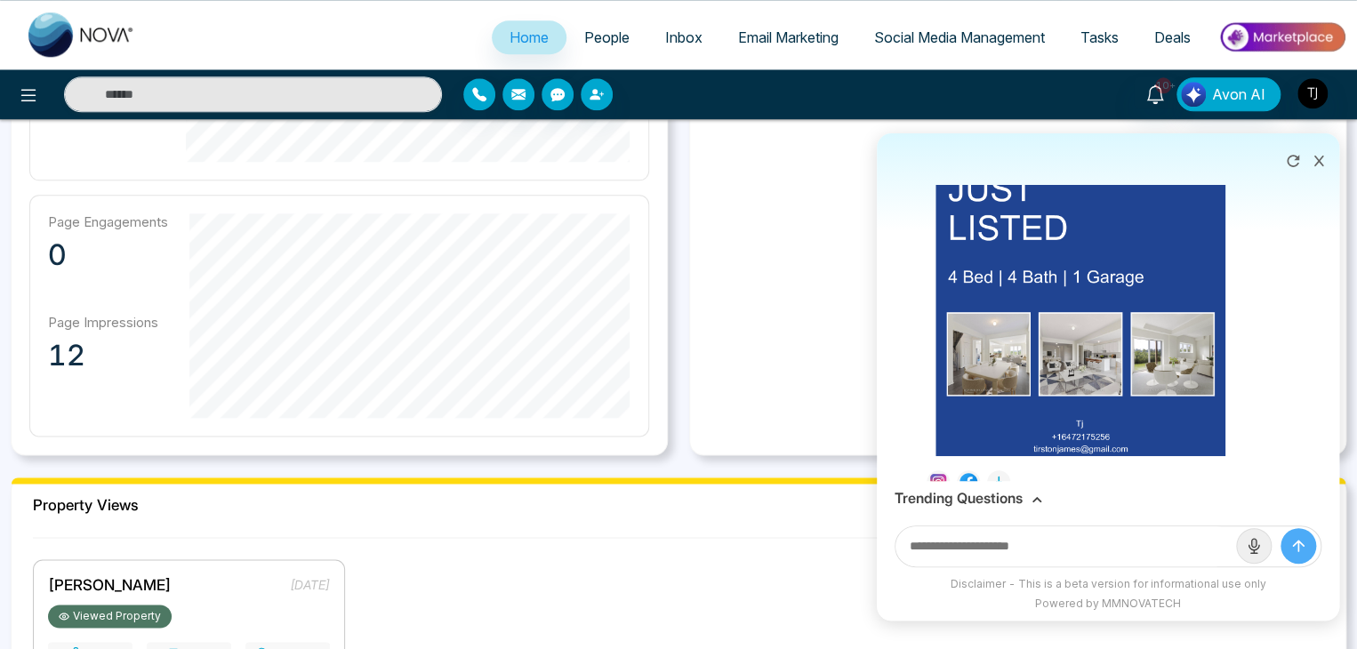
scroll to position [1601, 0]
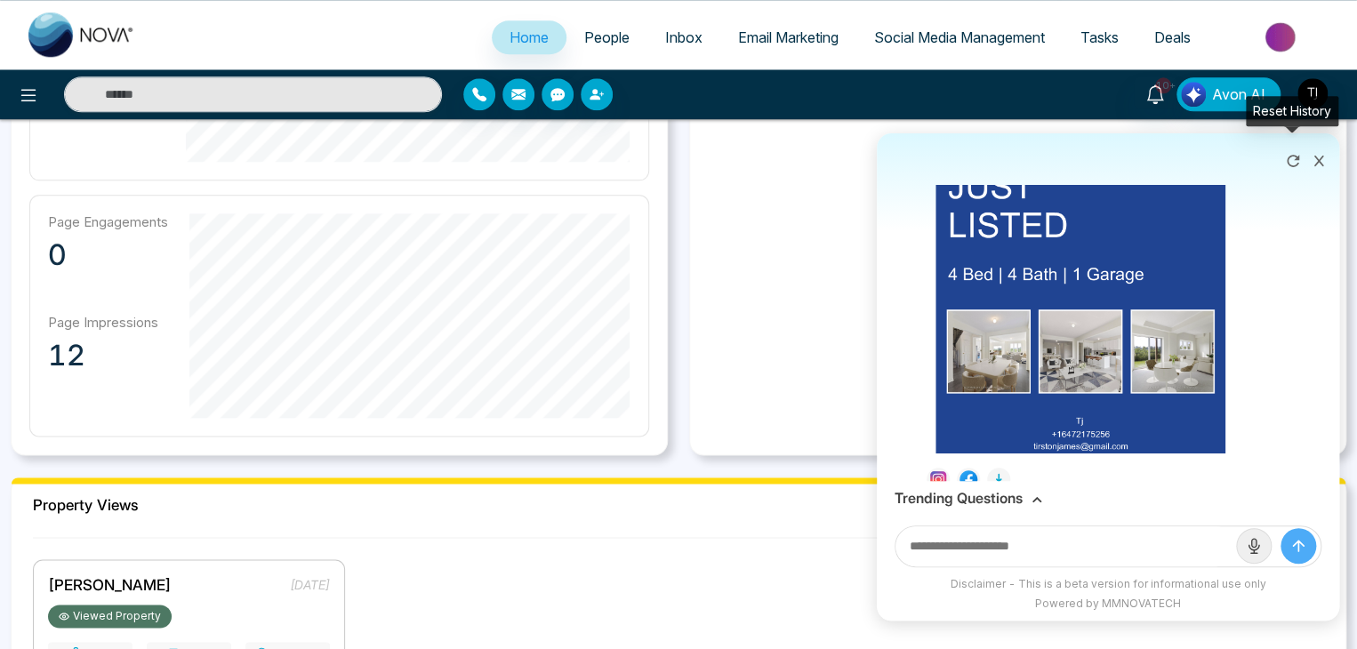
click at [1294, 164] on icon at bounding box center [1293, 161] width 18 height 18
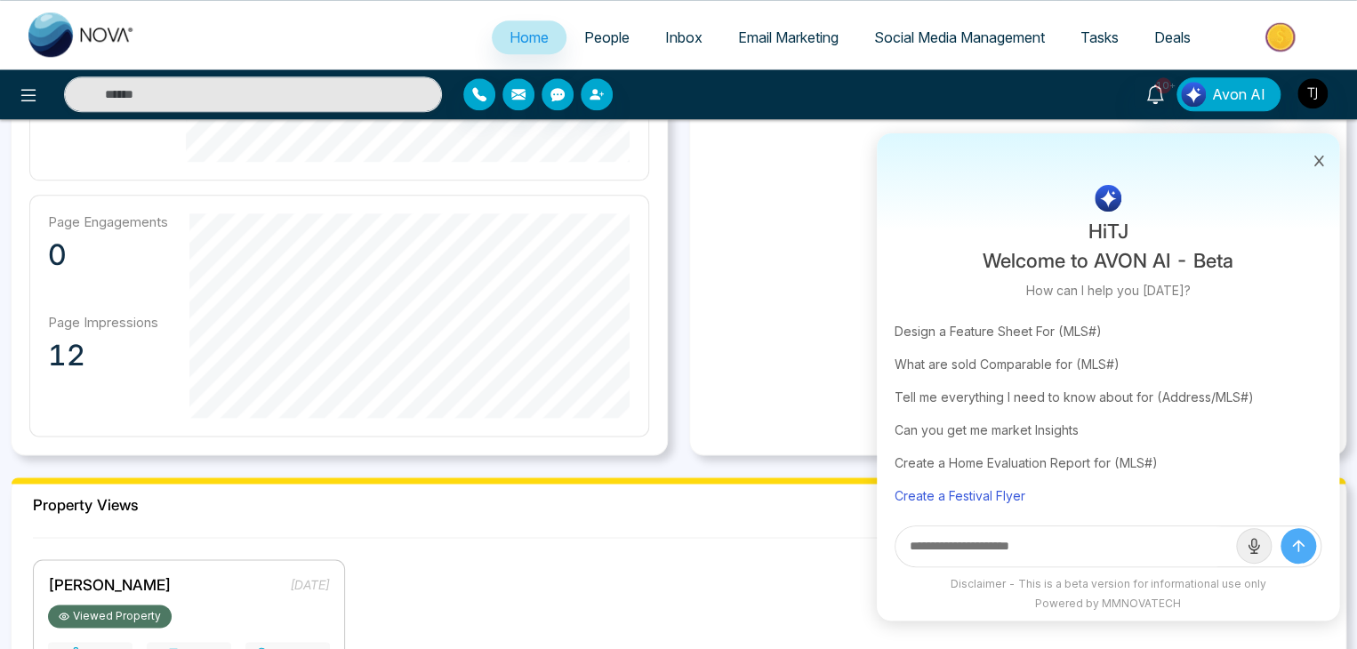
scroll to position [108, 0]
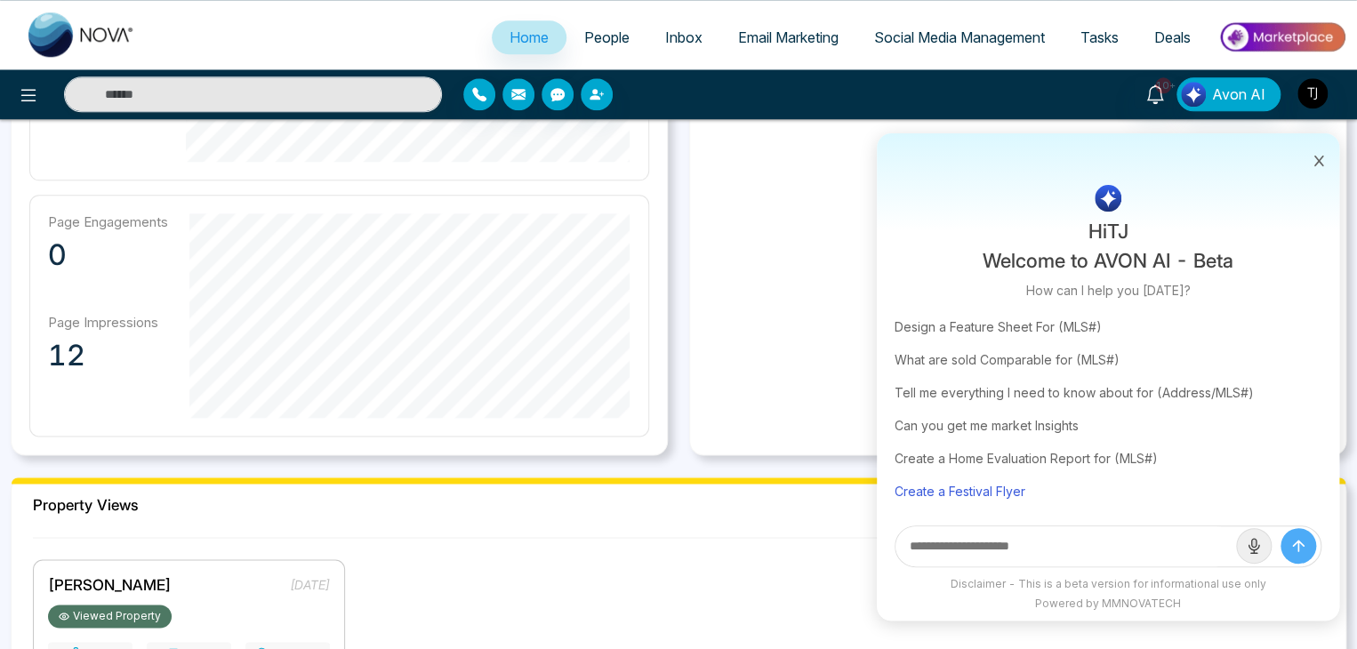
click at [1007, 482] on div "Create a Festival Flyer" at bounding box center [1108, 491] width 427 height 33
type input "**********"
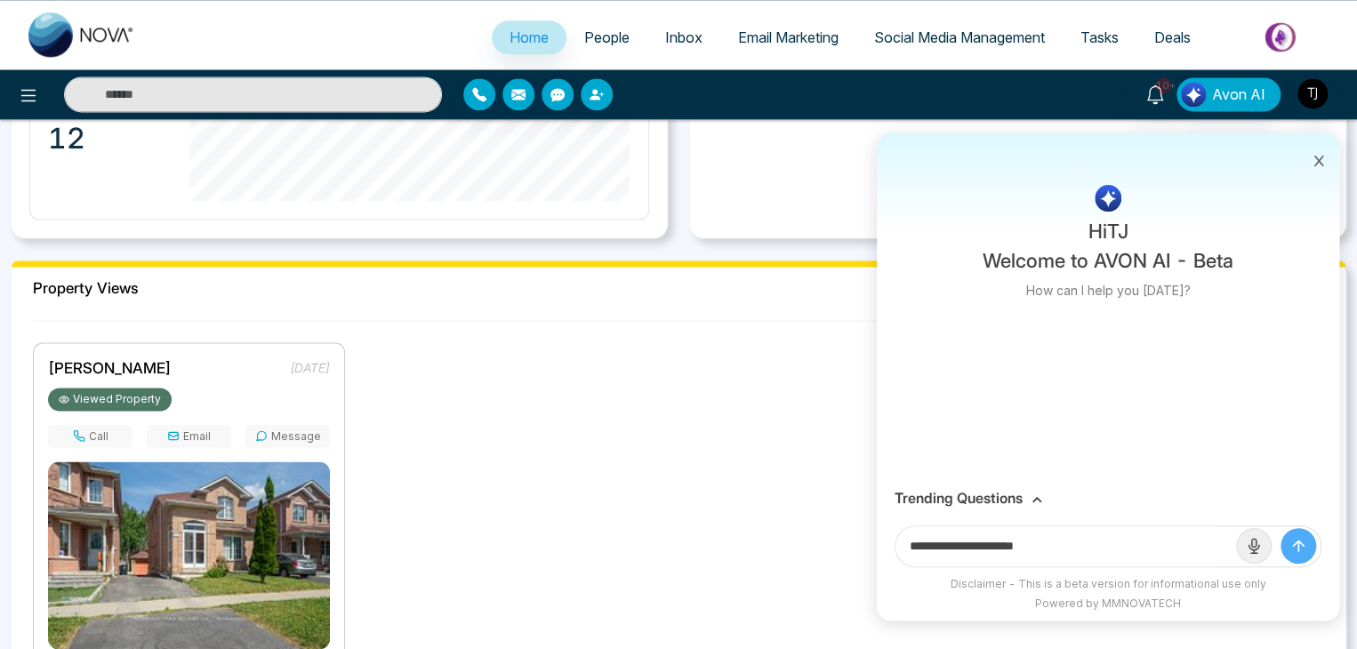
scroll to position [1245, 0]
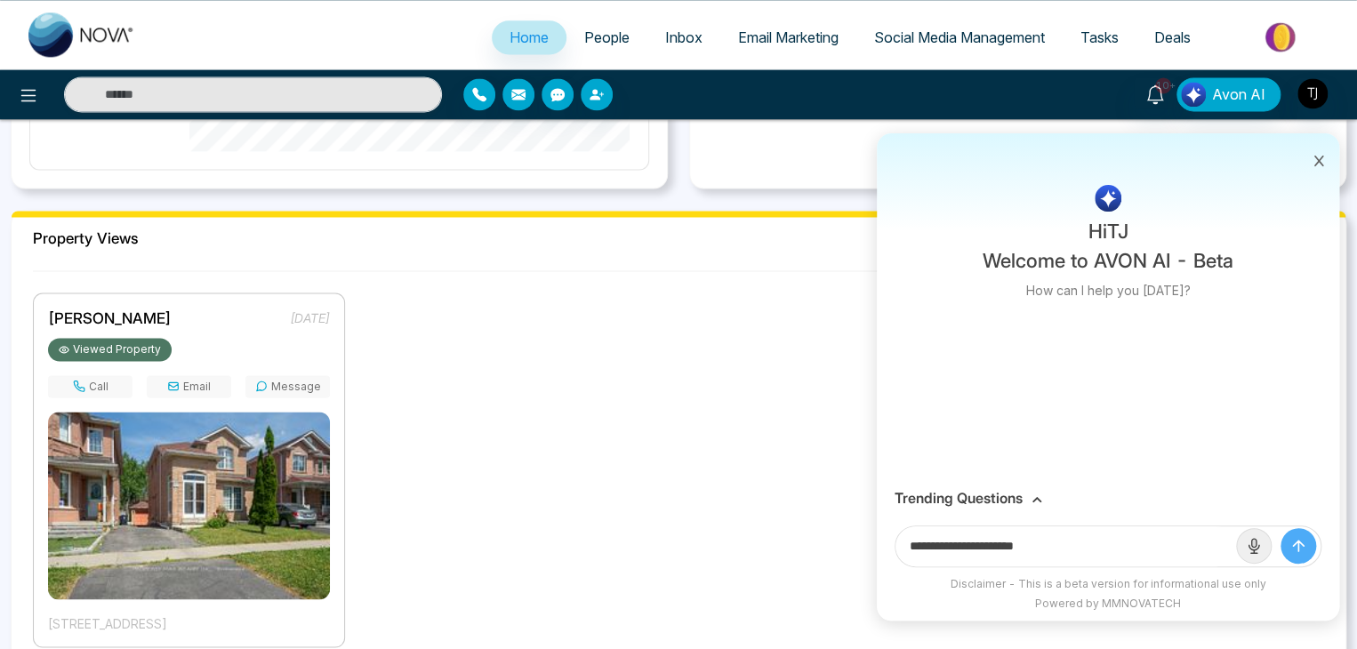
click at [1023, 485] on div "Trending Questions" at bounding box center [1108, 498] width 463 height 35
click at [1030, 500] on div "Trending Questions" at bounding box center [1108, 498] width 427 height 17
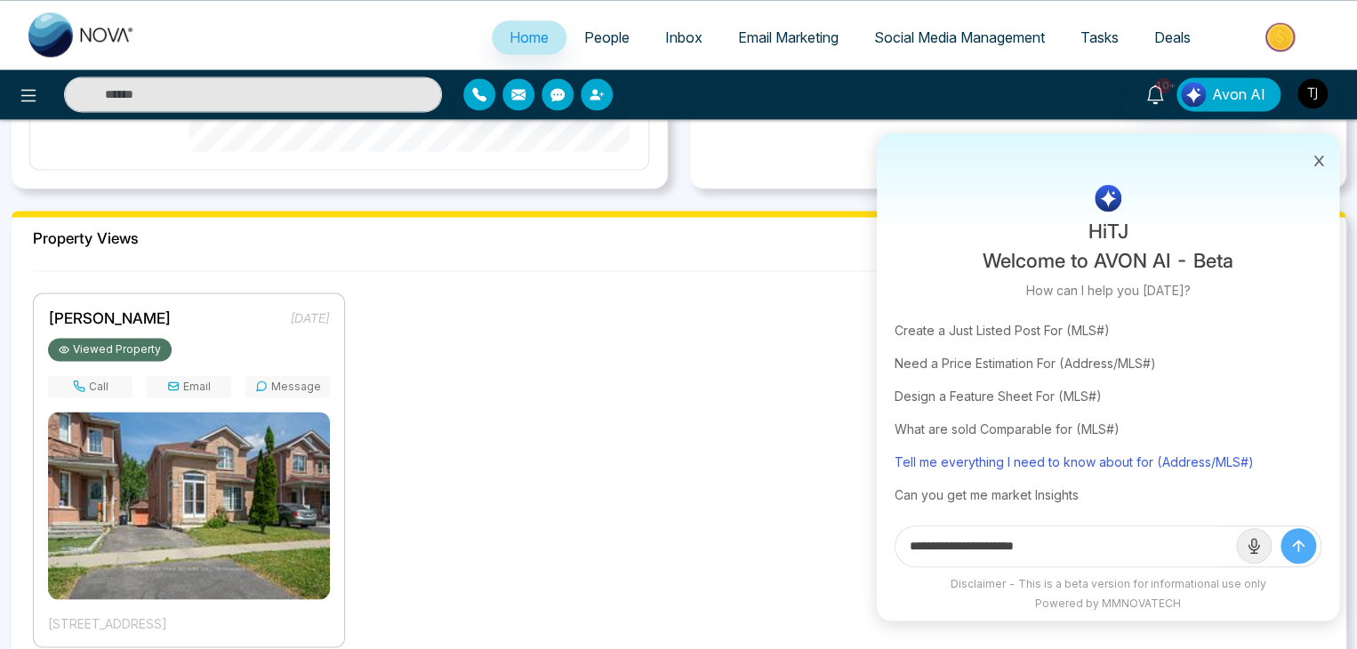
scroll to position [108, 0]
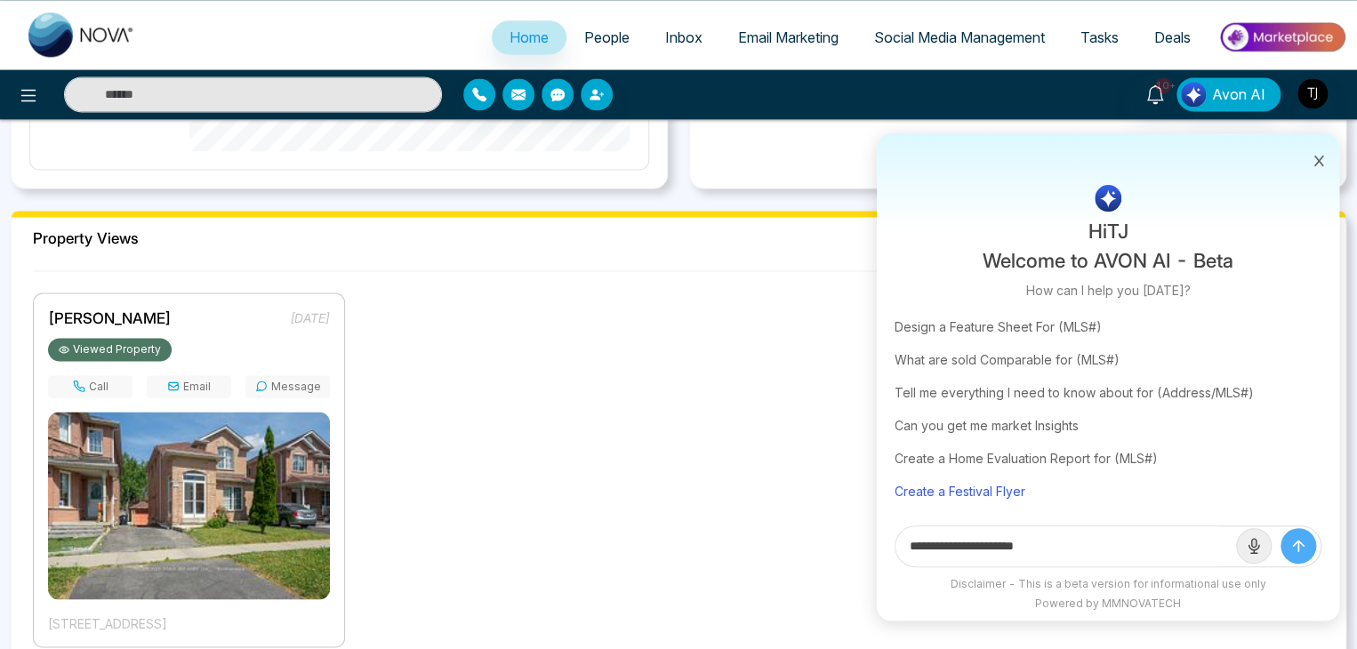
click at [992, 495] on div "Create a Festival Flyer" at bounding box center [1108, 491] width 427 height 33
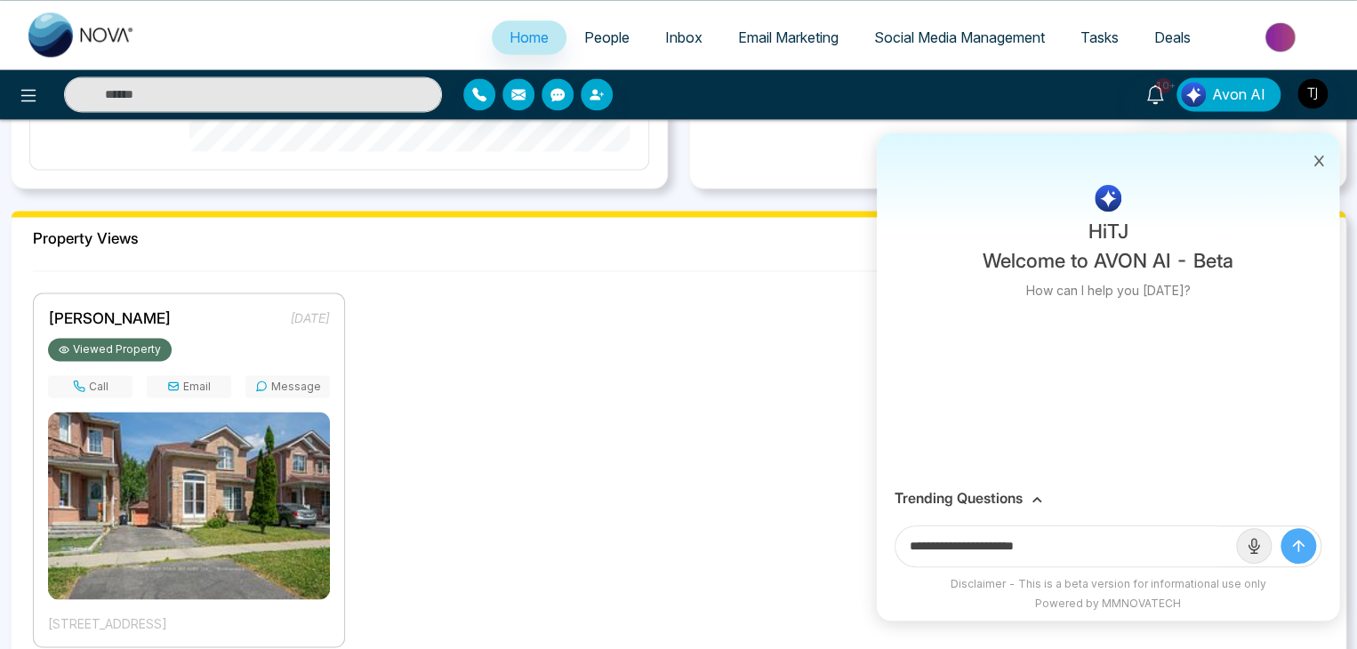
click at [992, 495] on h3 "Trending Questions" at bounding box center [959, 498] width 128 height 17
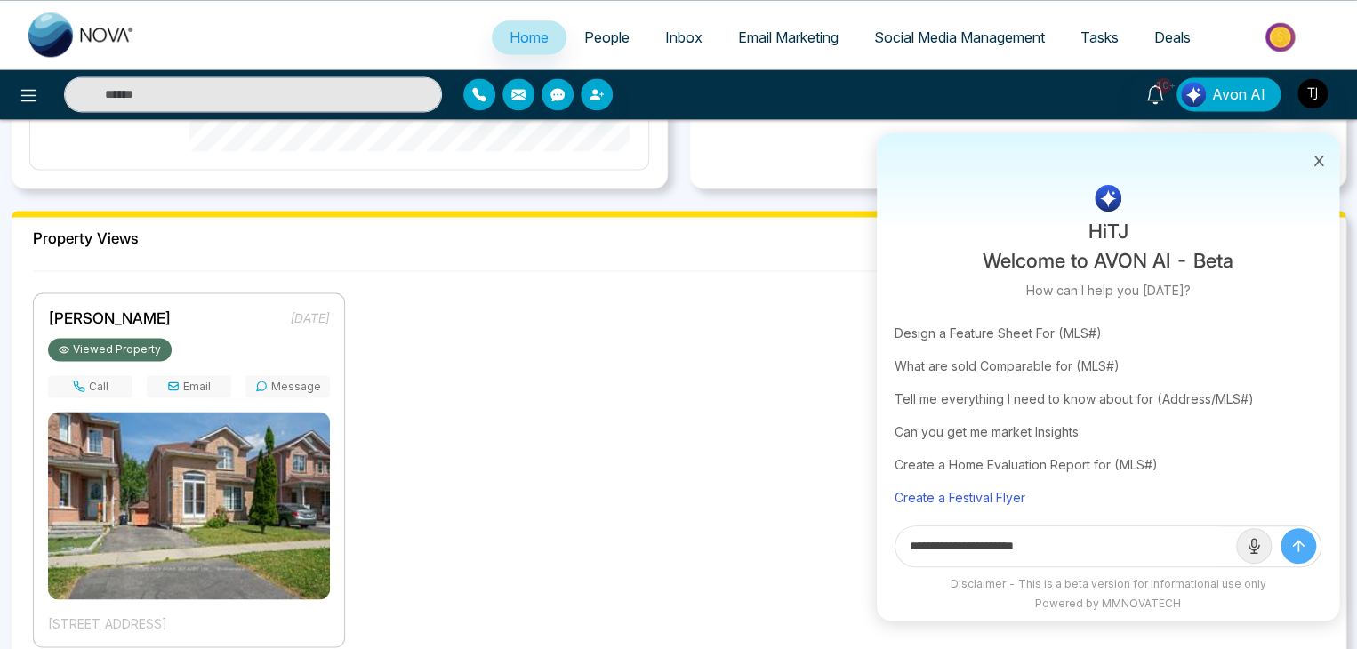
scroll to position [108, 0]
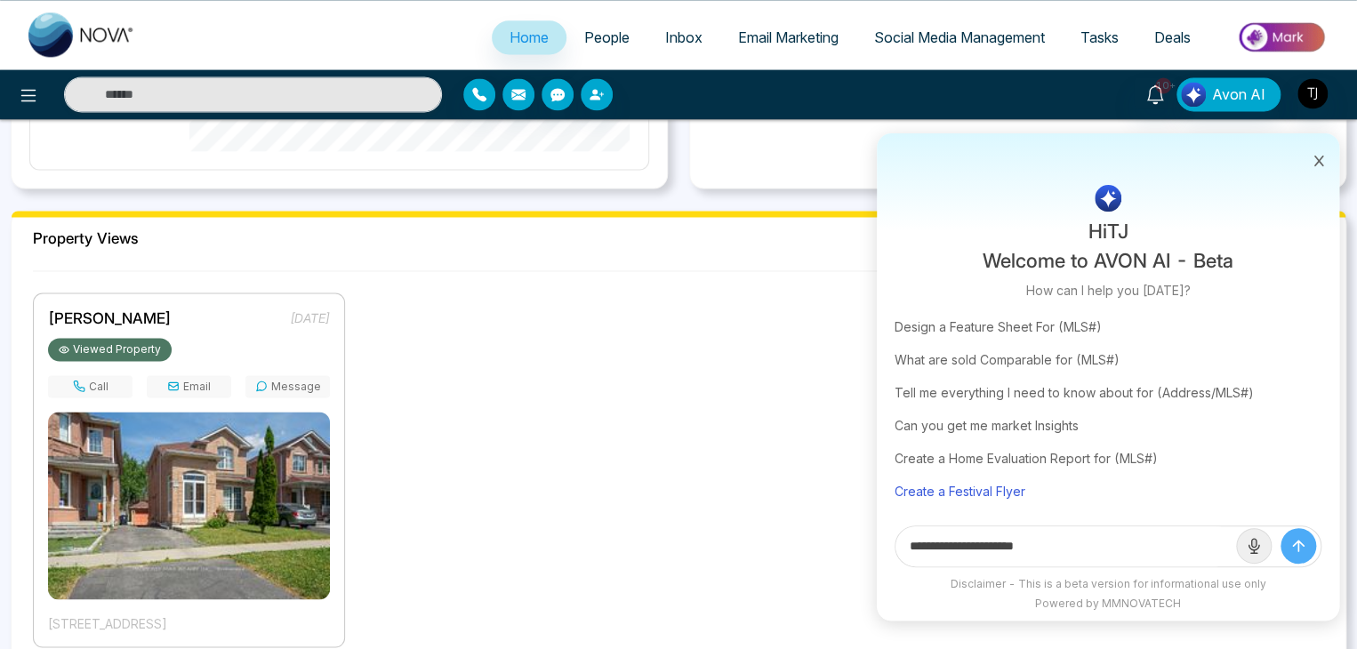
click at [914, 489] on div "Create a Festival Flyer" at bounding box center [1108, 491] width 427 height 33
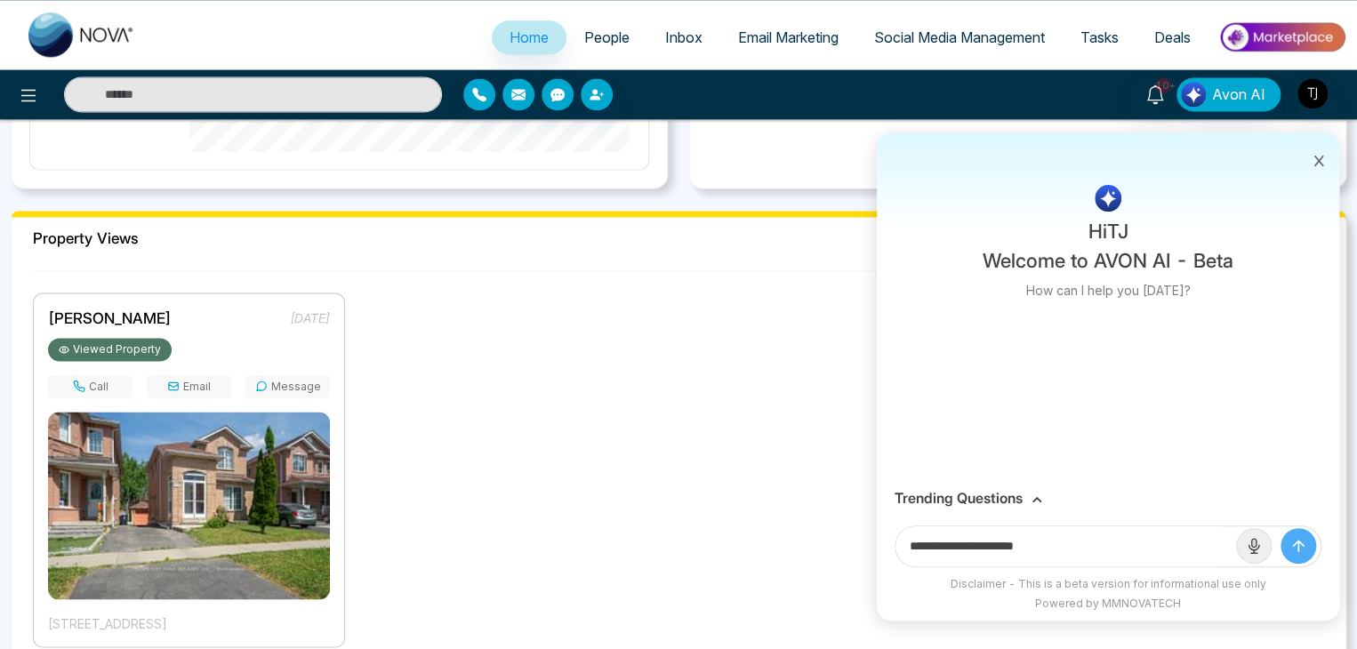
scroll to position [0, 0]
click at [1316, 151] on button at bounding box center [1319, 159] width 23 height 34
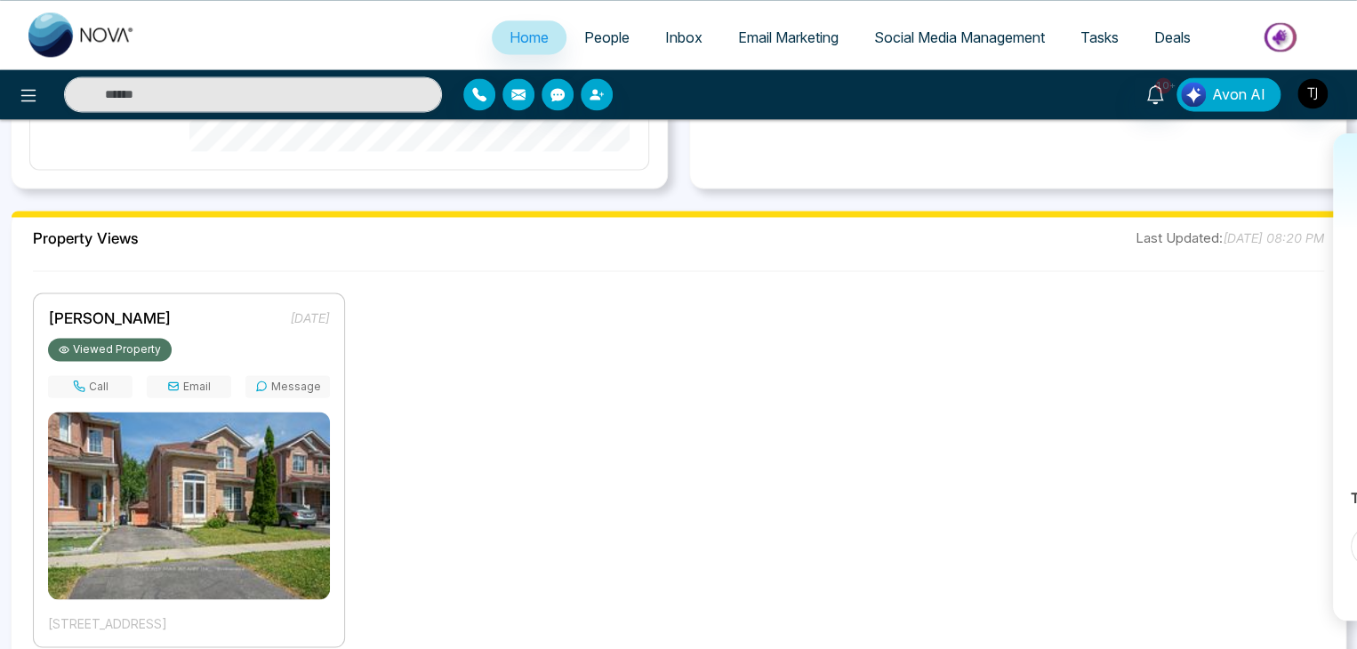
click at [1238, 104] on span "Avon AI" at bounding box center [1238, 94] width 53 height 21
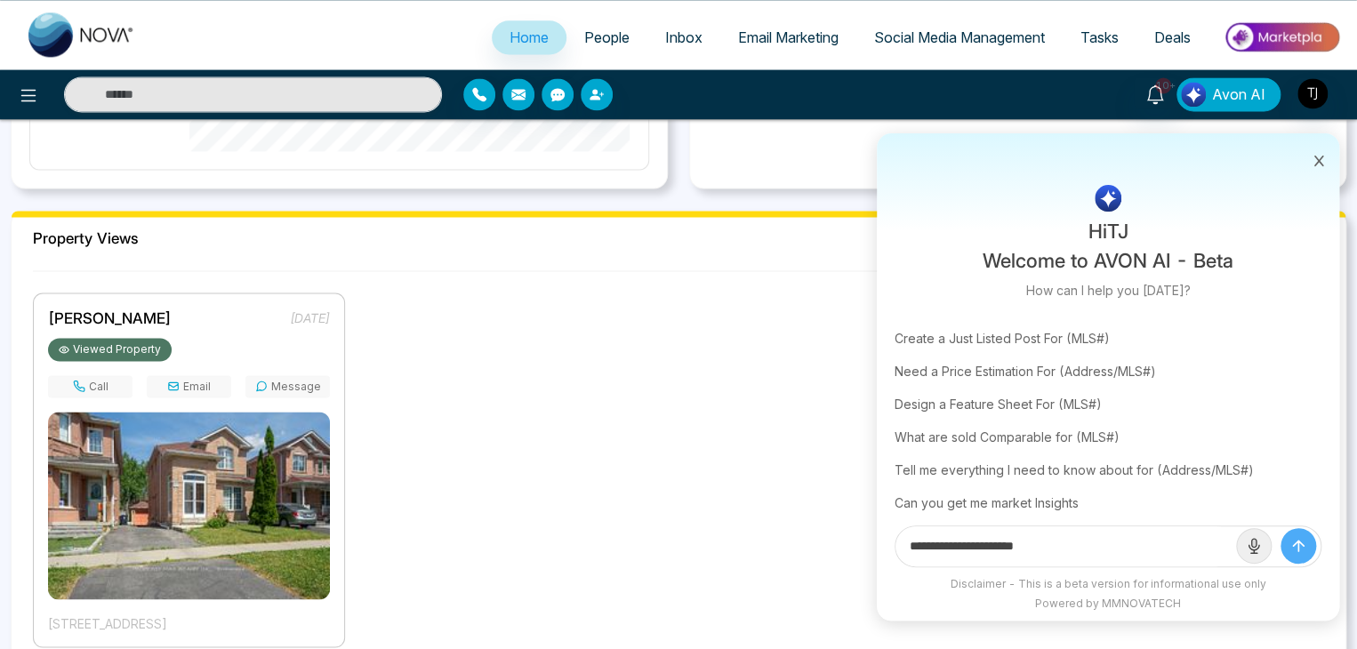
scroll to position [108, 0]
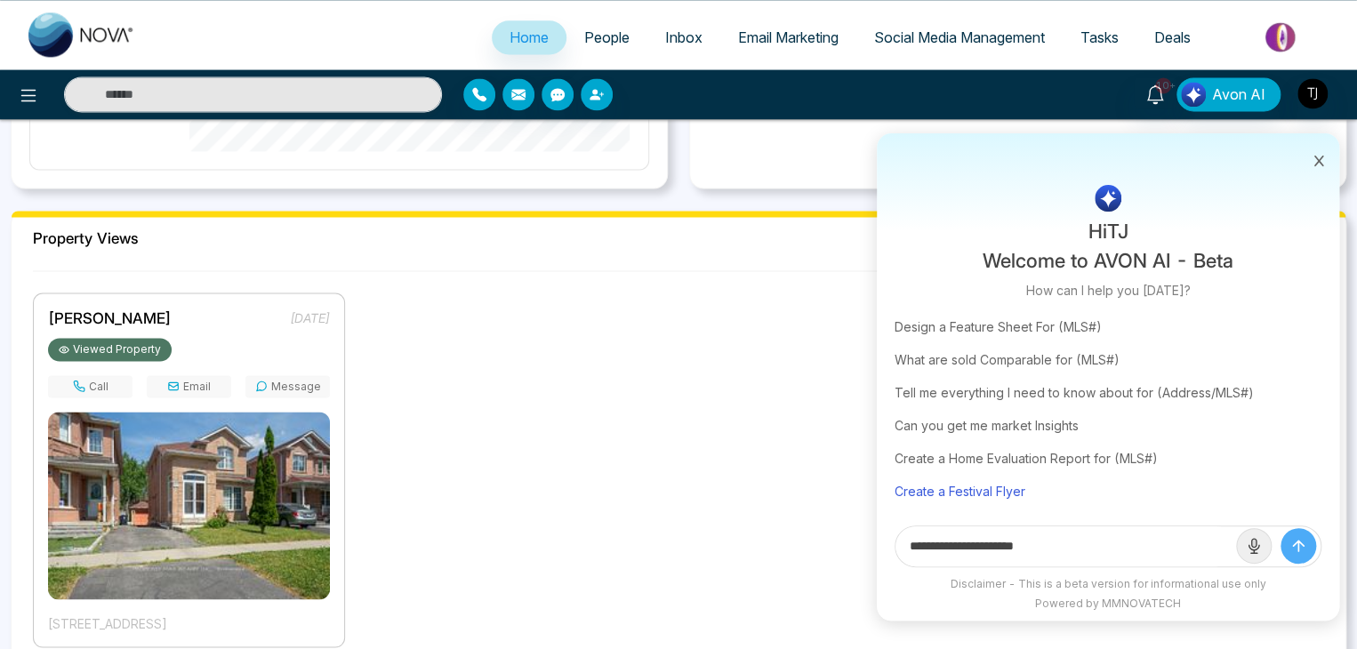
click at [942, 494] on div "Create a Festival Flyer" at bounding box center [1108, 491] width 427 height 33
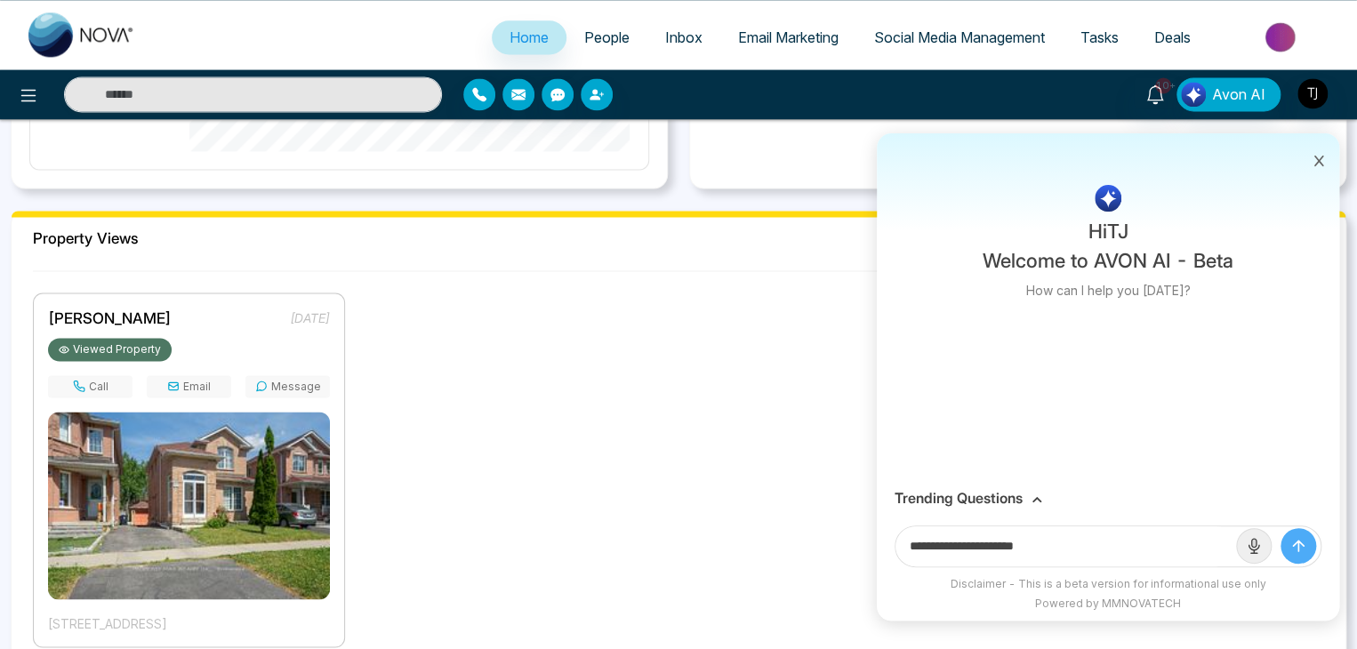
click at [946, 492] on h3 "Trending Questions" at bounding box center [959, 498] width 128 height 17
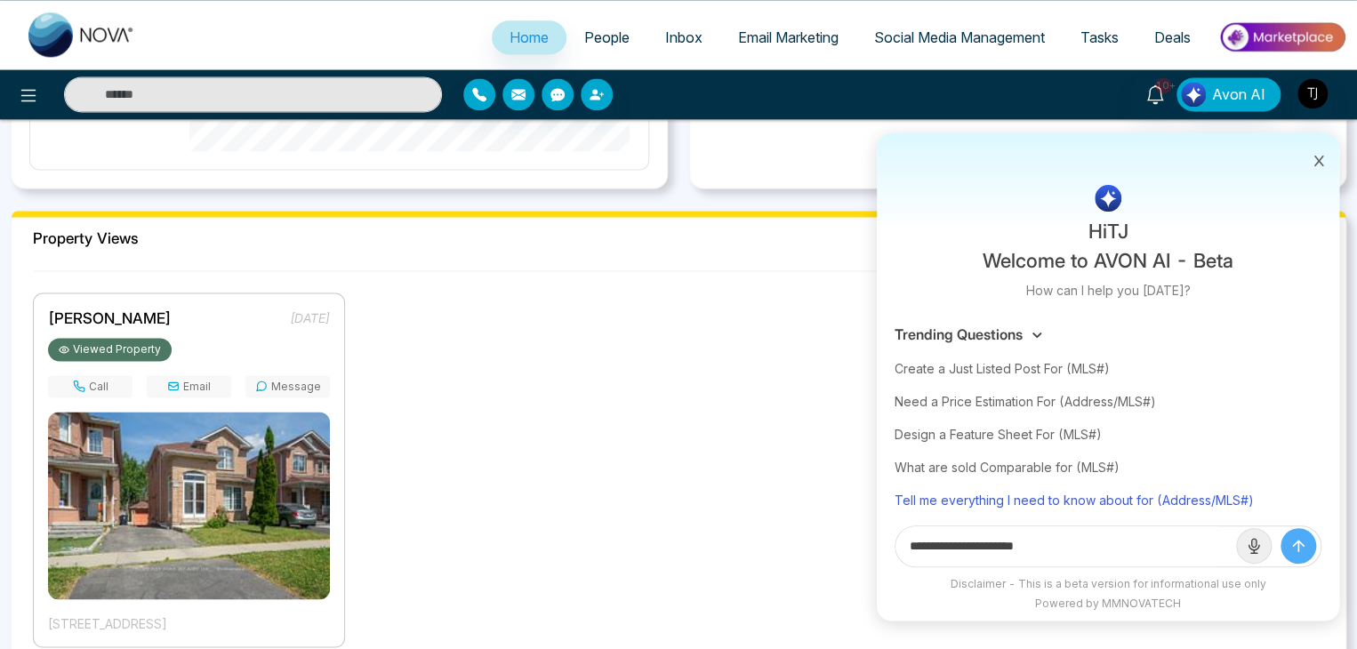
click at [925, 488] on div "Tell me everything I need to know about for (Address/MLS#)" at bounding box center [1108, 500] width 427 height 33
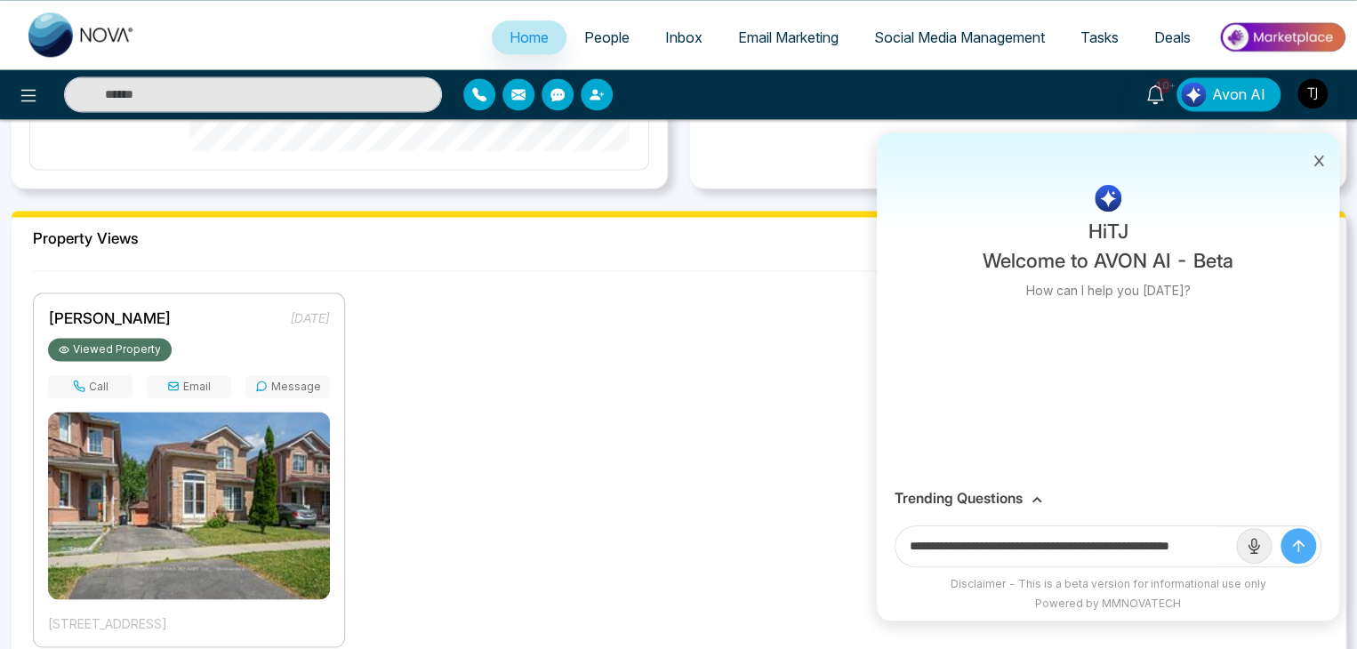
click at [948, 501] on h3 "Trending Questions" at bounding box center [959, 498] width 128 height 17
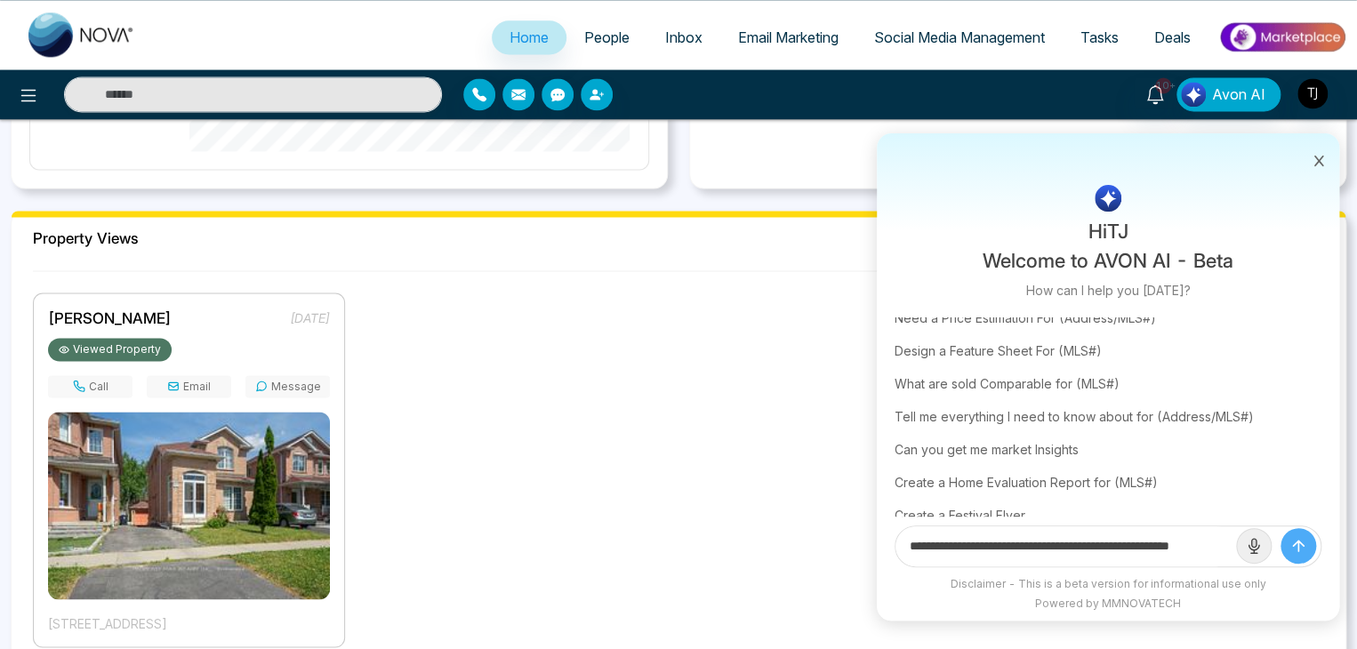
scroll to position [108, 0]
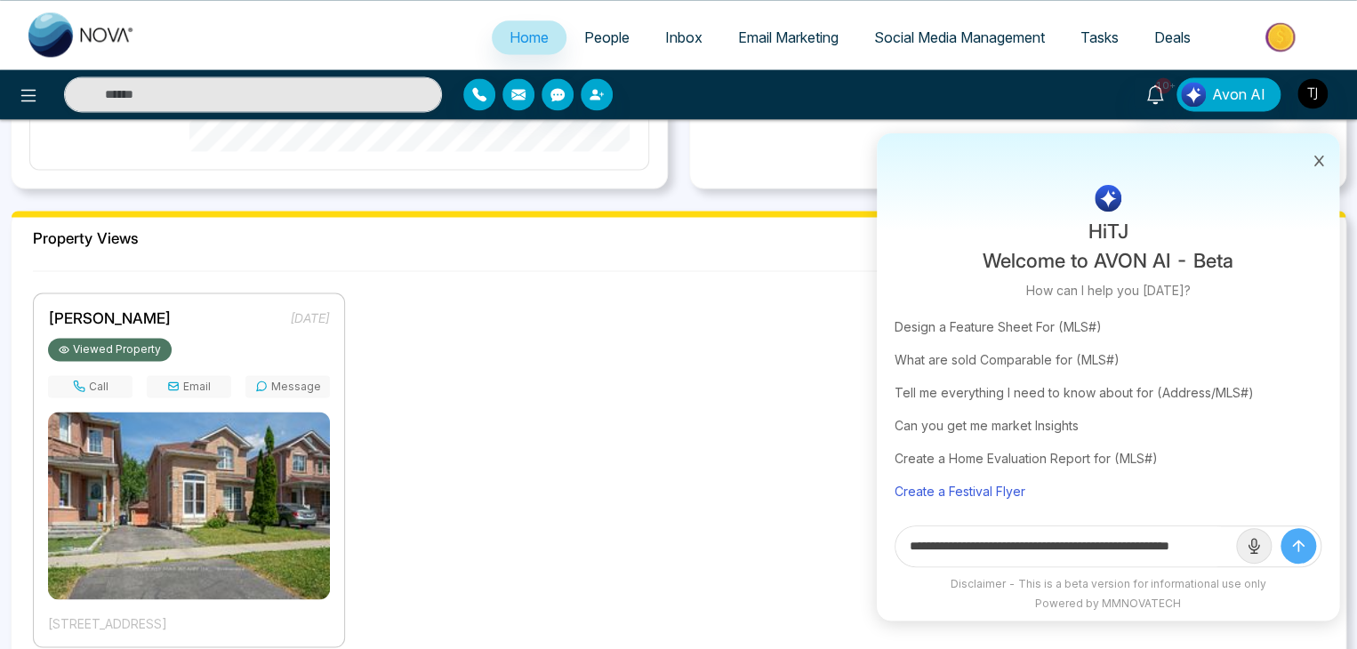
click at [948, 489] on div "Create a Festival Flyer" at bounding box center [1108, 491] width 427 height 33
type input "**********"
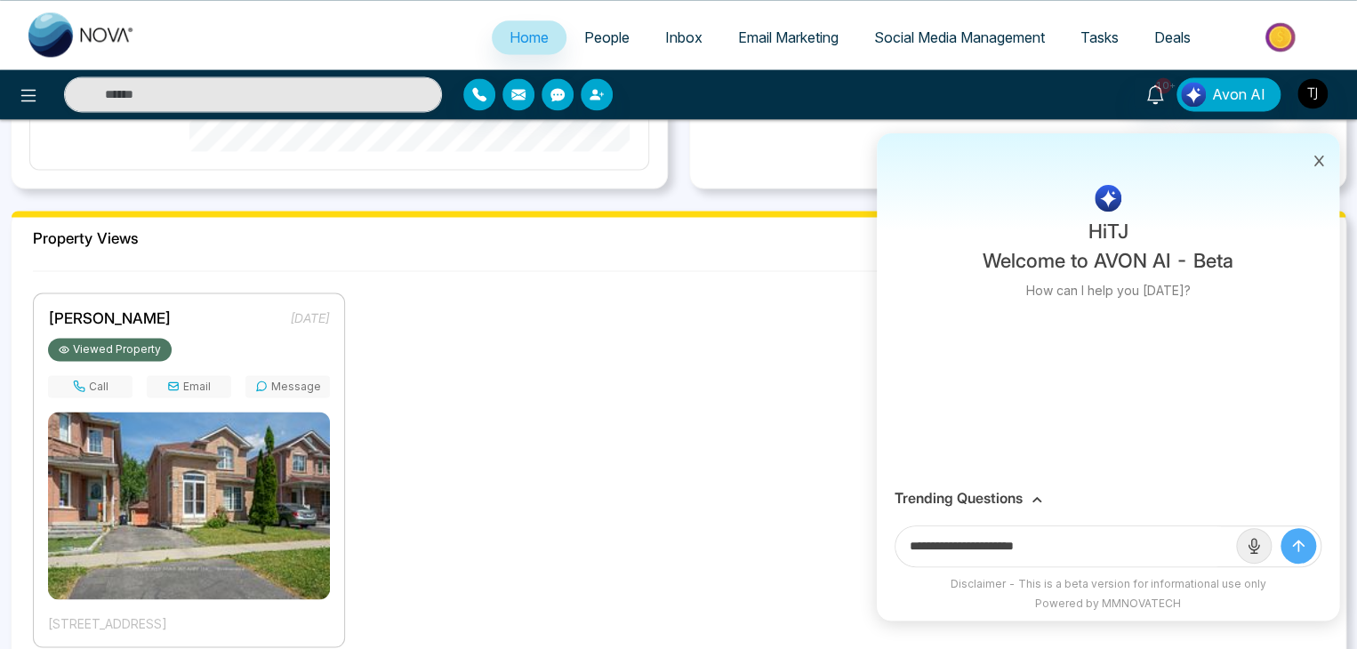
scroll to position [0, 0]
click at [1301, 535] on button "submit" at bounding box center [1299, 546] width 36 height 36
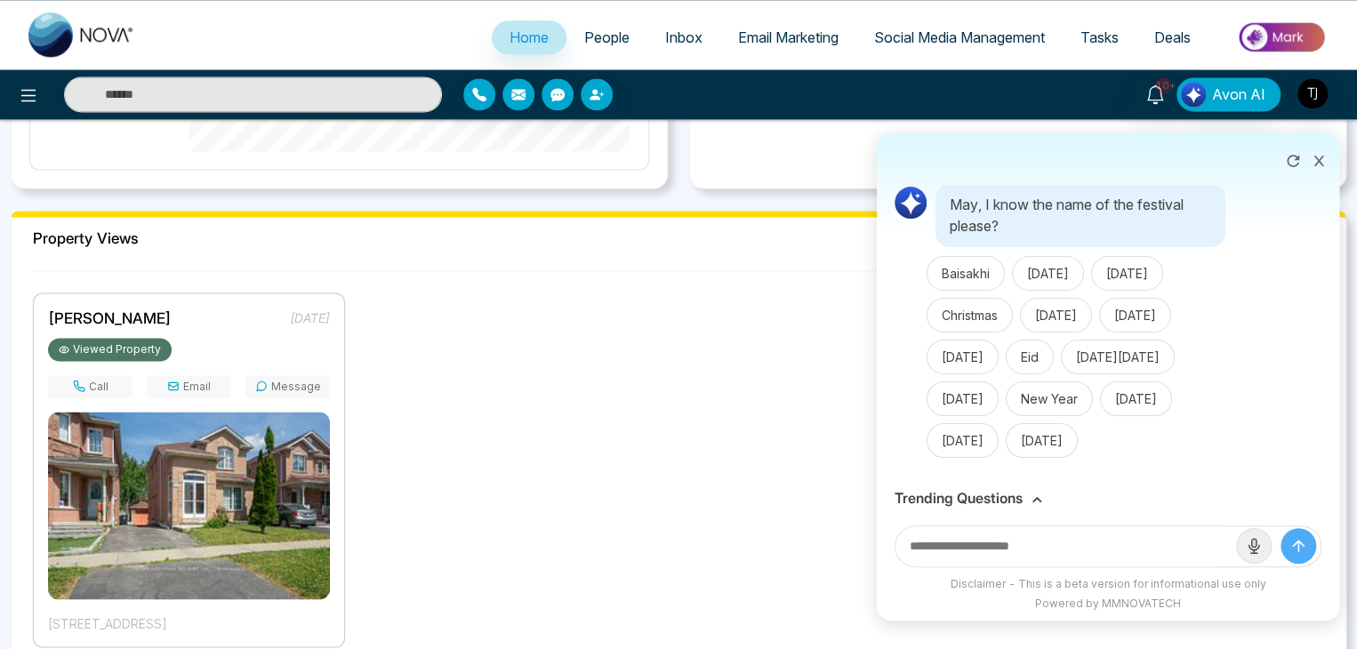
scroll to position [99, 0]
click at [954, 340] on button "[DATE]" at bounding box center [963, 357] width 72 height 35
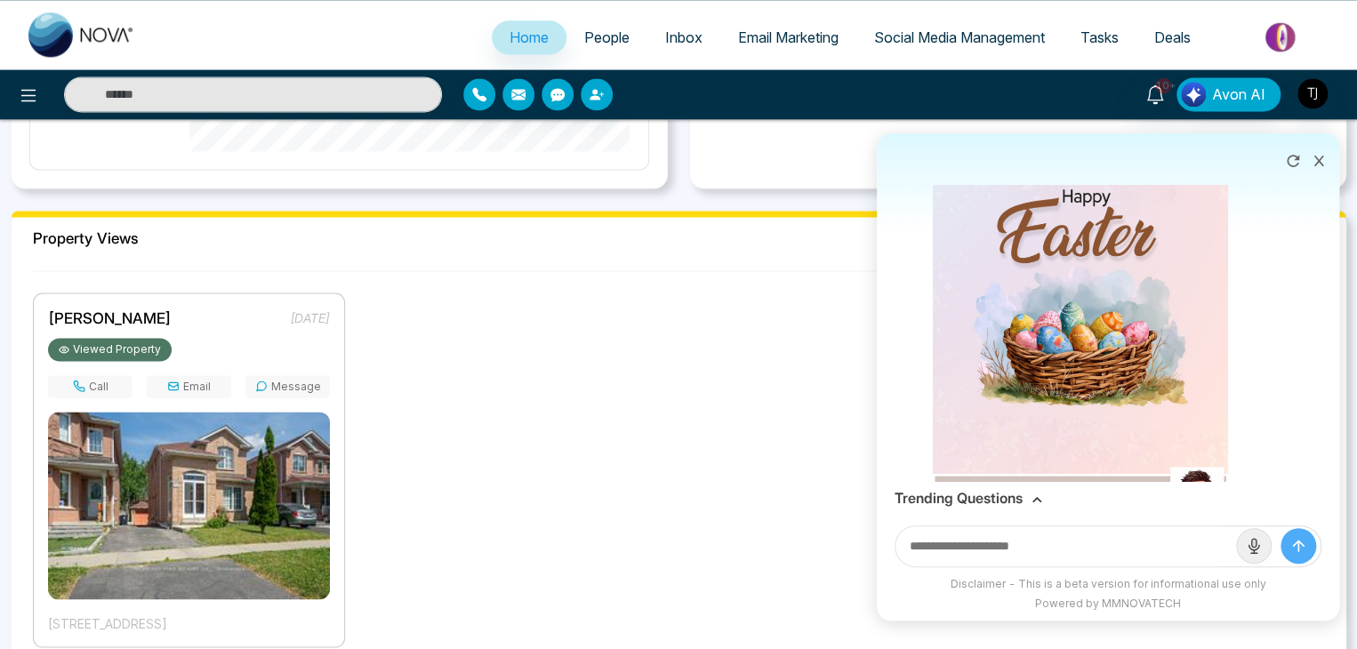
scroll to position [581, 0]
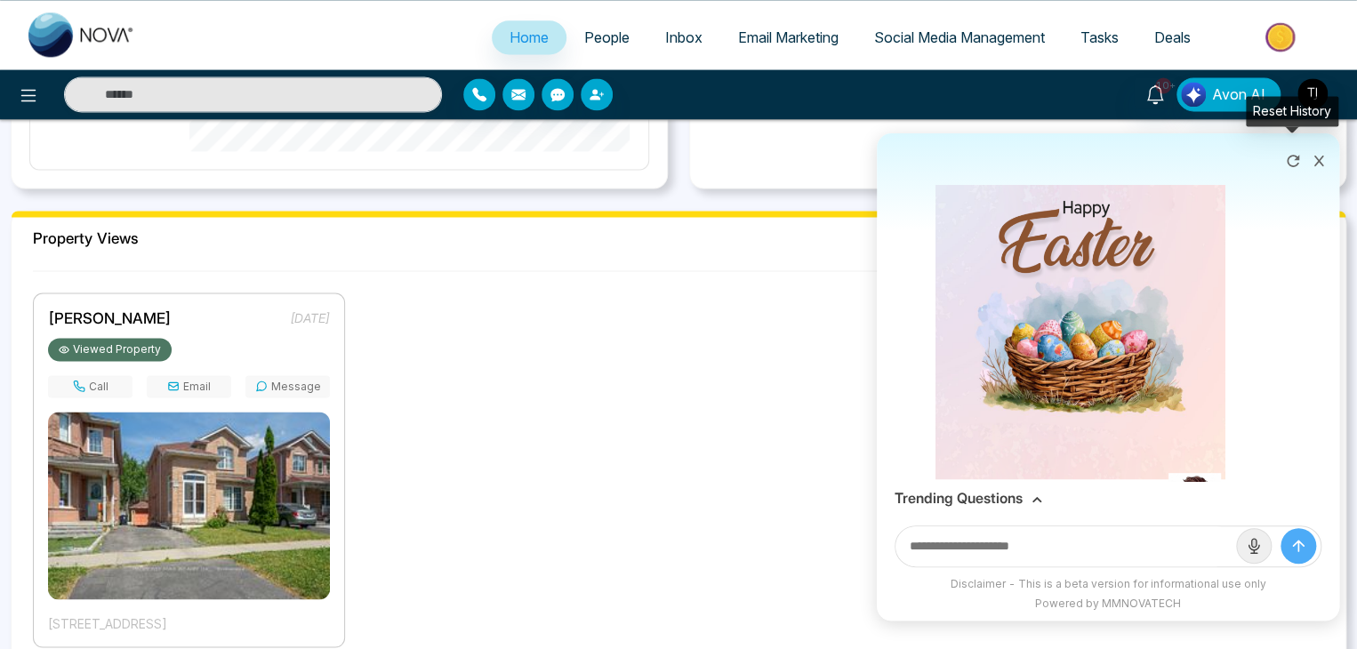
click at [1288, 159] on icon at bounding box center [1293, 161] width 18 height 18
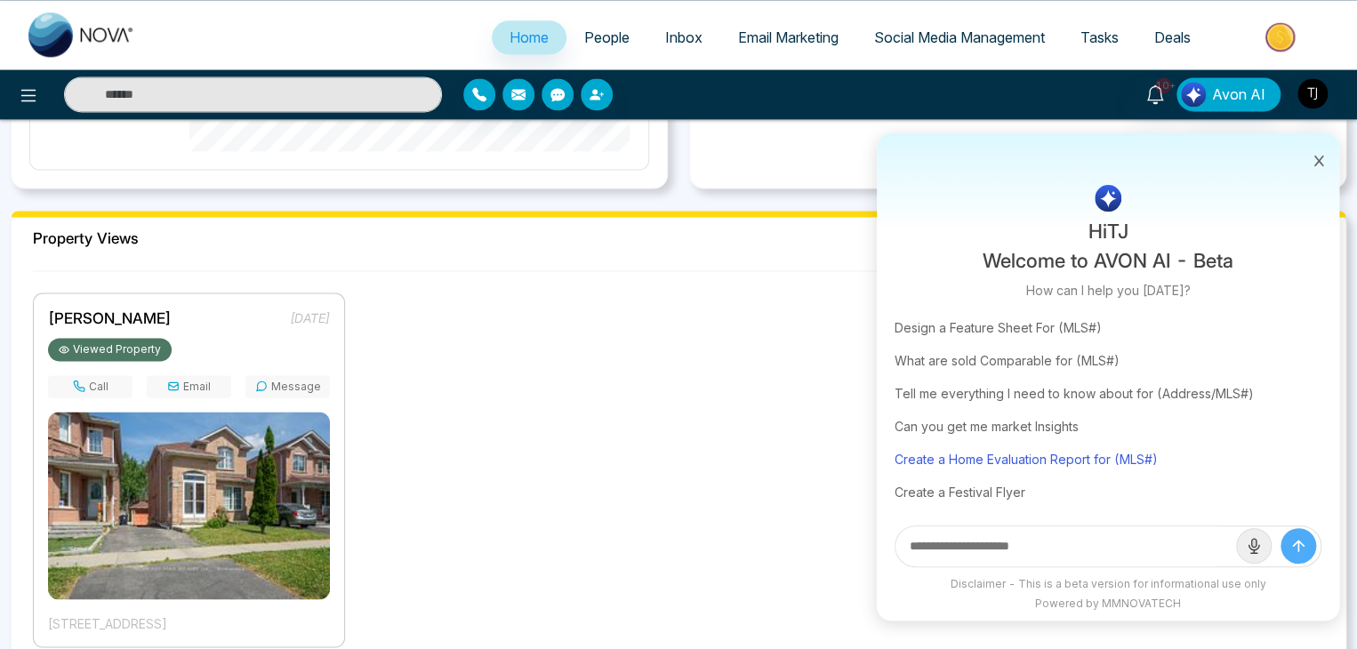
scroll to position [108, 0]
click at [1002, 489] on div "Create a Festival Flyer" at bounding box center [1108, 491] width 427 height 33
type input "**********"
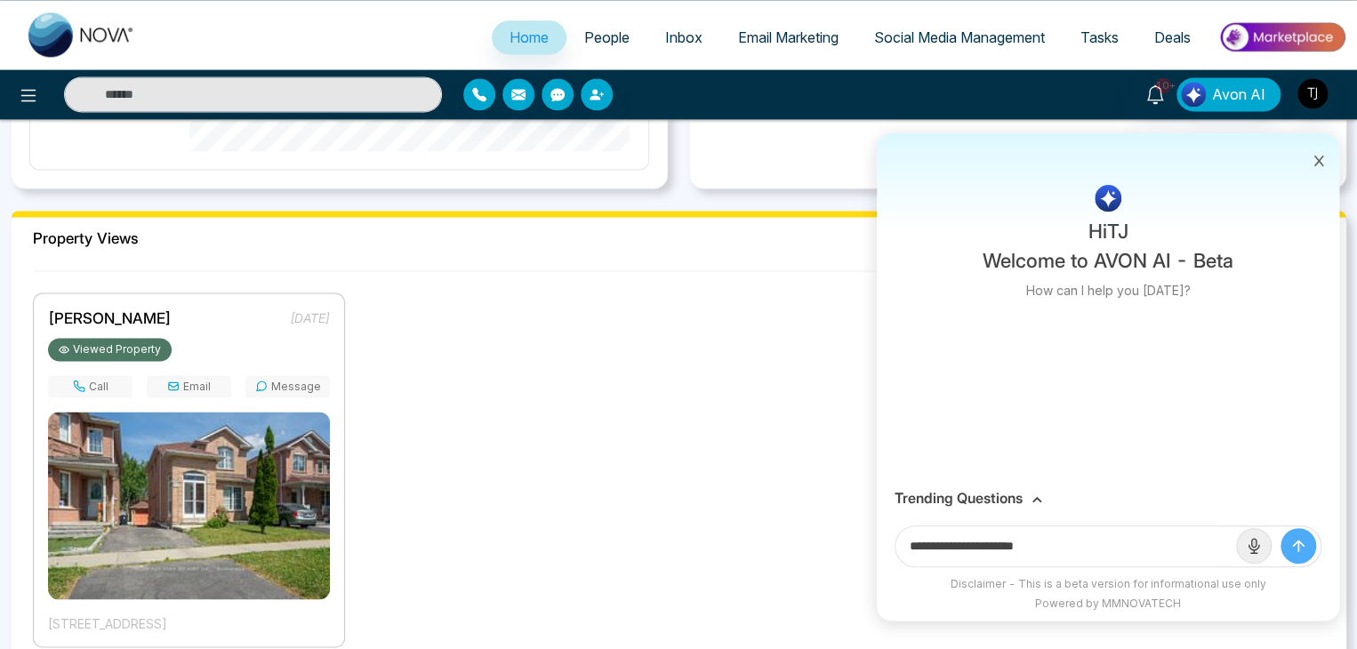
scroll to position [0, 0]
click at [1301, 551] on icon "submit" at bounding box center [1299, 546] width 18 height 18
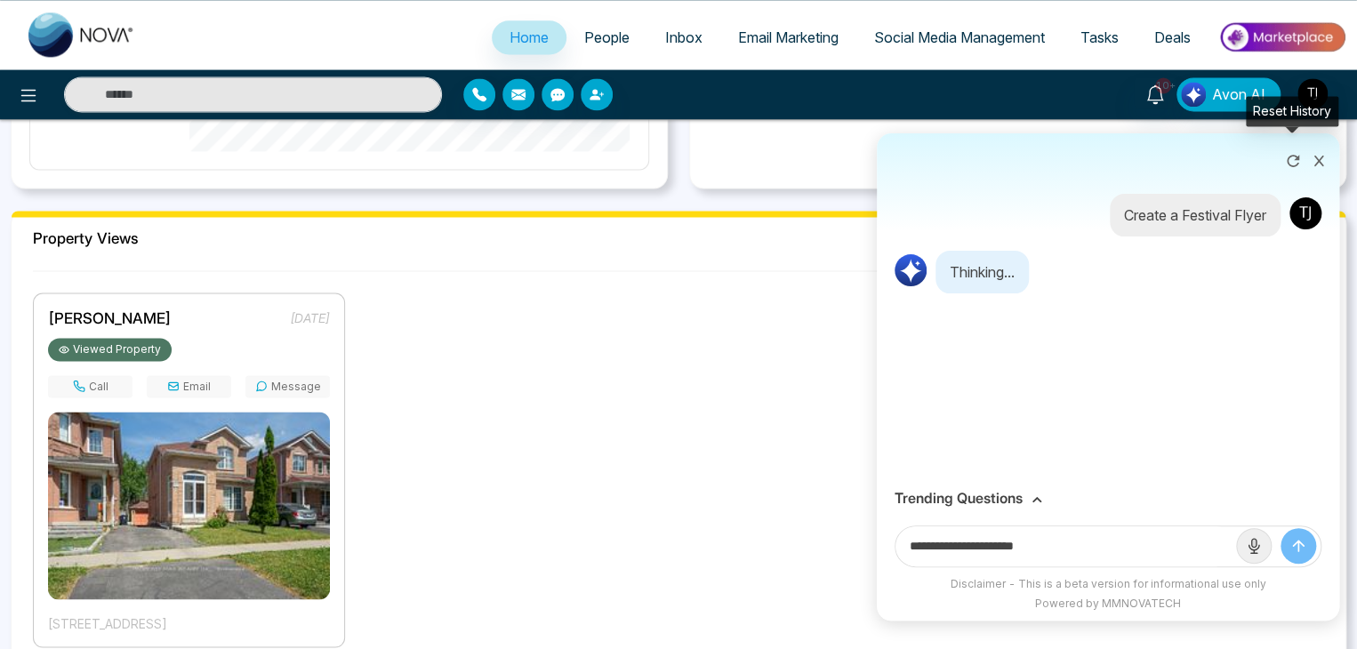
click at [1316, 166] on icon at bounding box center [1319, 161] width 12 height 12
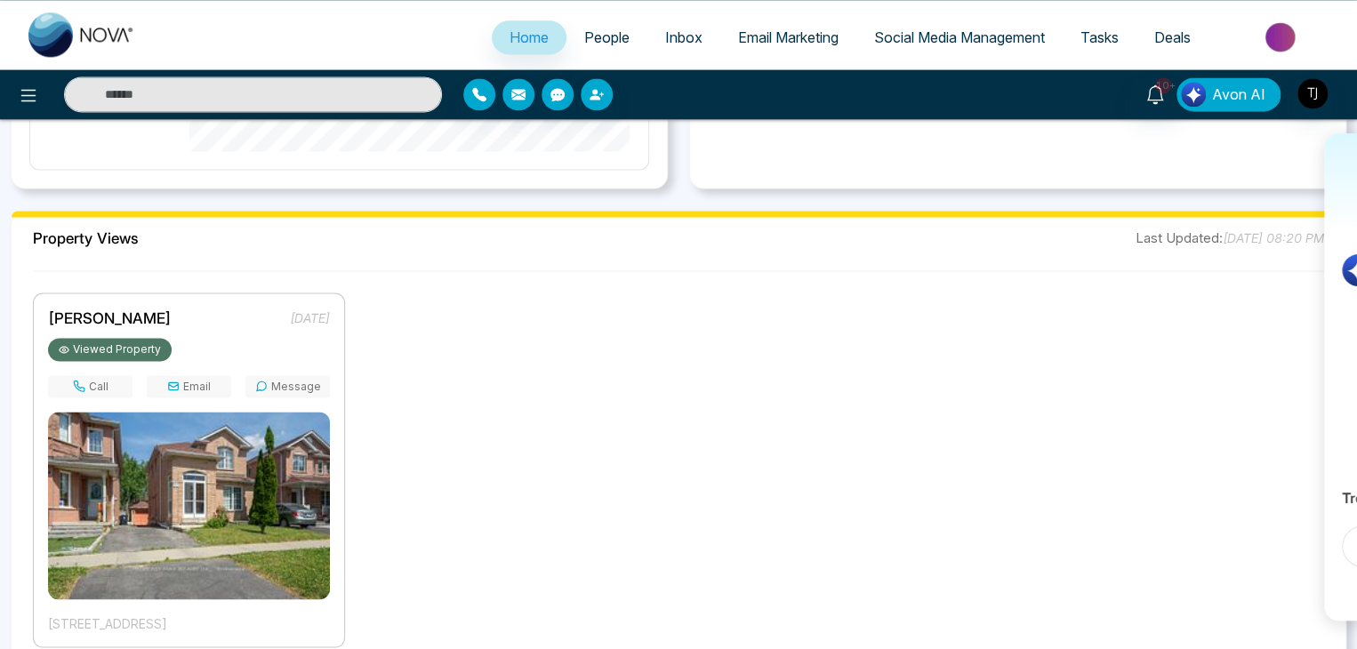
click at [1226, 95] on span "Avon AI" at bounding box center [1238, 94] width 53 height 21
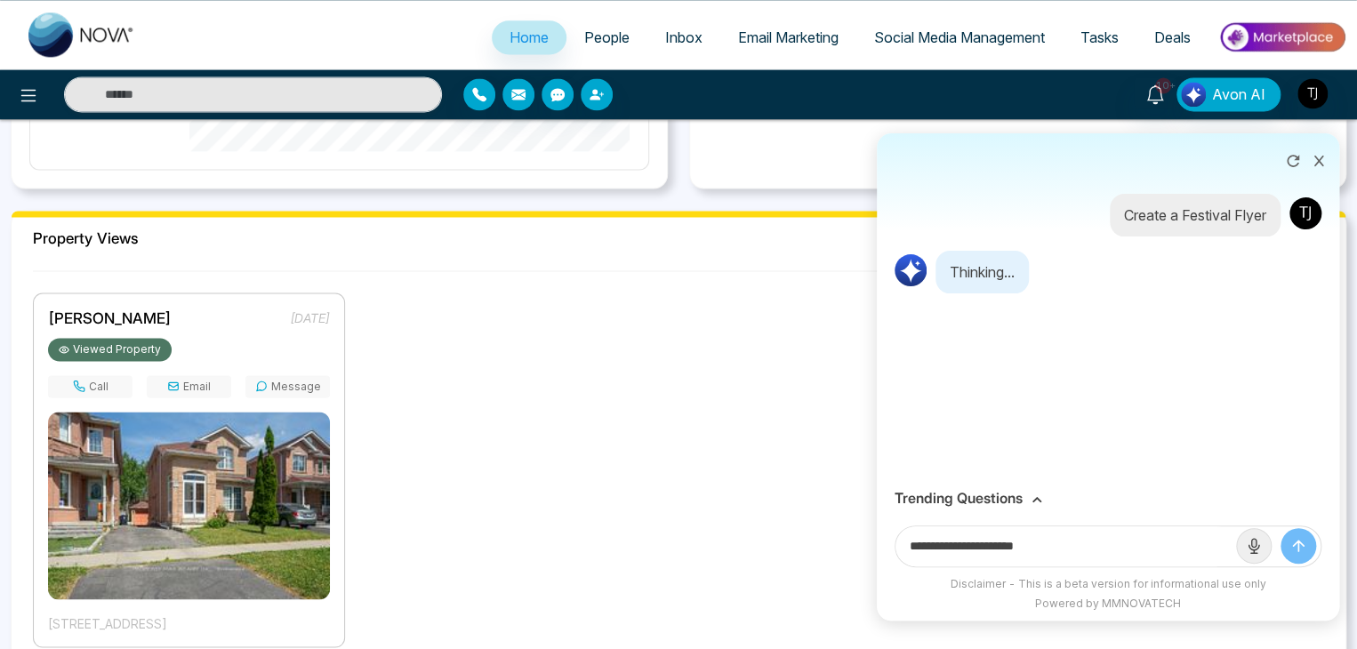
click at [1317, 155] on icon at bounding box center [1319, 161] width 12 height 12
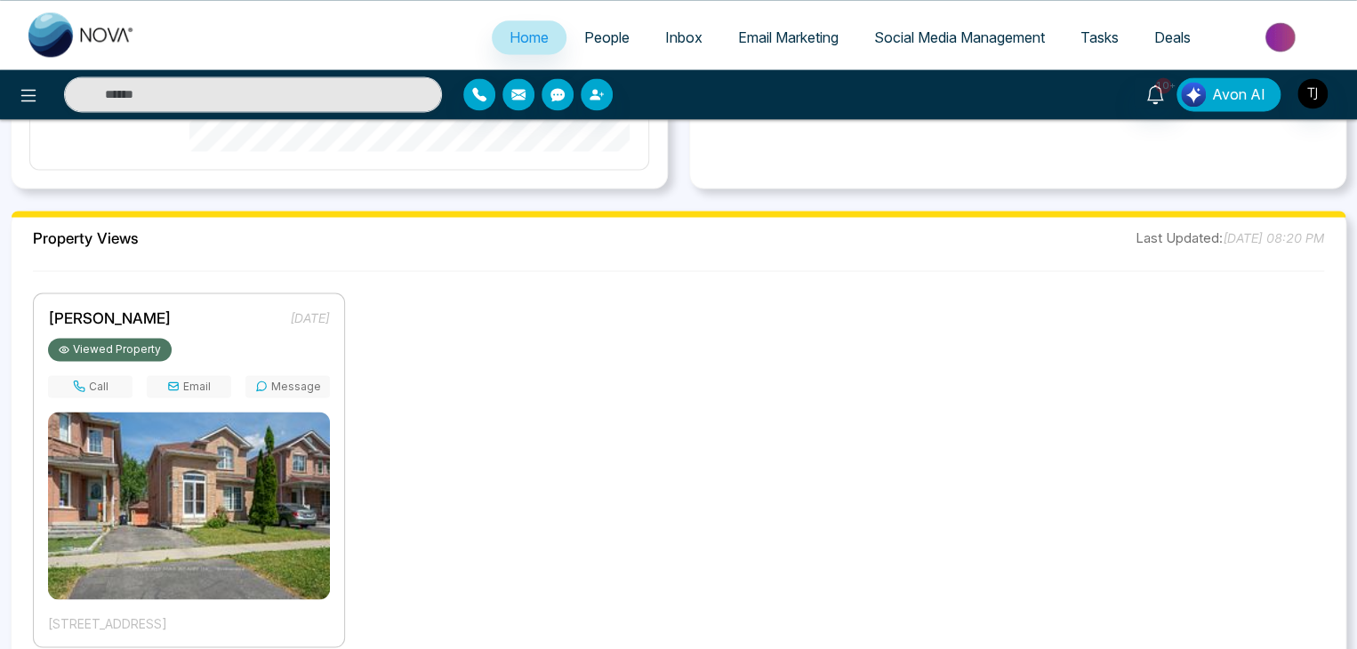
click at [1236, 84] on span "Avon AI" at bounding box center [1238, 94] width 53 height 21
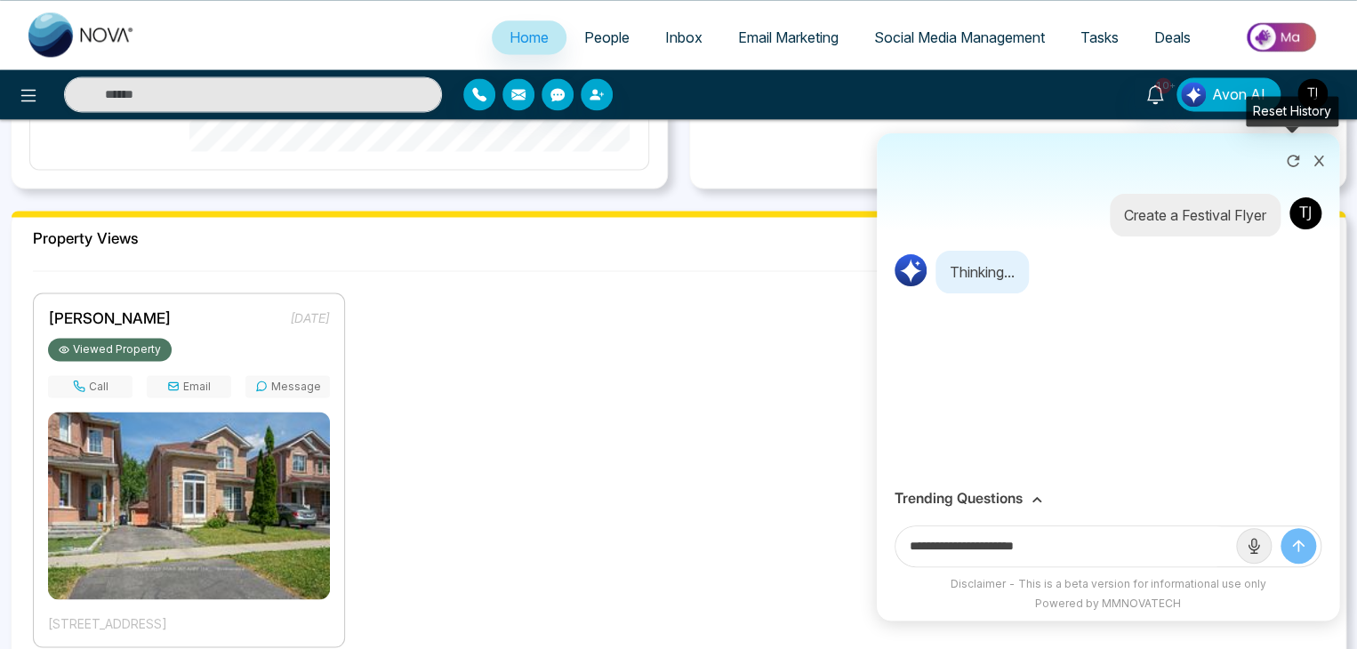
click at [1292, 168] on icon at bounding box center [1293, 161] width 18 height 18
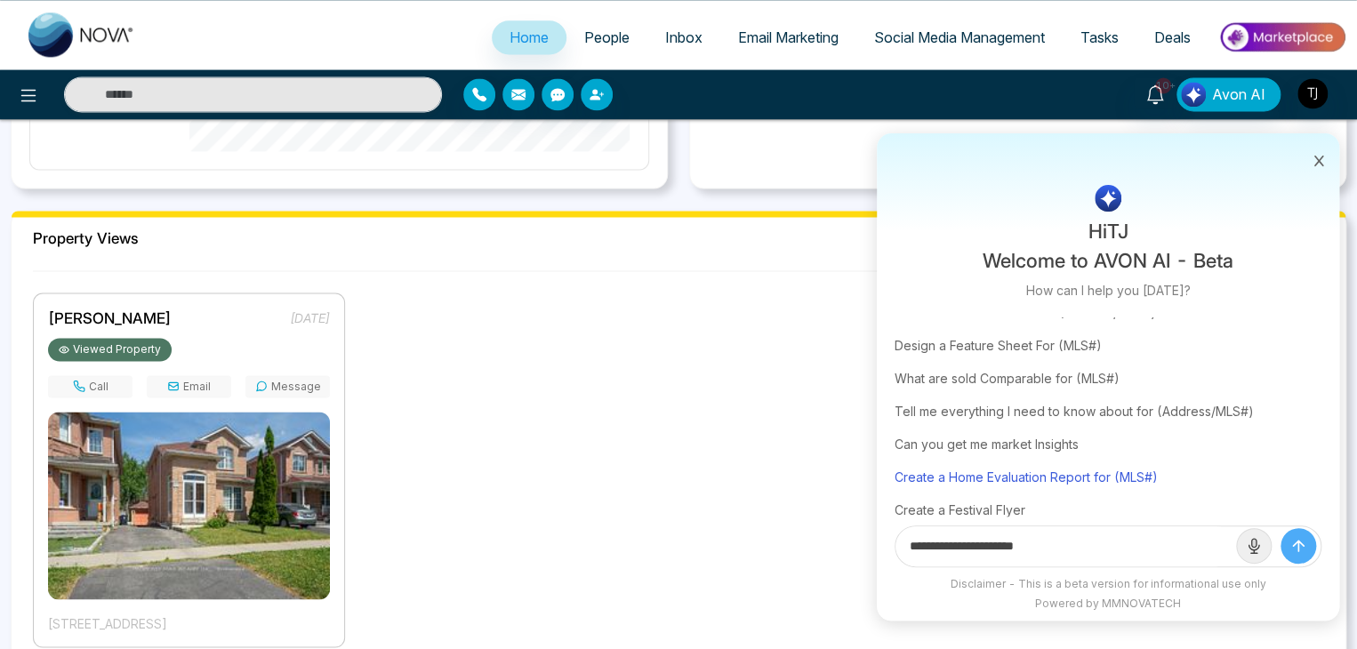
scroll to position [108, 0]
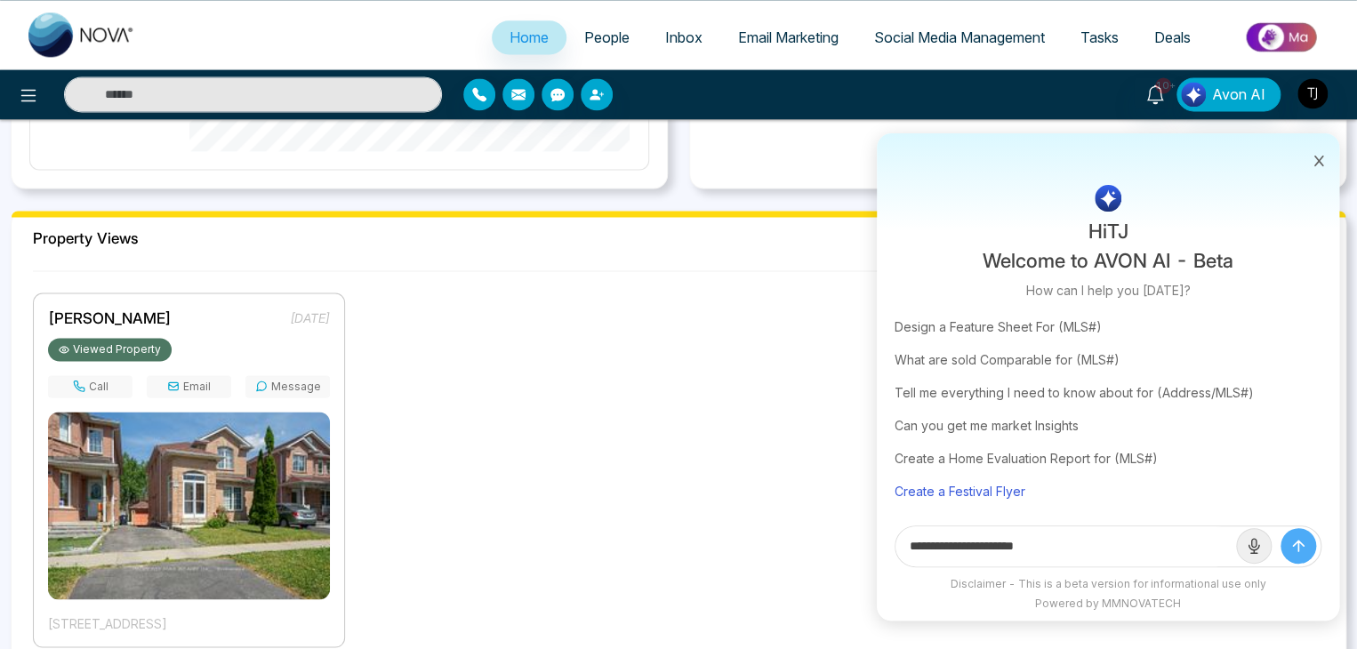
click at [992, 500] on div "Create a Festival Flyer" at bounding box center [1108, 491] width 427 height 33
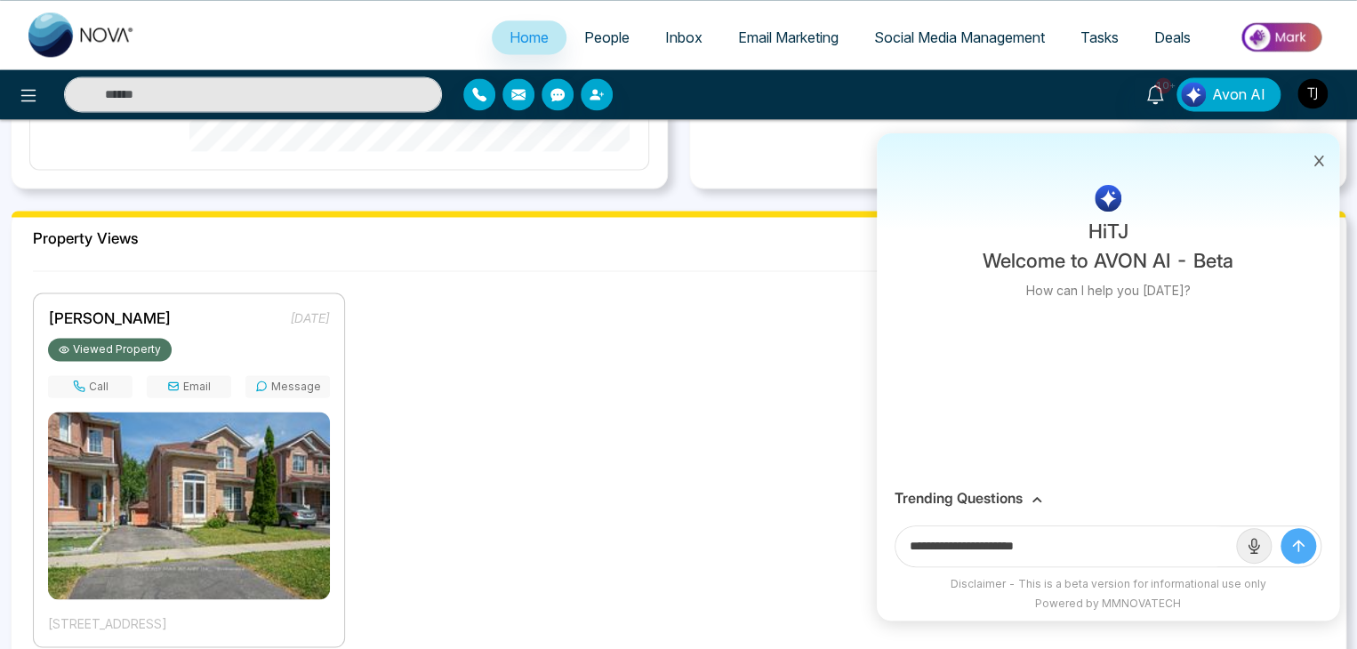
click at [1290, 539] on icon "submit" at bounding box center [1299, 546] width 18 height 18
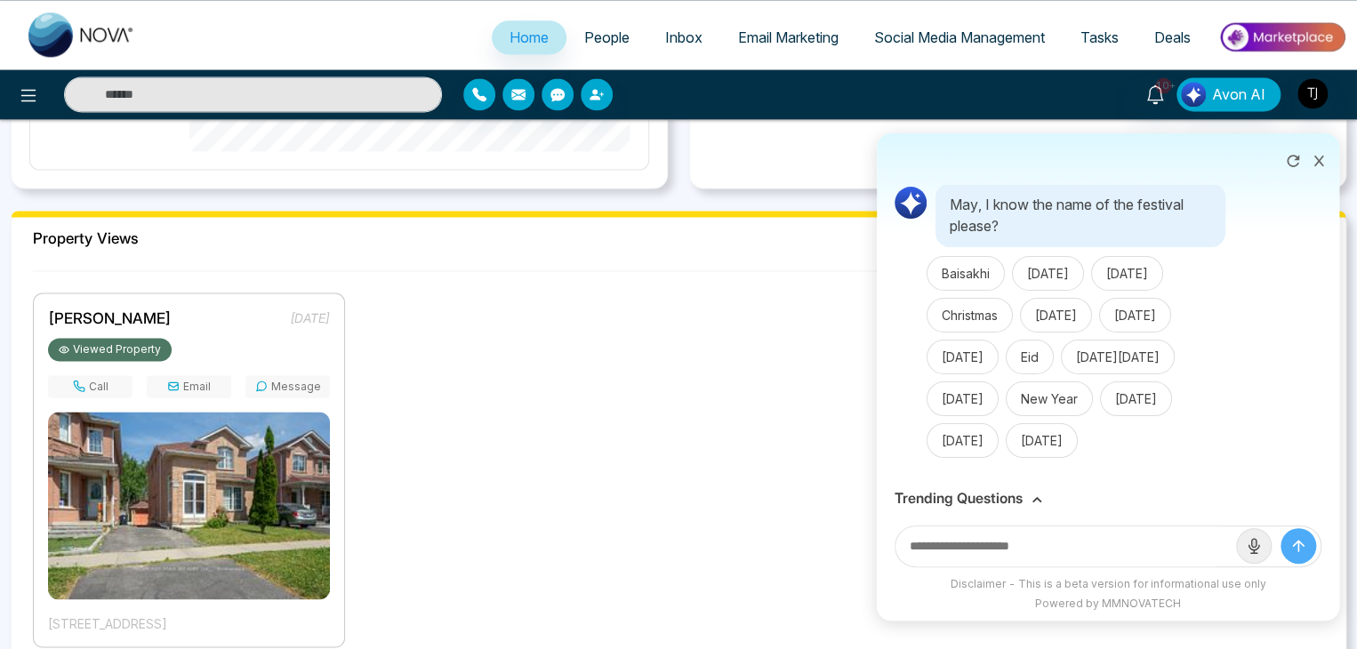
scroll to position [99, 0]
click at [1080, 382] on button "New Year" at bounding box center [1049, 399] width 87 height 35
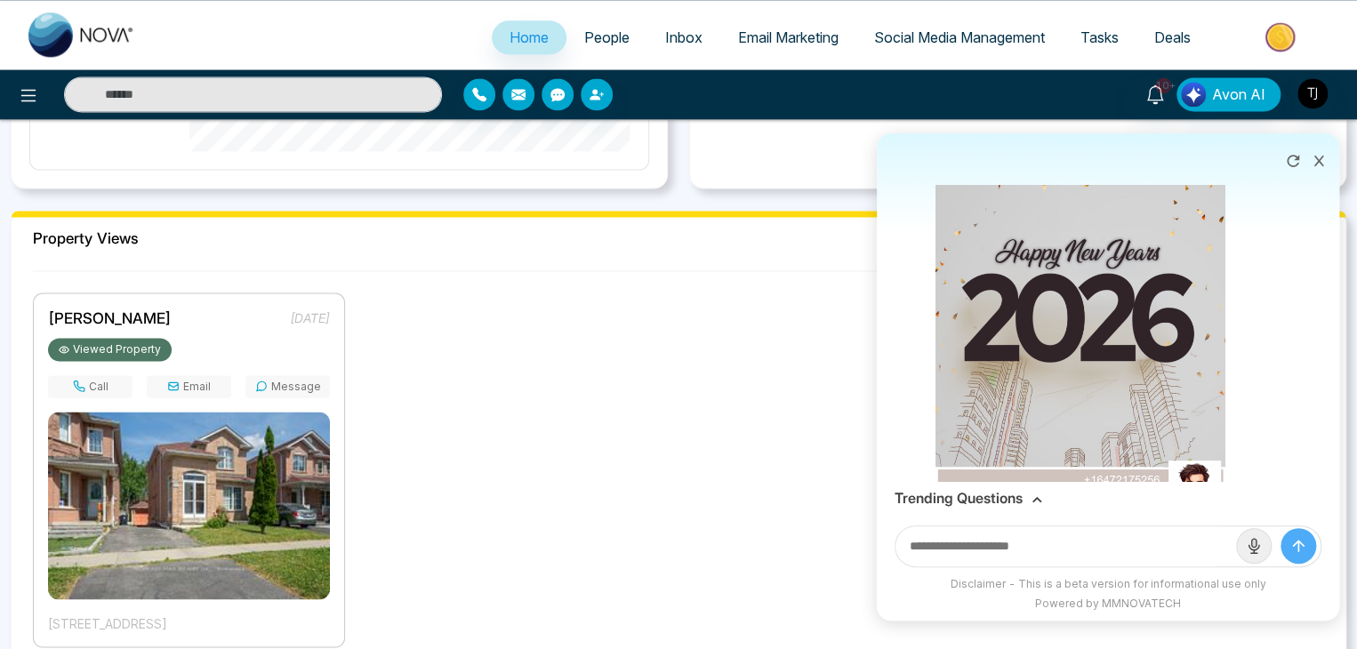
scroll to position [581, 0]
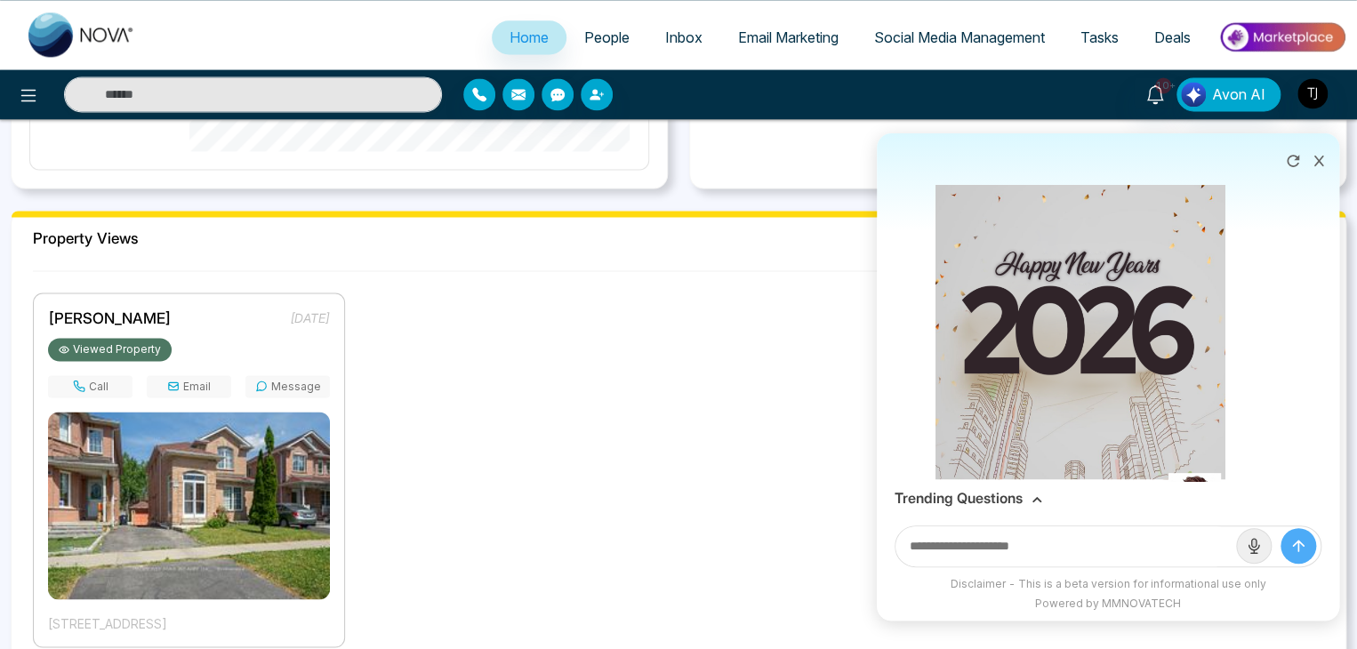
click at [1019, 491] on h3 "Trending Questions" at bounding box center [959, 498] width 128 height 17
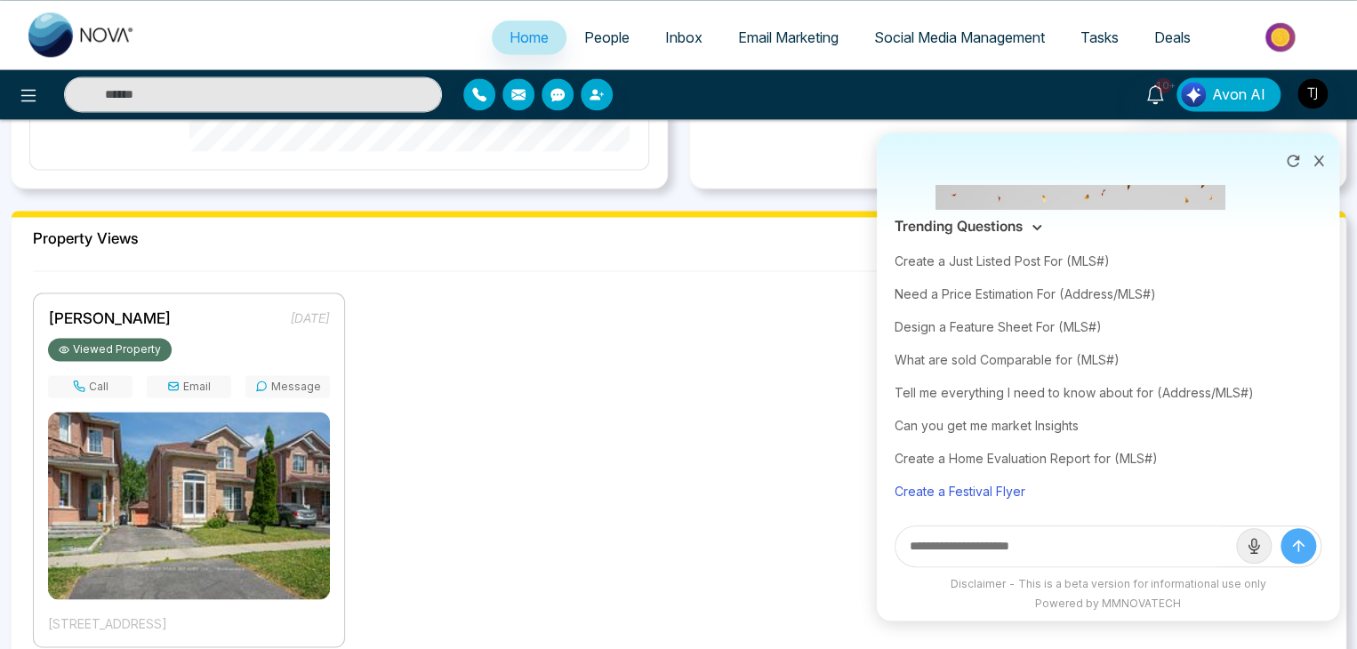
click at [1017, 484] on div "Create a Festival Flyer" at bounding box center [1108, 491] width 427 height 33
type input "**********"
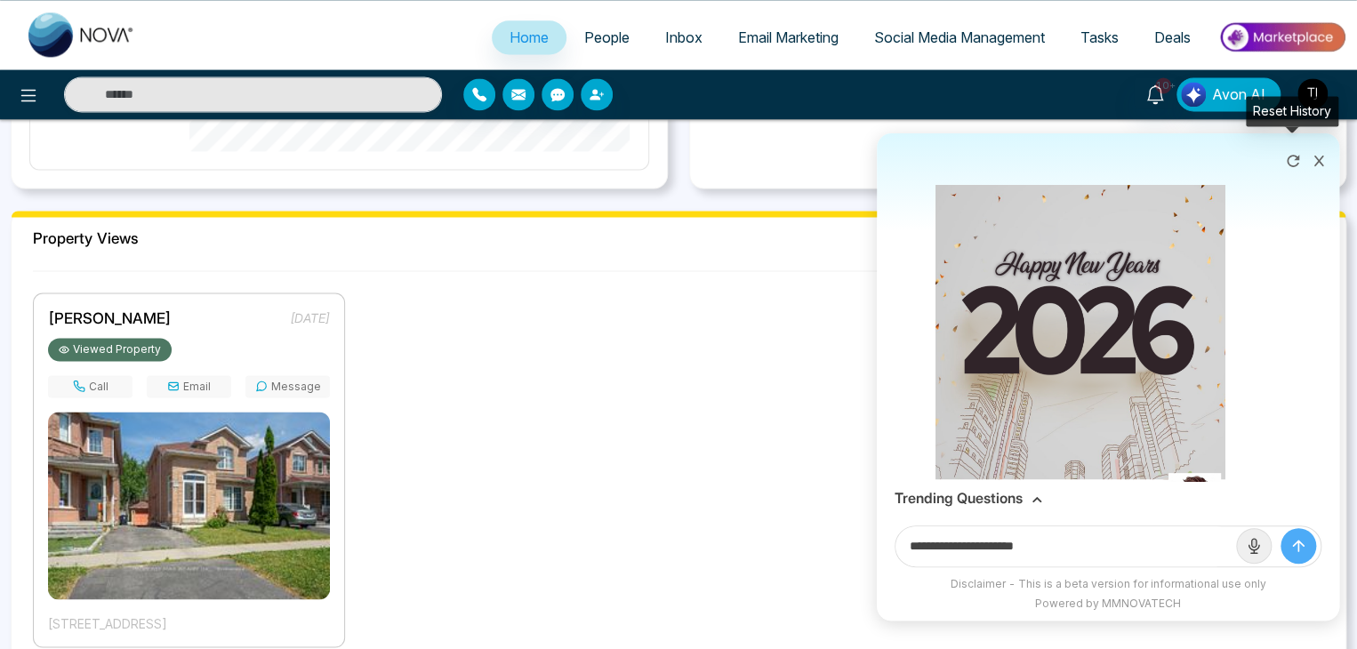
click at [1298, 147] on button at bounding box center [1293, 159] width 28 height 34
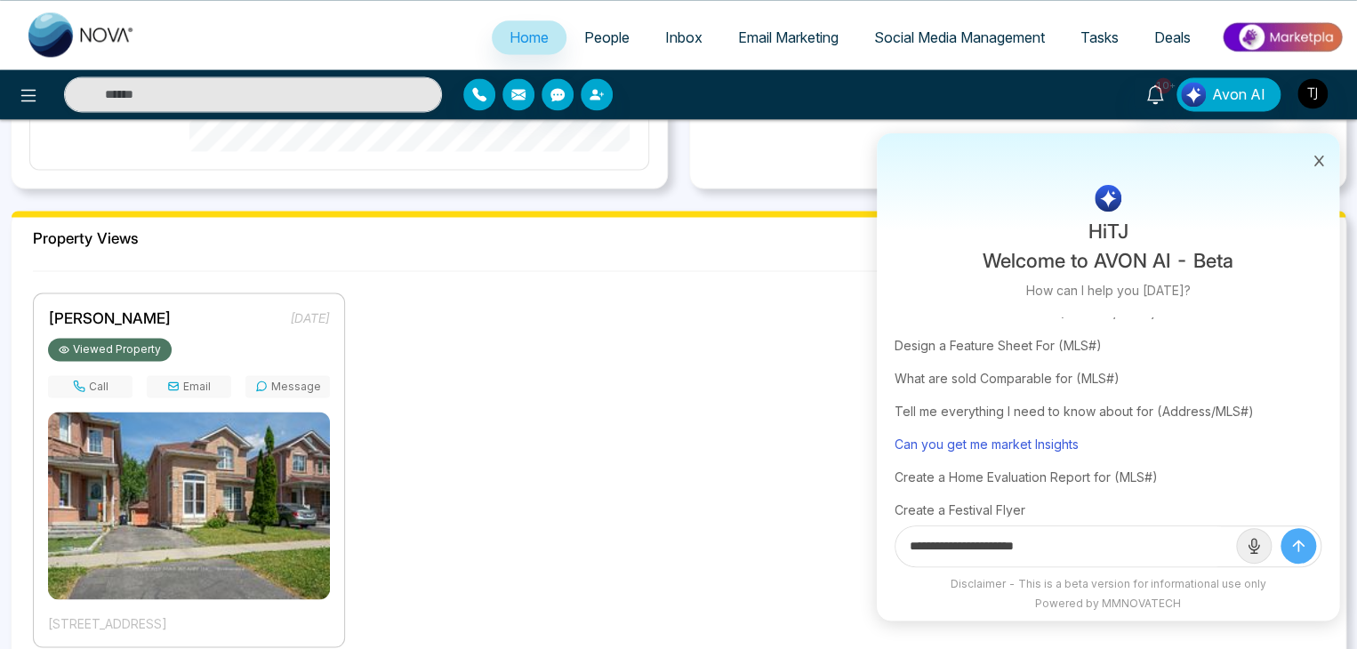
scroll to position [108, 0]
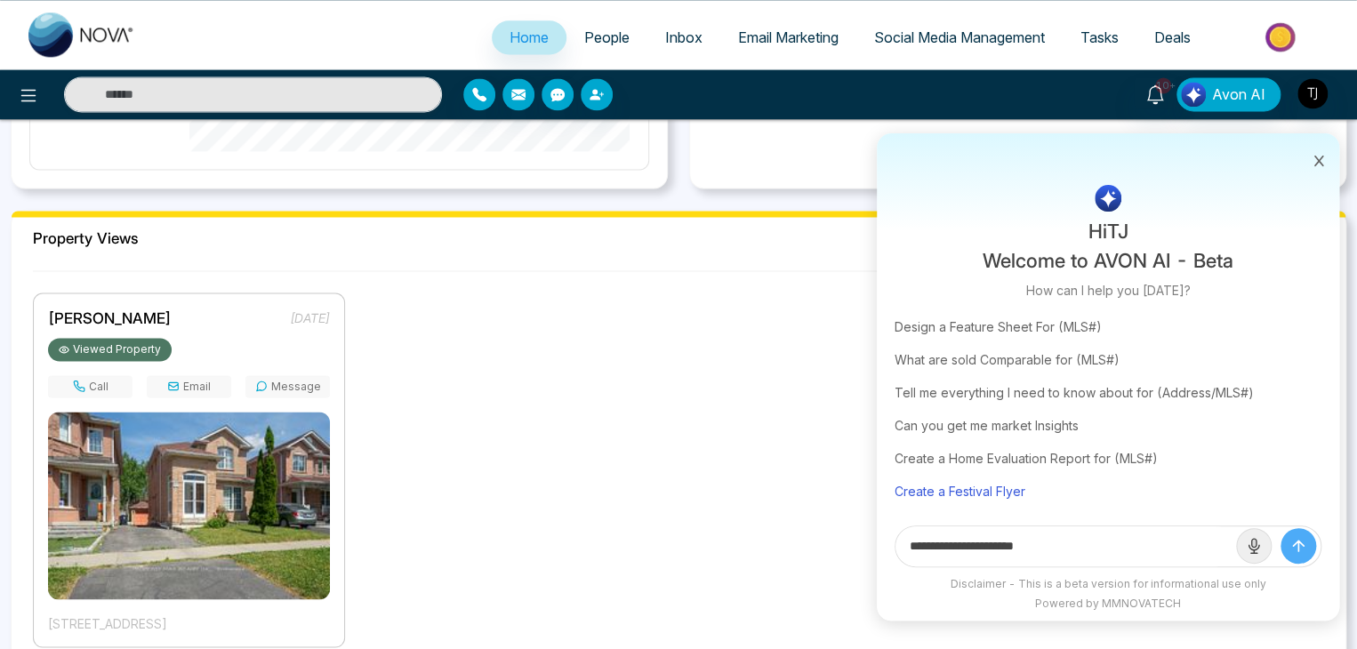
click at [987, 485] on div "Create a Festival Flyer" at bounding box center [1108, 491] width 427 height 33
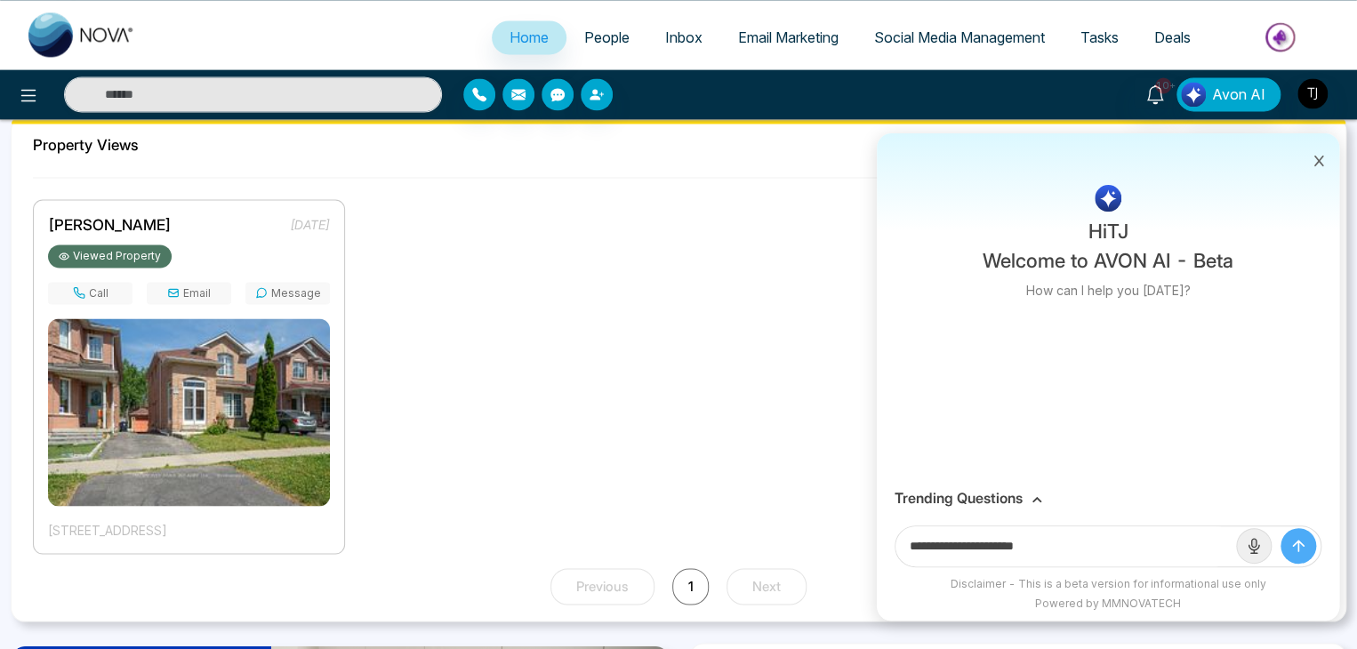
scroll to position [1690, 0]
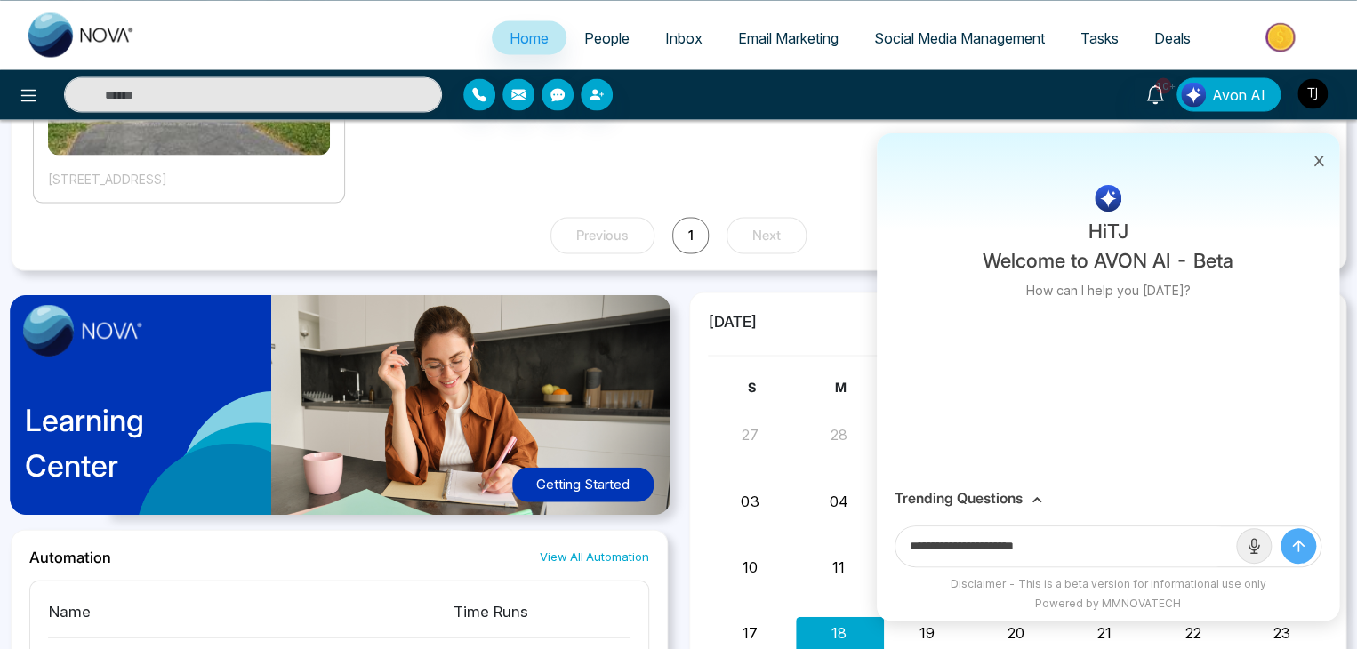
click at [1328, 167] on button at bounding box center [1319, 159] width 23 height 34
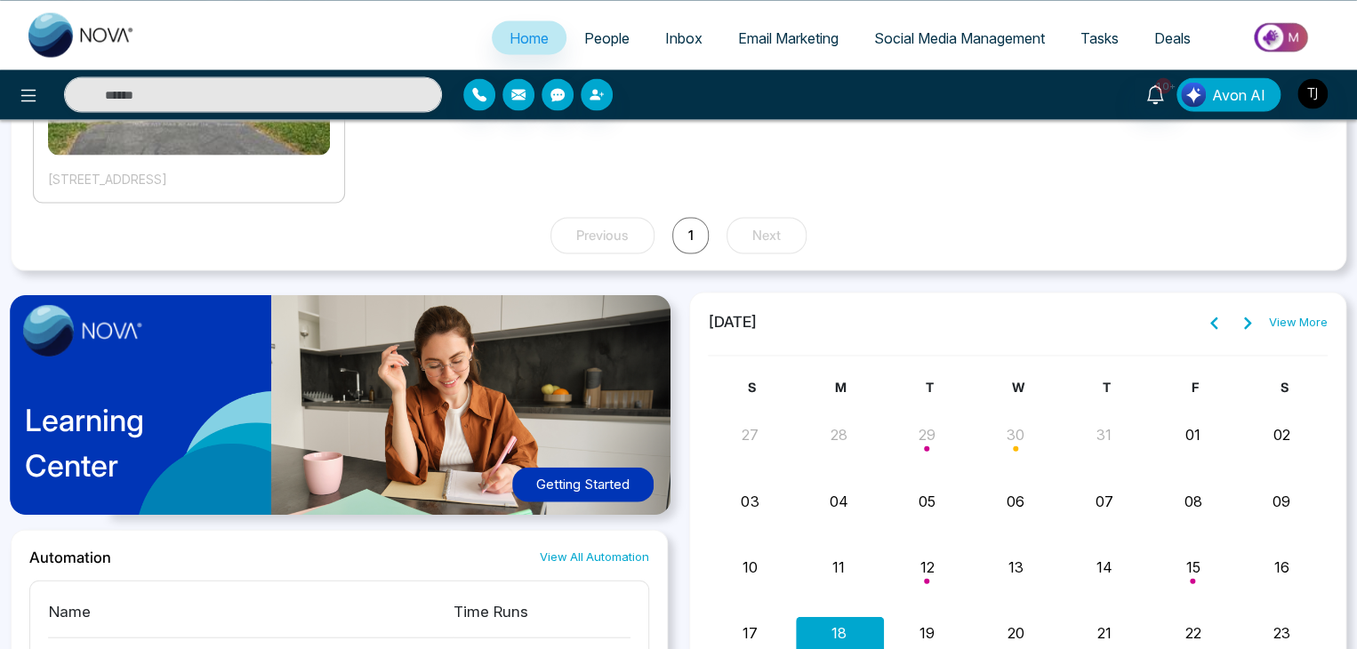
click at [1239, 101] on span "Avon AI" at bounding box center [1238, 94] width 53 height 21
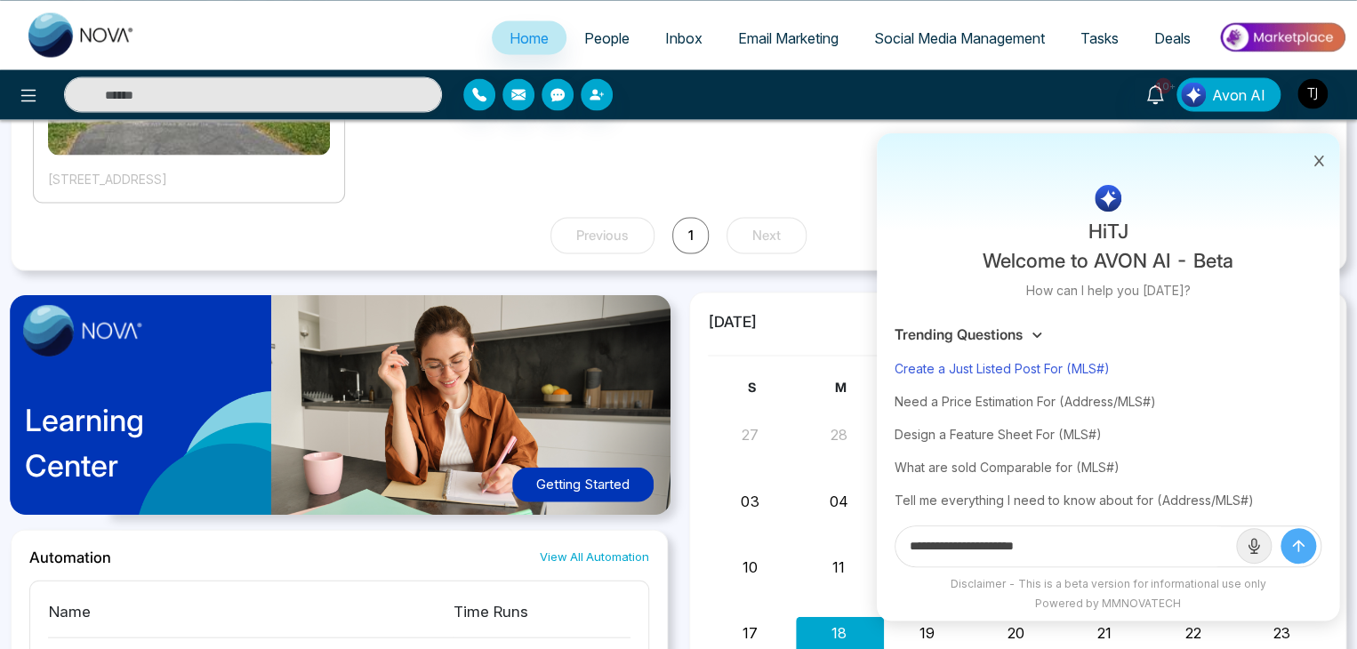
click at [998, 373] on div "Create a Just Listed Post For (MLS#)" at bounding box center [1108, 368] width 427 height 33
type input "**********"
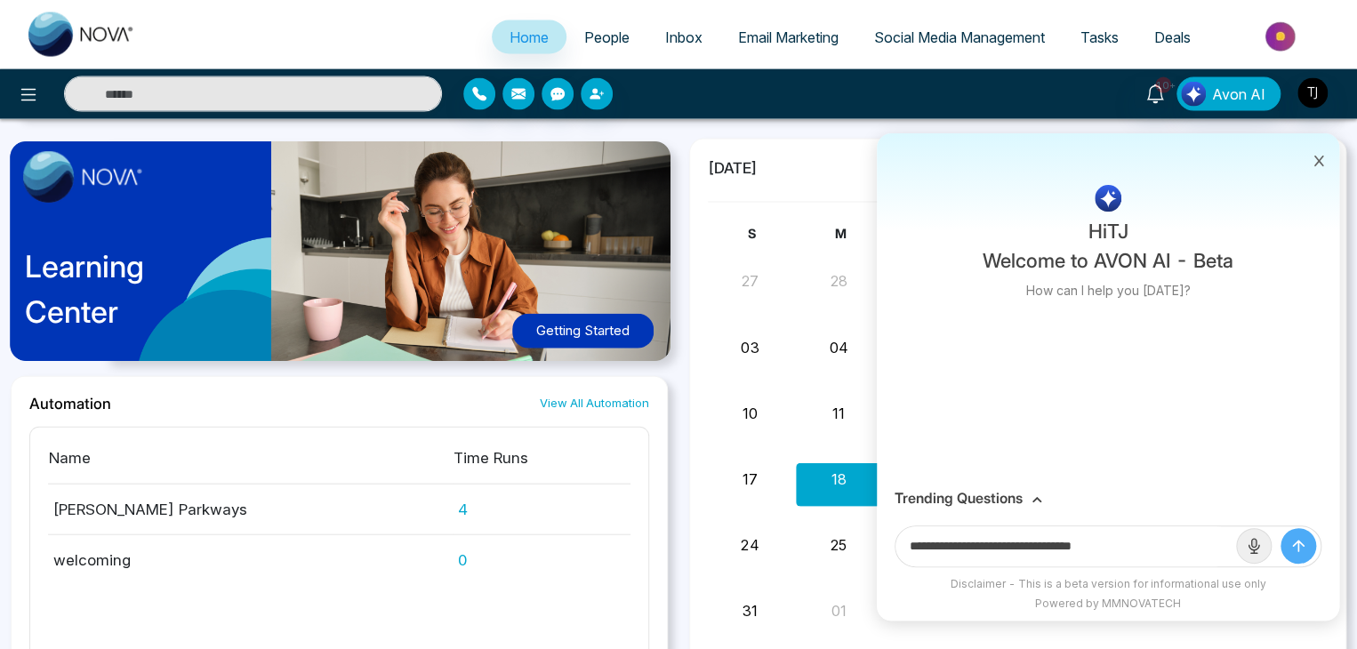
scroll to position [1868, 0]
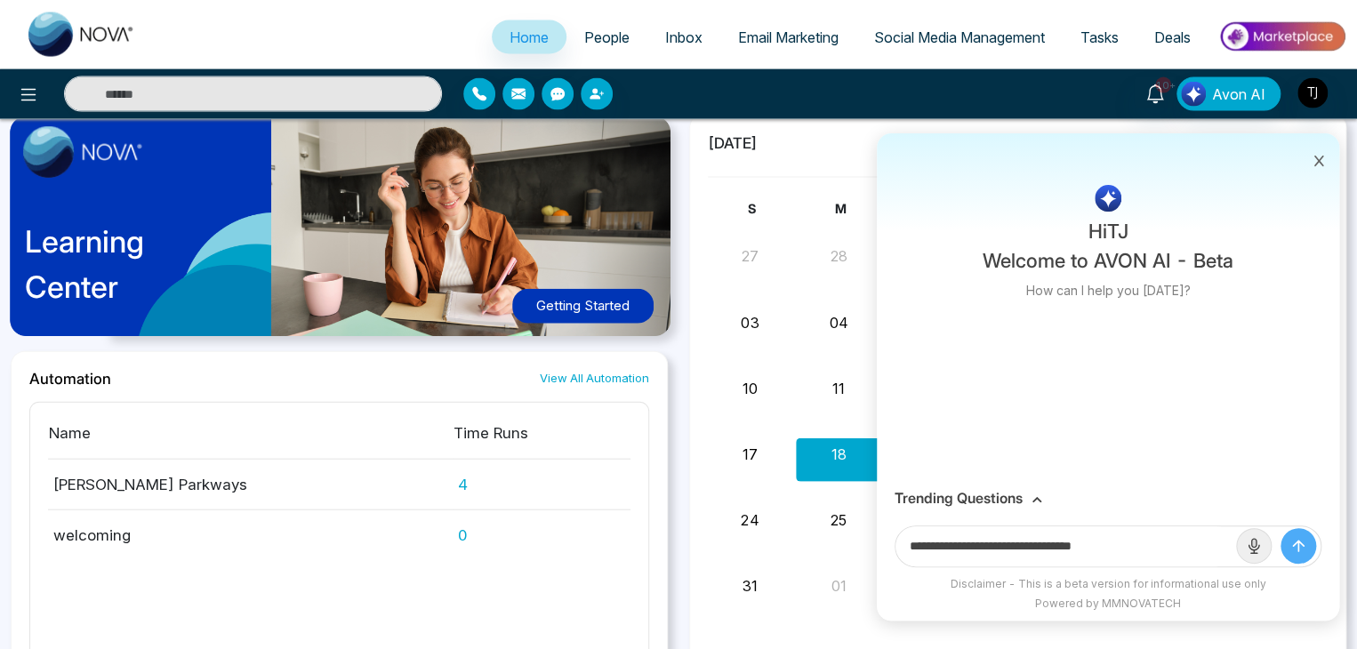
click at [1304, 534] on button "submit" at bounding box center [1299, 546] width 36 height 36
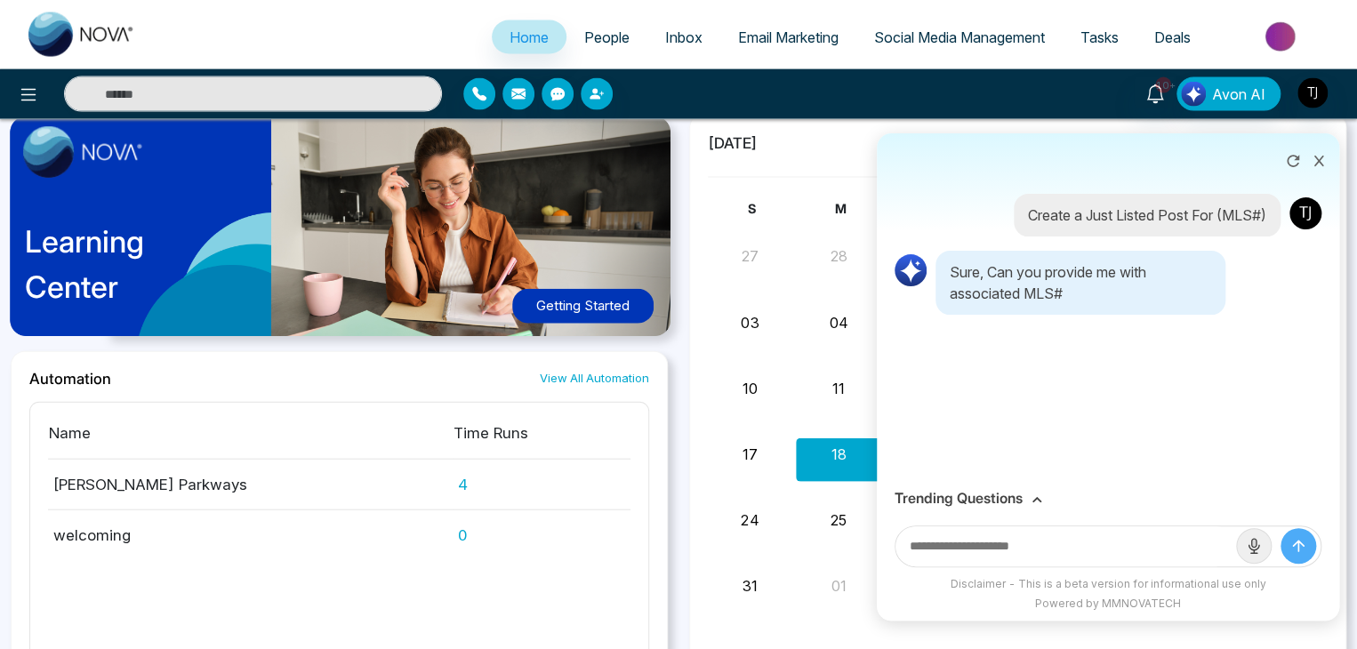
click at [1145, 520] on div at bounding box center [1108, 547] width 463 height 60
click at [1147, 538] on input "text" at bounding box center [1066, 547] width 341 height 40
paste input "*********"
type input "*********"
click at [1292, 542] on icon "submit" at bounding box center [1299, 546] width 18 height 18
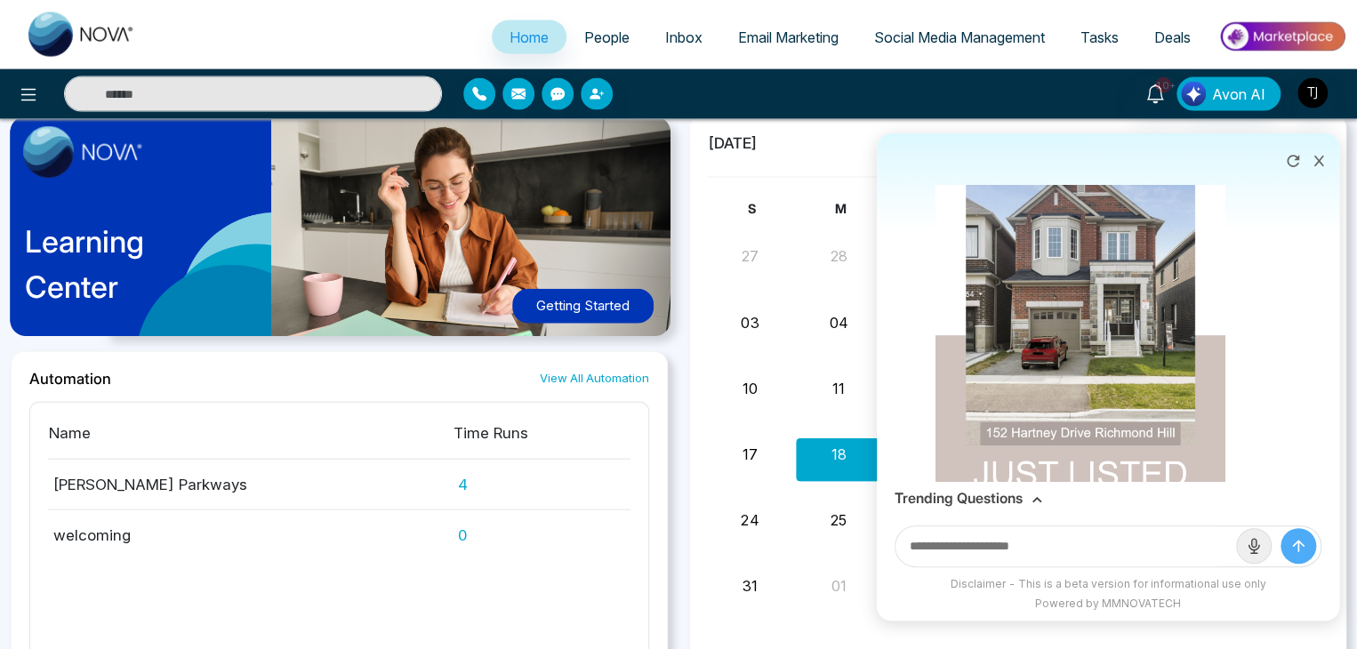
scroll to position [382, 0]
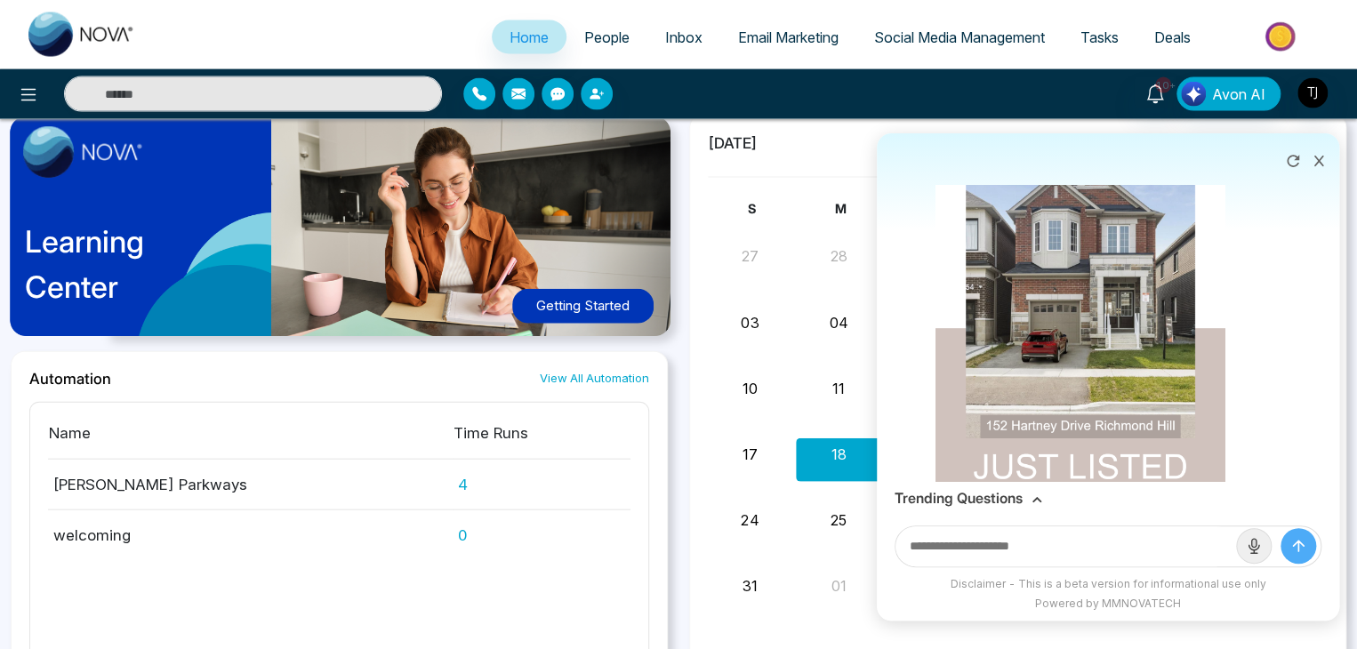
click at [1295, 157] on icon at bounding box center [1293, 161] width 18 height 18
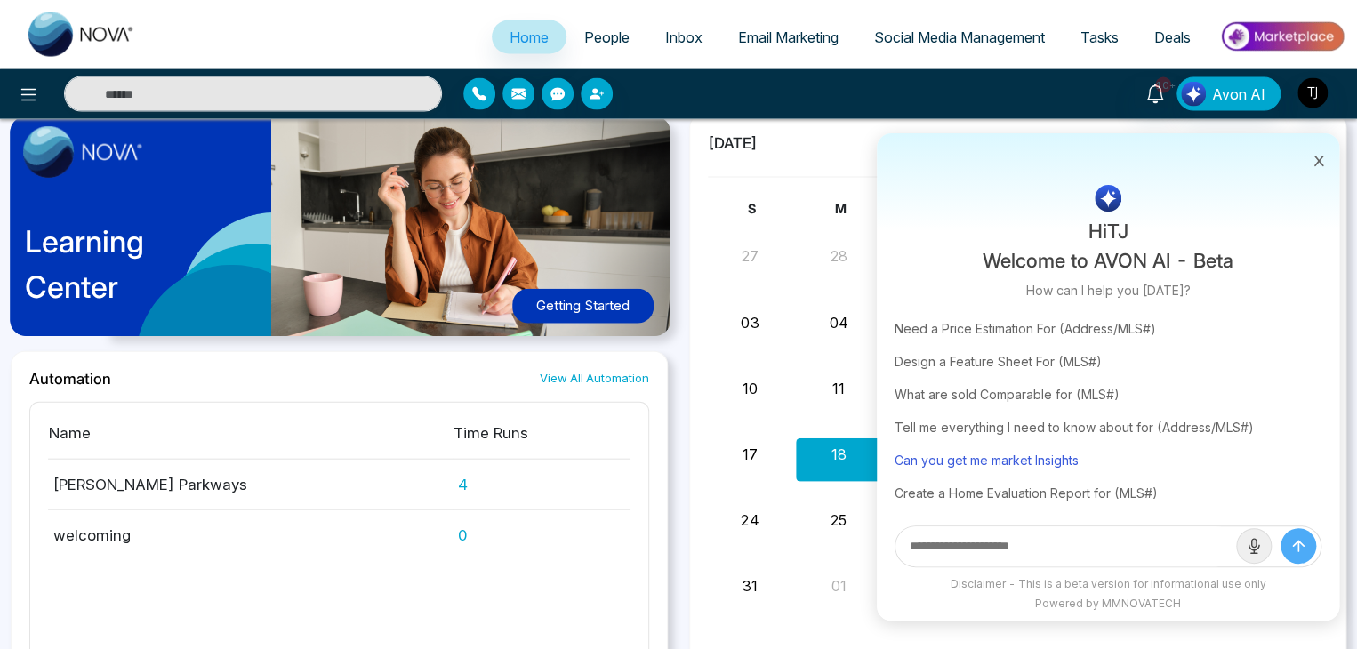
scroll to position [0, 0]
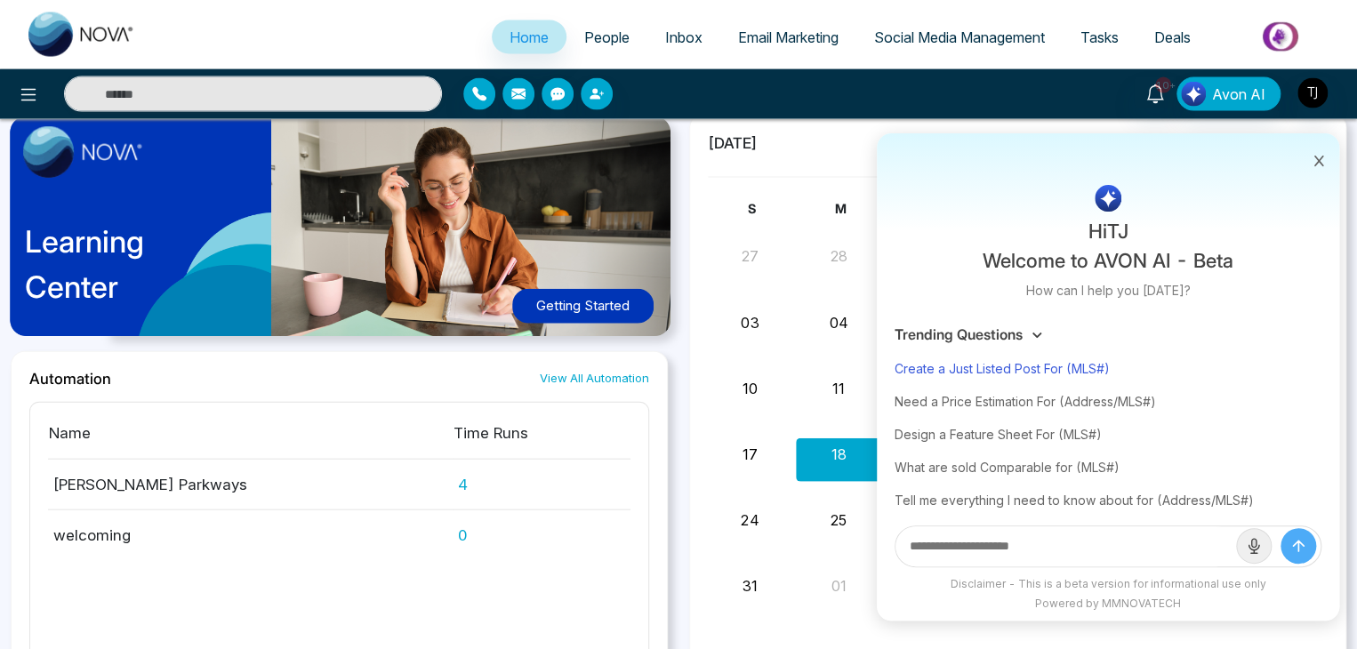
click at [1040, 364] on div "Create a Just Listed Post For (MLS#)" at bounding box center [1108, 368] width 427 height 33
type input "**********"
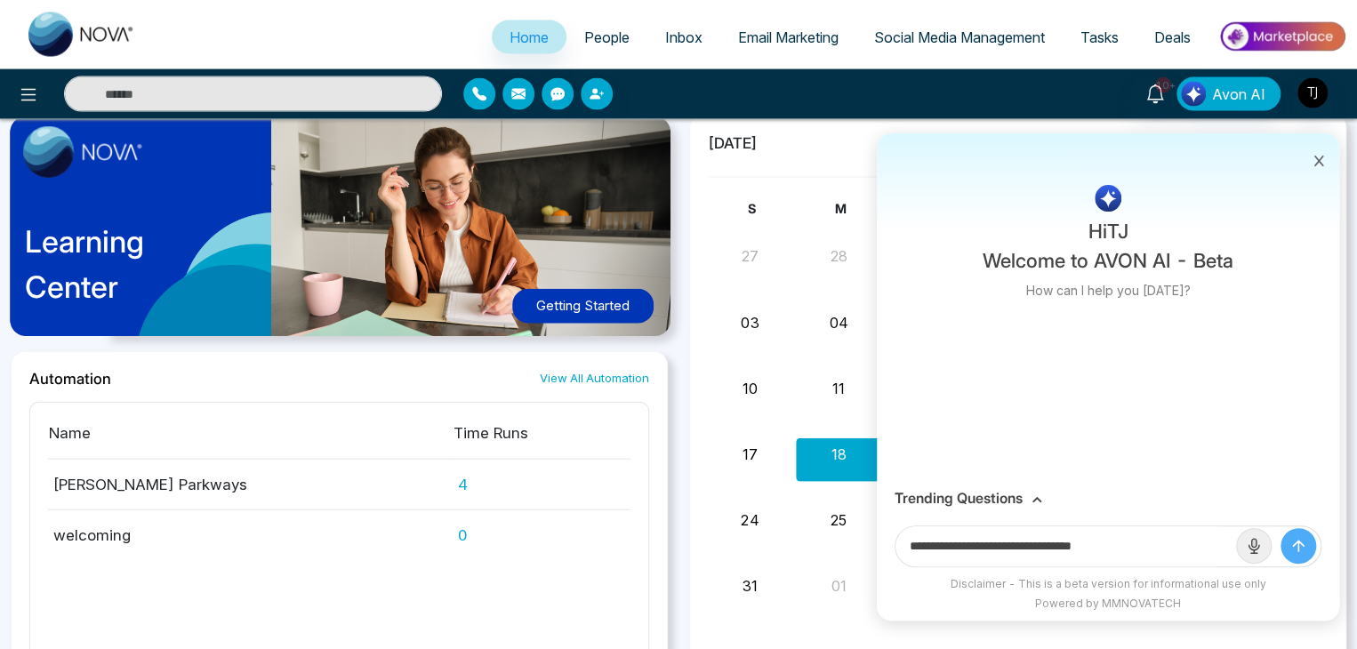
click at [1005, 547] on input "**********" at bounding box center [1066, 547] width 341 height 40
click at [1281, 545] on button "submit" at bounding box center [1299, 546] width 36 height 36
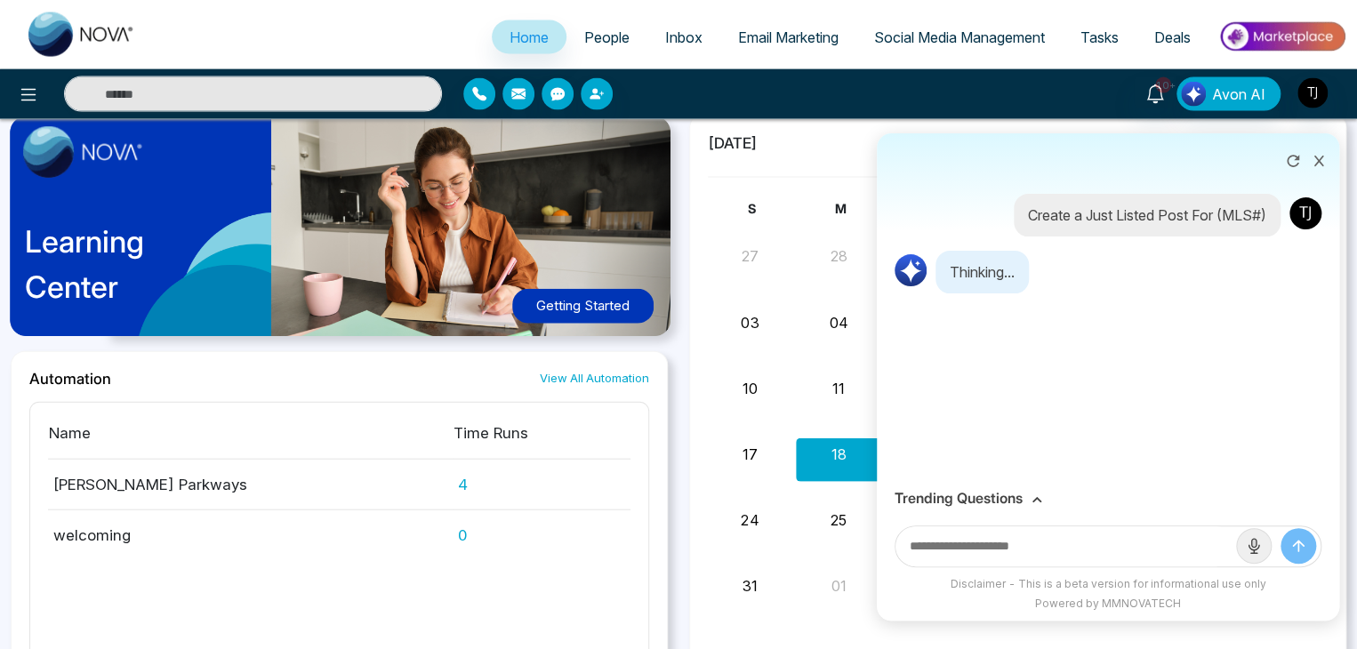
click at [1021, 556] on input "text" at bounding box center [1066, 547] width 341 height 40
paste input "*********"
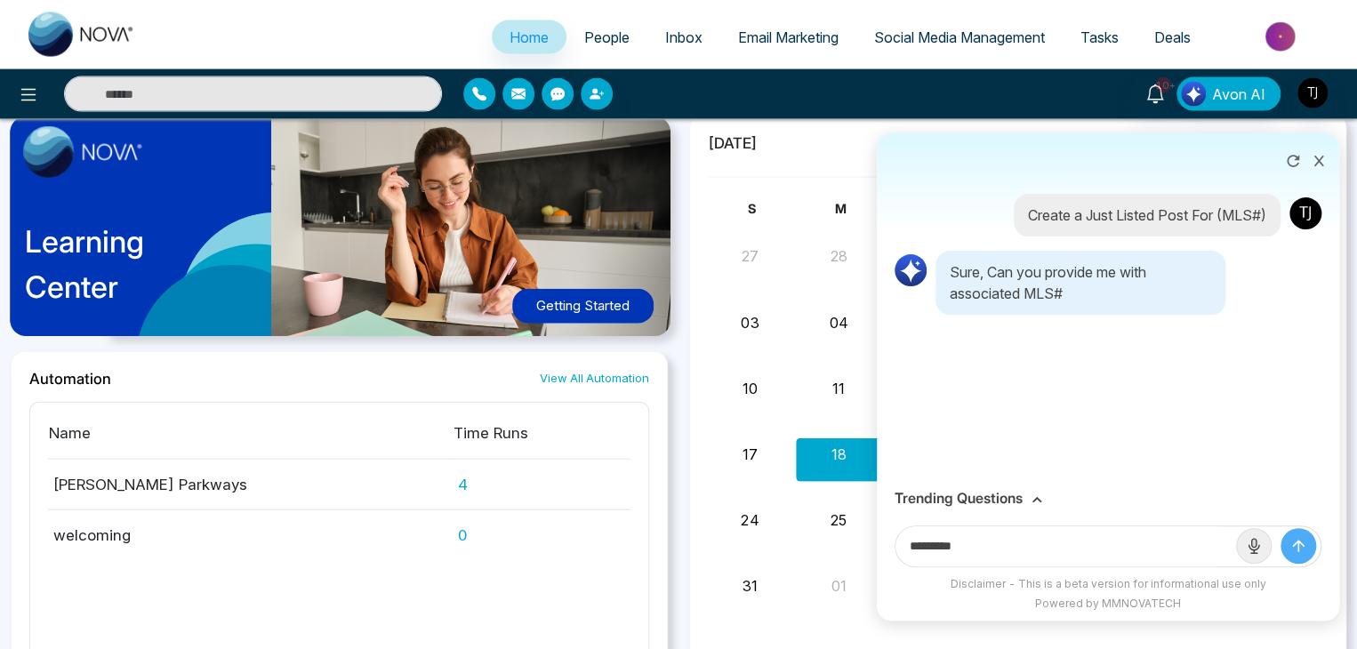
type input "*********"
click at [1298, 539] on icon "submit" at bounding box center [1299, 546] width 18 height 18
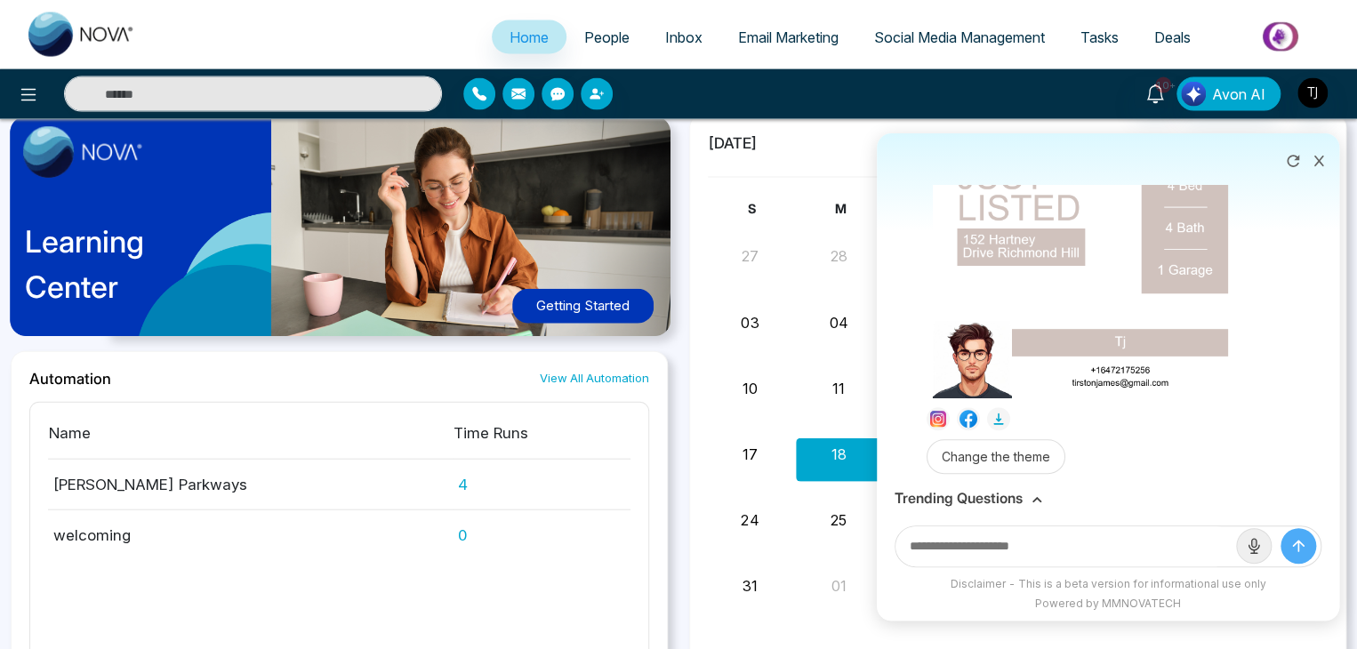
scroll to position [612, 0]
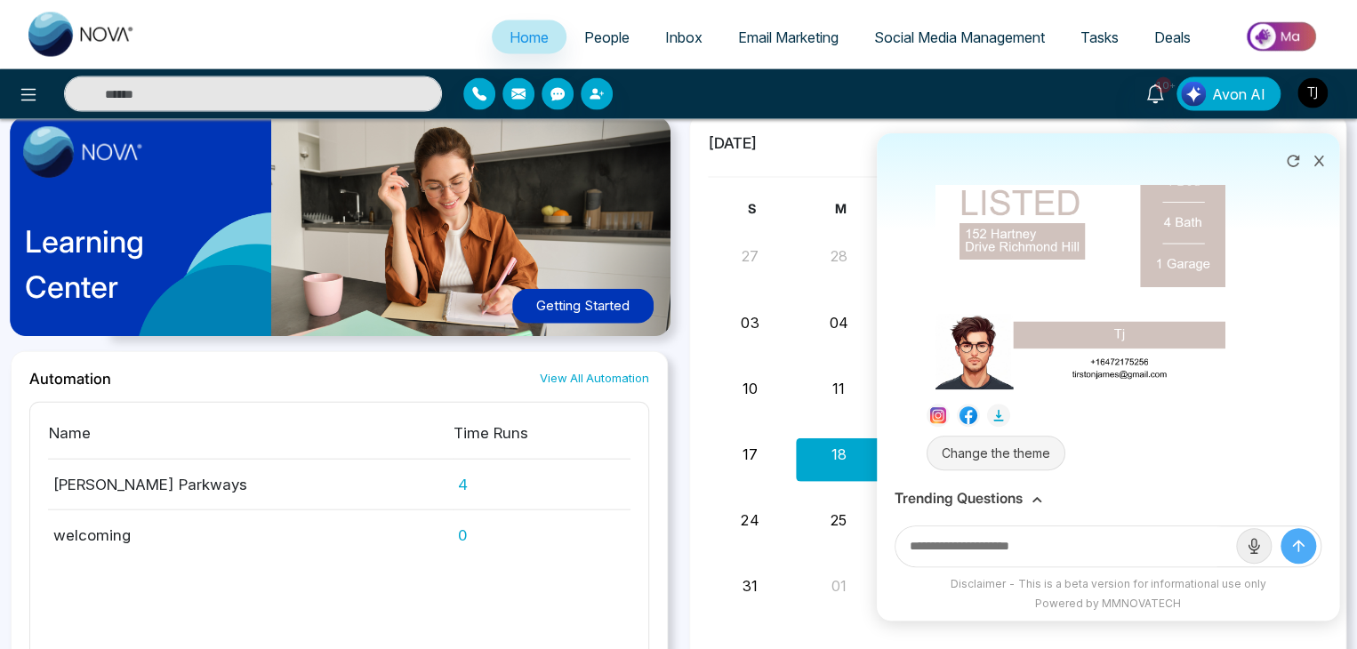
click at [1039, 445] on button "Change the theme" at bounding box center [996, 453] width 139 height 35
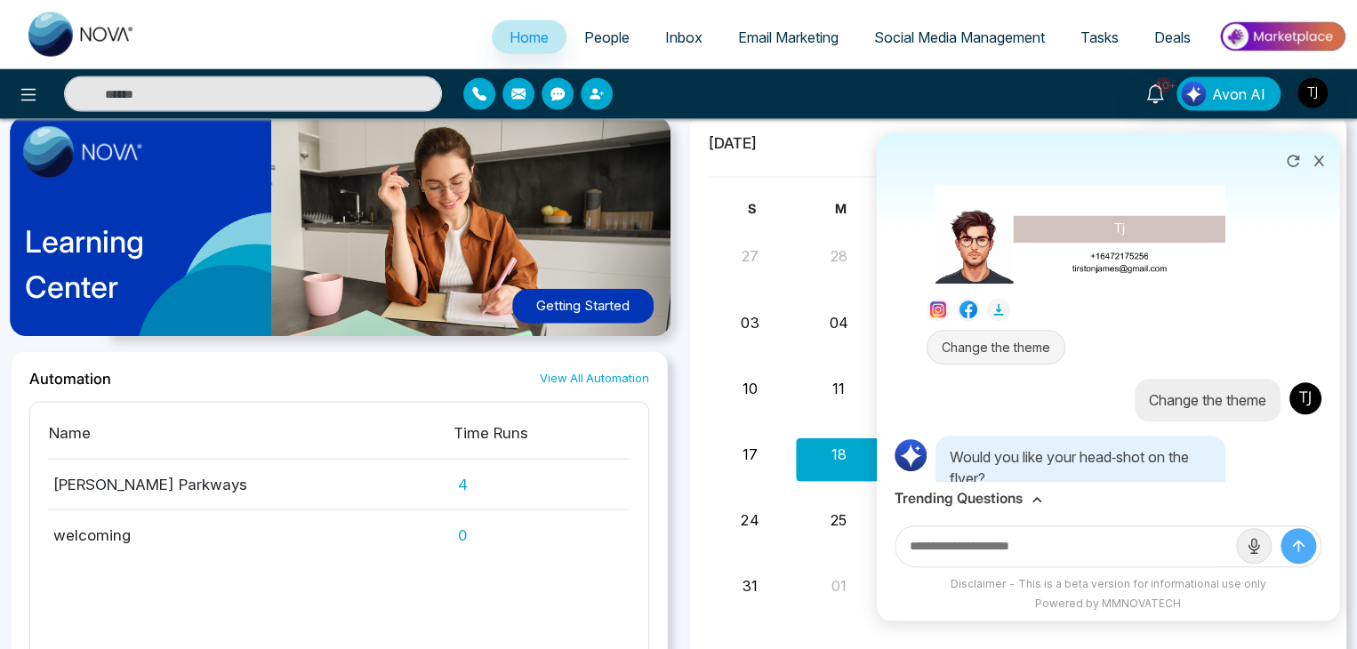
scroll to position [783, 0]
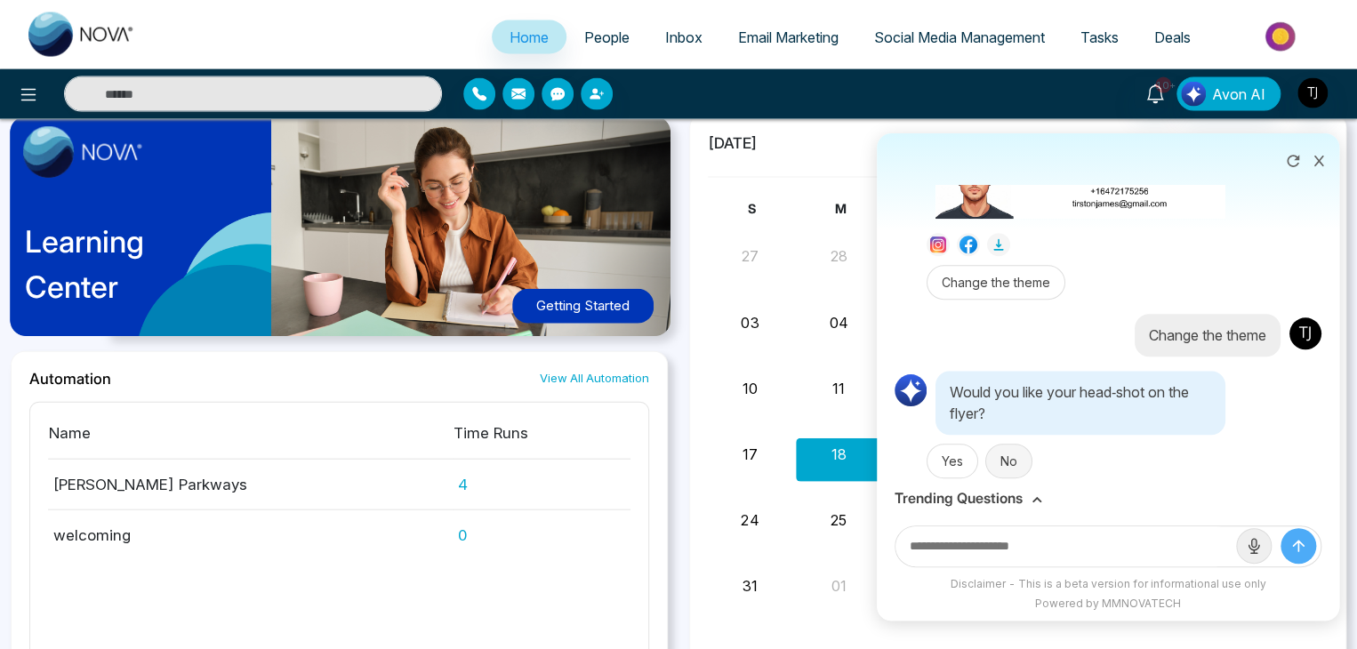
click at [1021, 444] on button "No" at bounding box center [1009, 461] width 47 height 35
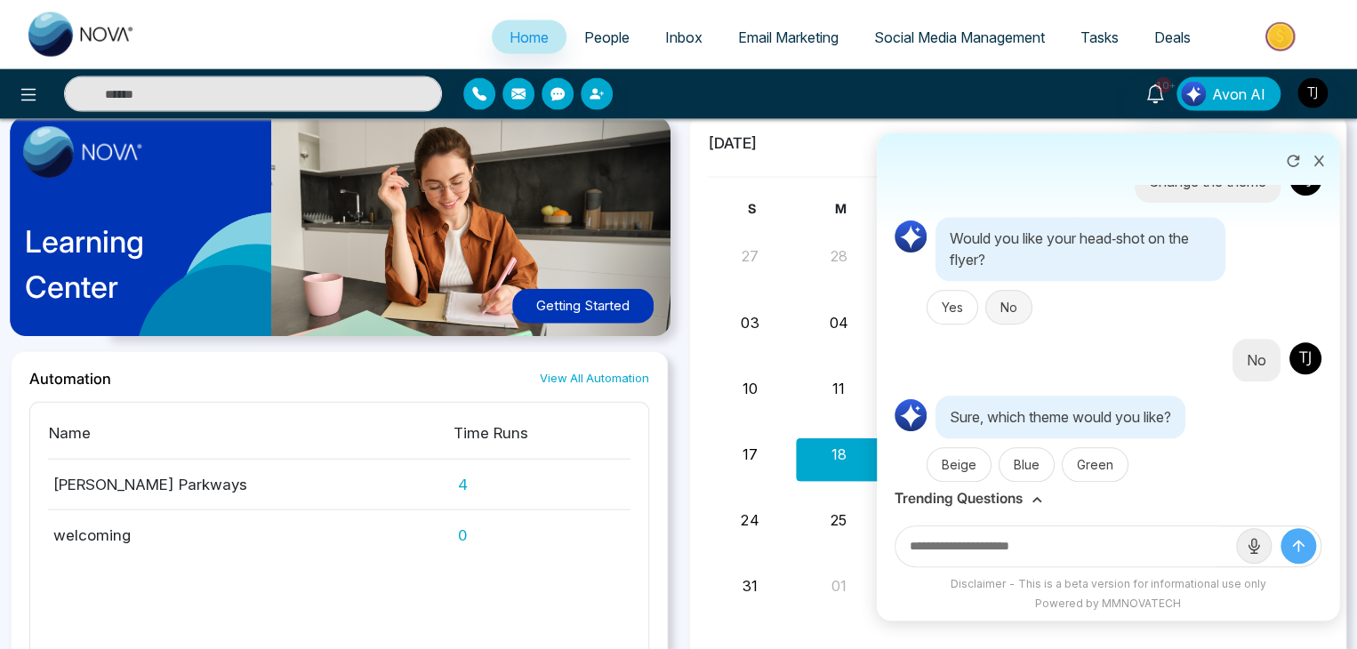
scroll to position [939, 0]
click at [1018, 445] on button "Blue" at bounding box center [1027, 462] width 56 height 35
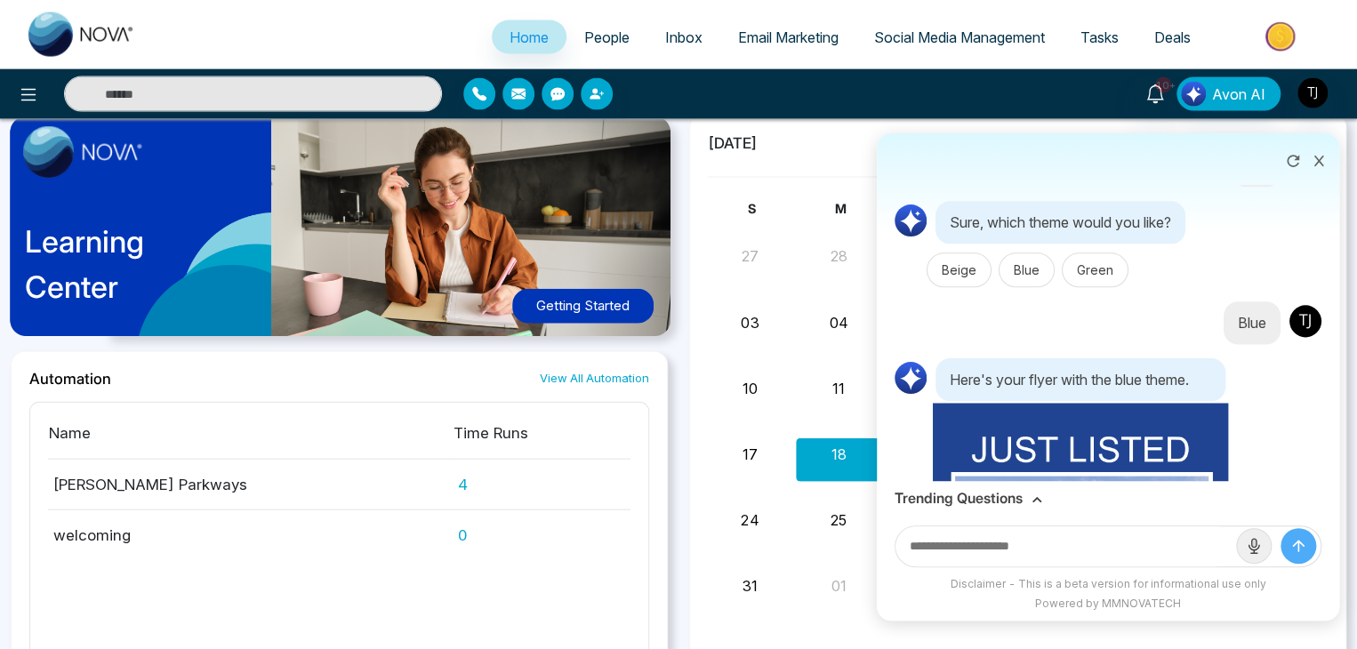
scroll to position [1120, 0]
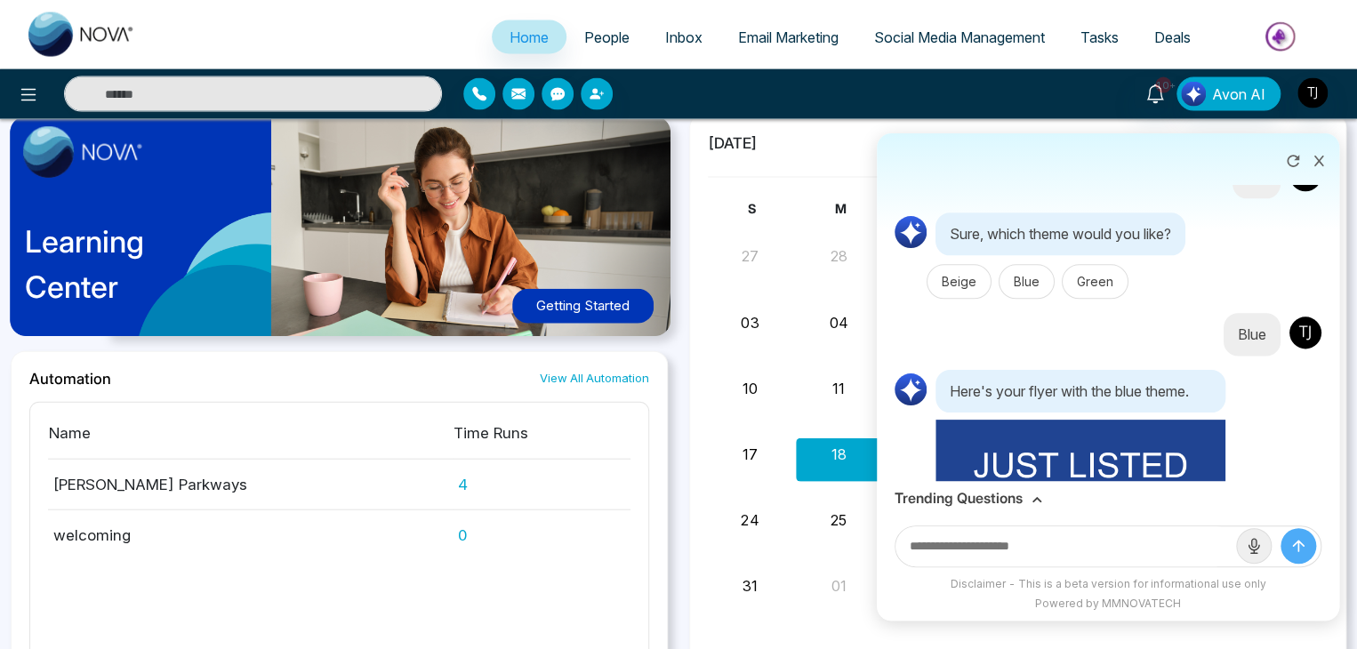
click at [1263, 175] on div at bounding box center [1108, 159] width 463 height 52
click at [1279, 162] on button at bounding box center [1293, 159] width 28 height 34
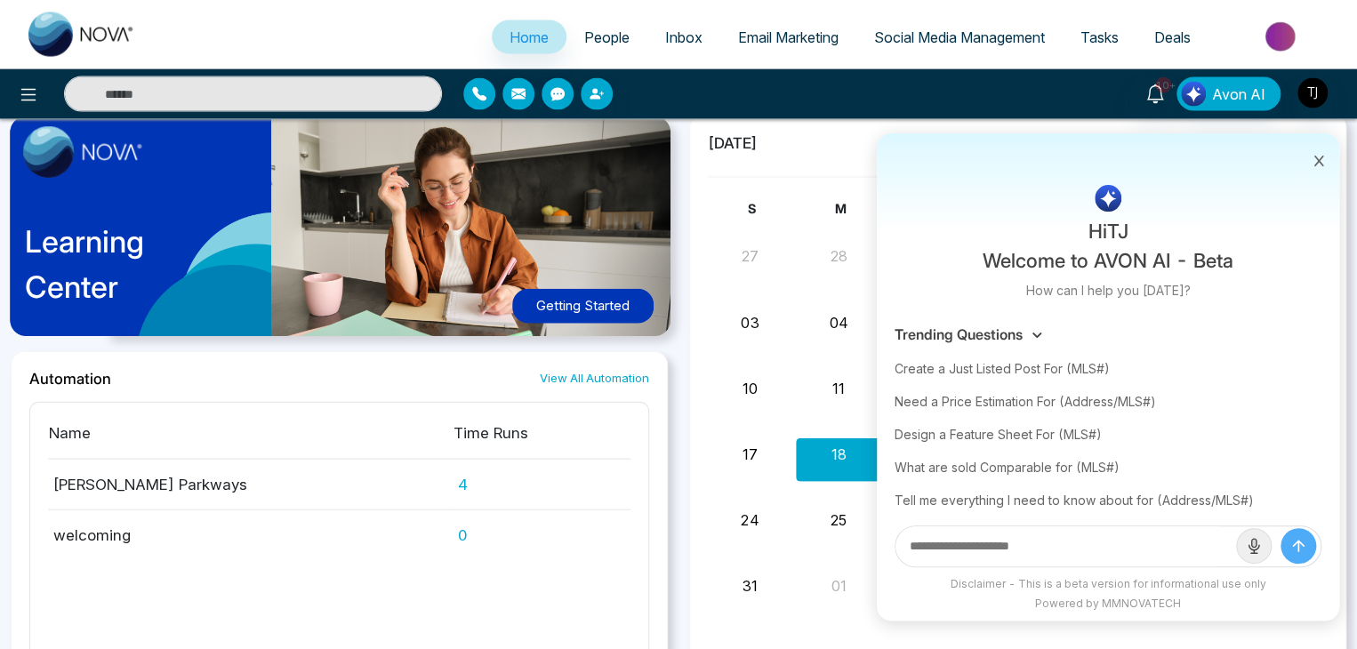
scroll to position [0, 0]
click at [1067, 471] on div "What are sold Comparable for (MLS#)" at bounding box center [1108, 467] width 427 height 33
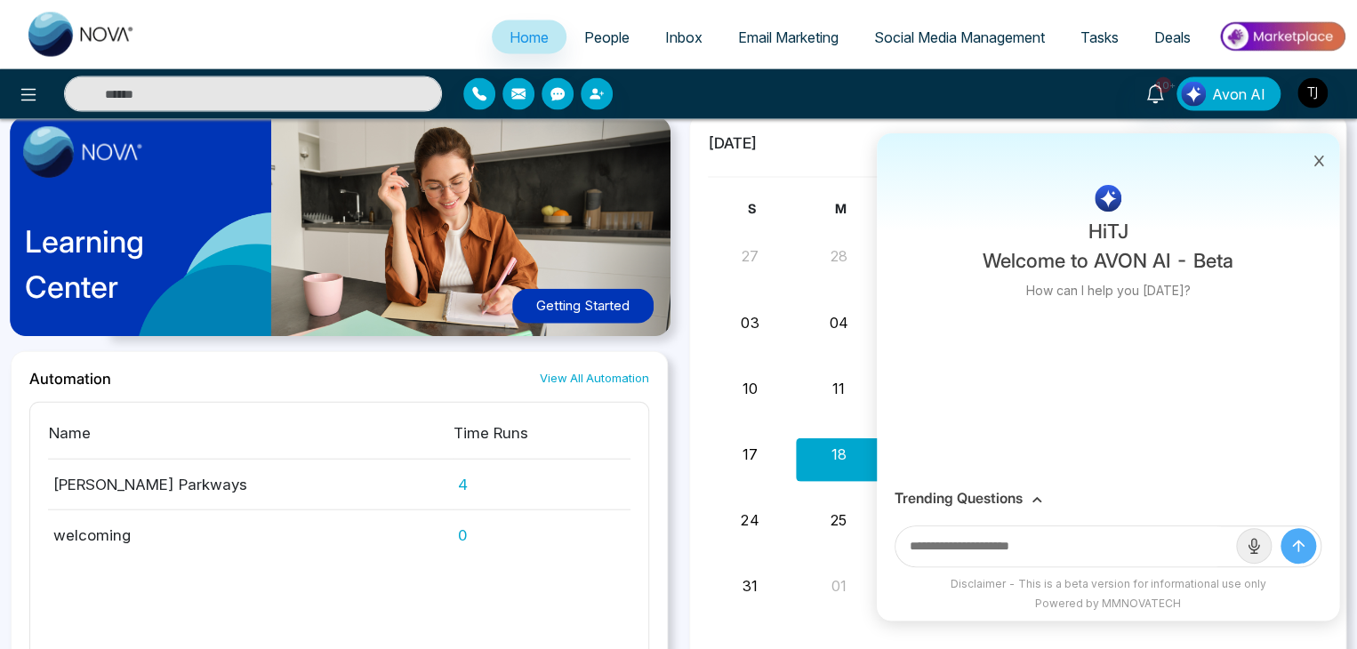
type input "**********"
click at [1295, 546] on icon "submit" at bounding box center [1299, 546] width 18 height 18
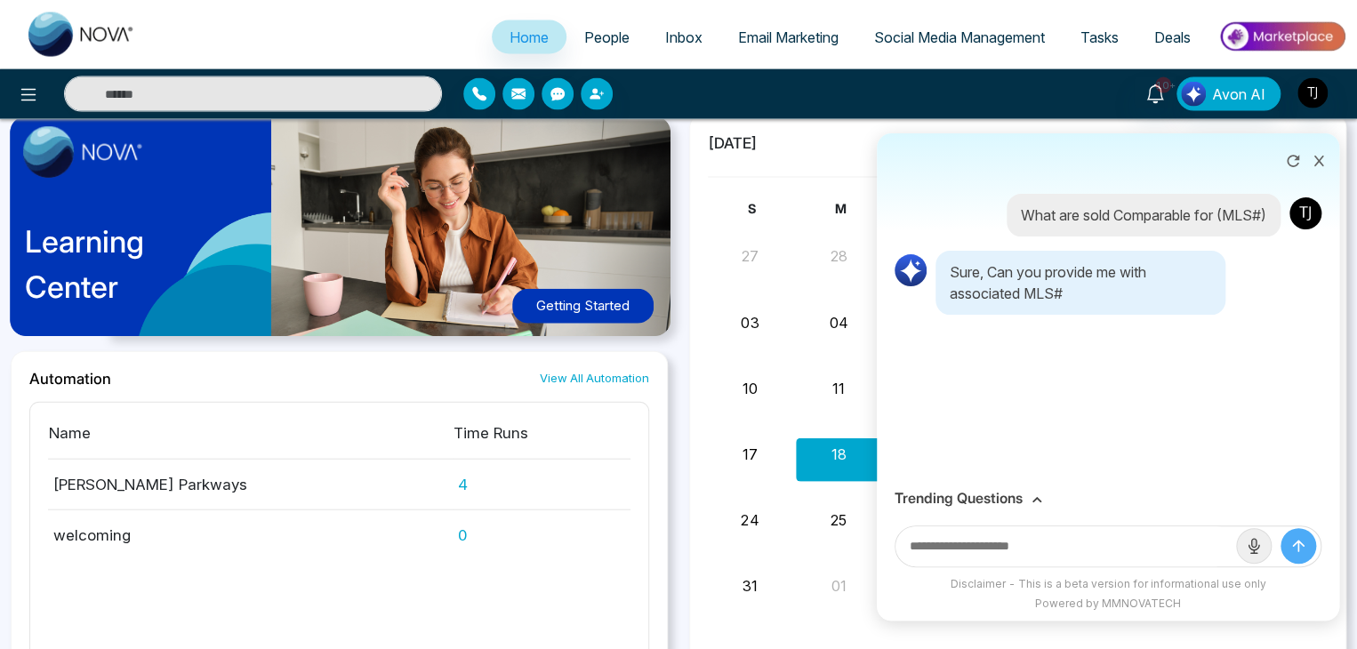
click at [1114, 539] on input "text" at bounding box center [1066, 547] width 341 height 40
paste input "*********"
type input "*********"
click at [1281, 528] on button "submit" at bounding box center [1299, 546] width 36 height 36
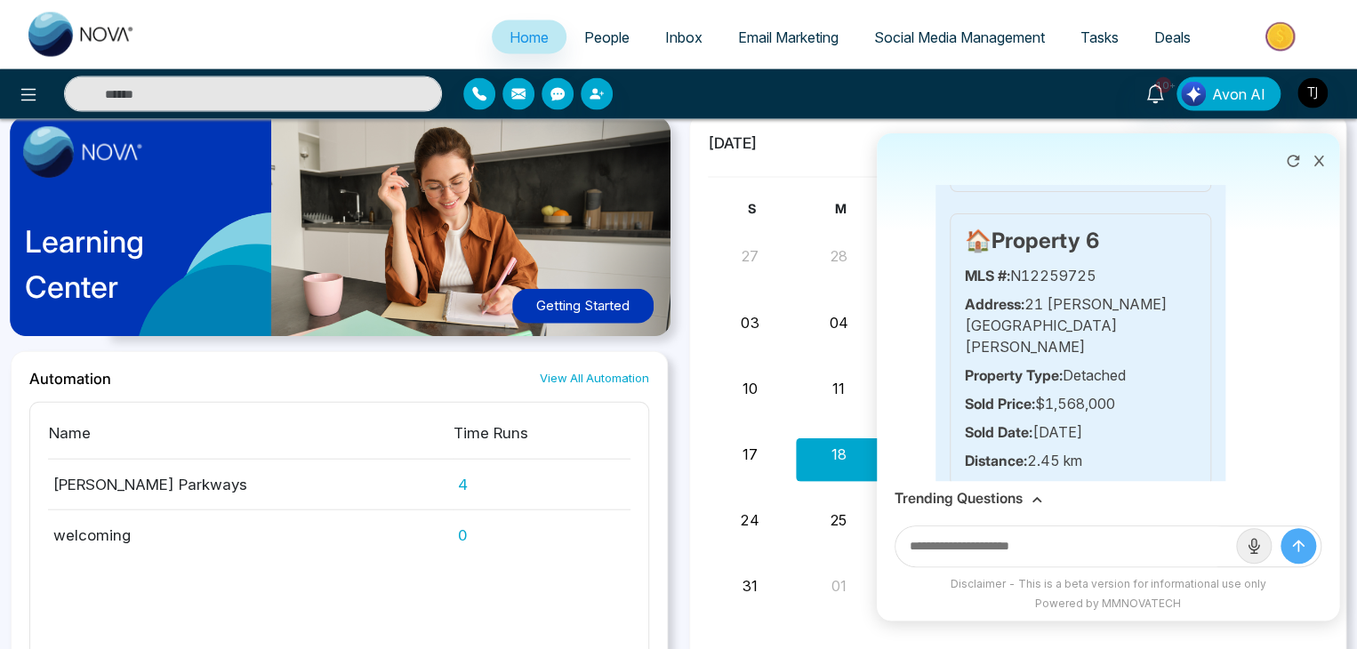
scroll to position [1674, 0]
